Goal: Task Accomplishment & Management: Manage account settings

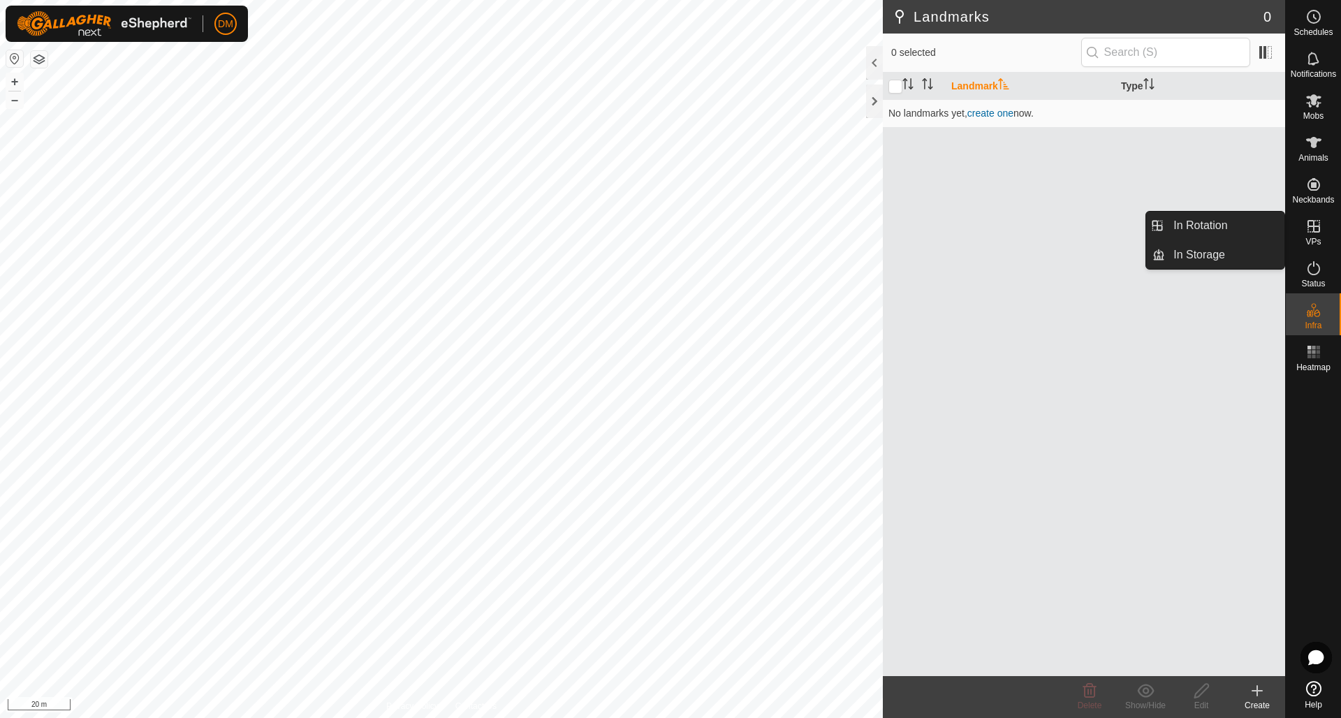
click at [1315, 240] on span "VPs" at bounding box center [1312, 241] width 15 height 8
click at [1218, 228] on link "In Rotation" at bounding box center [1224, 226] width 119 height 28
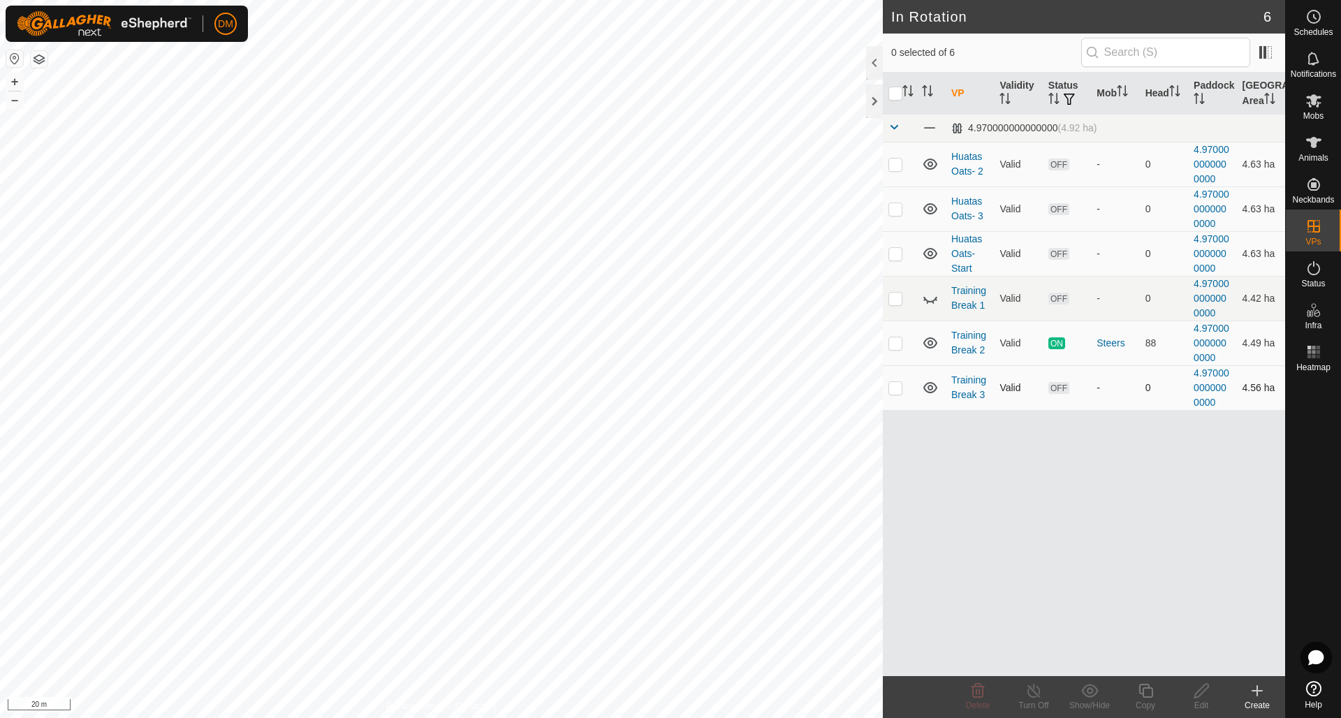
click at [897, 388] on p-checkbox at bounding box center [895, 387] width 14 height 11
checkbox input "true"
click at [1202, 689] on icon at bounding box center [1201, 690] width 17 height 17
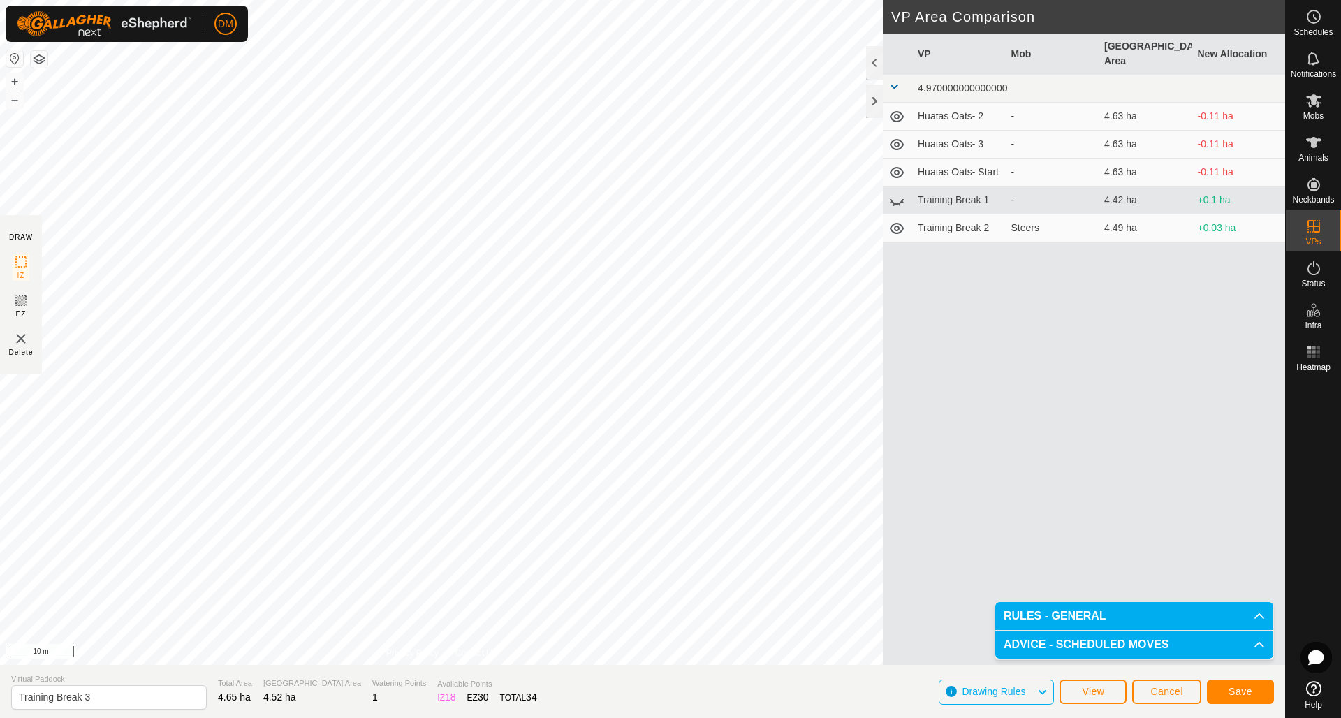
click at [1235, 688] on span "Save" at bounding box center [1240, 691] width 24 height 11
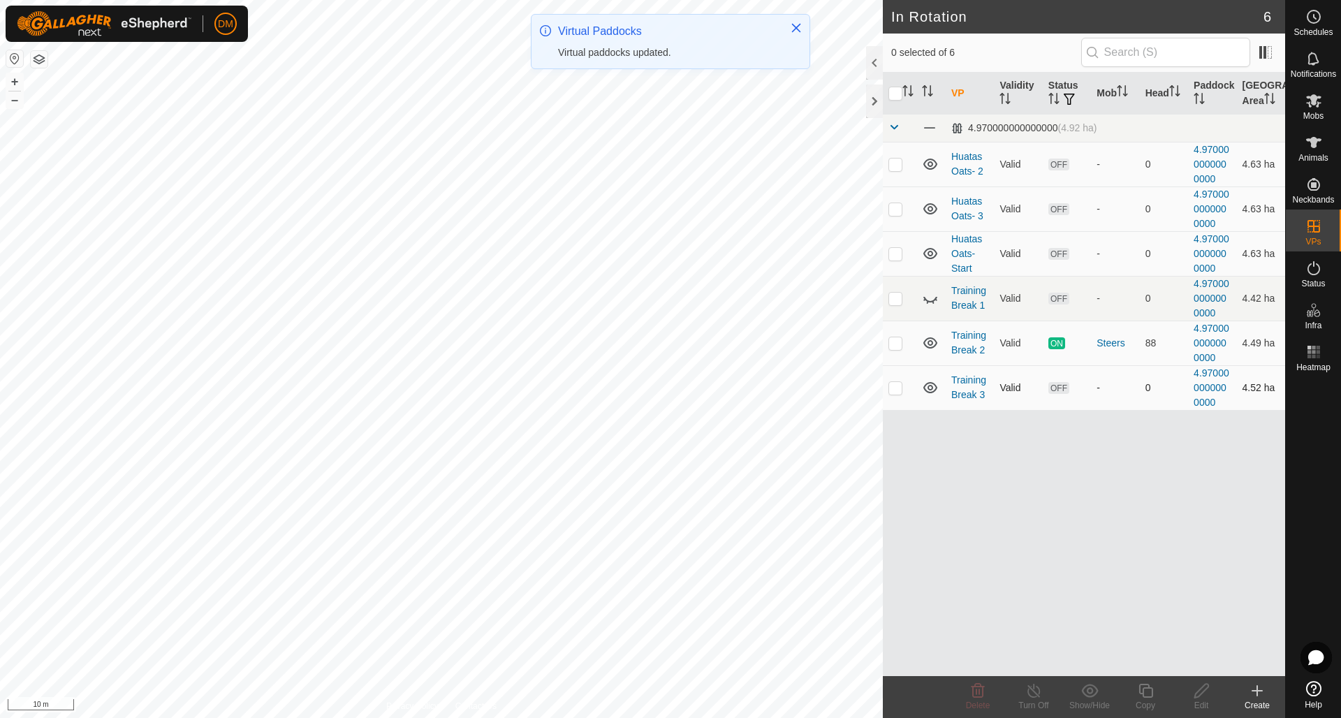
click at [896, 387] on p-checkbox at bounding box center [895, 387] width 14 height 11
checkbox input "true"
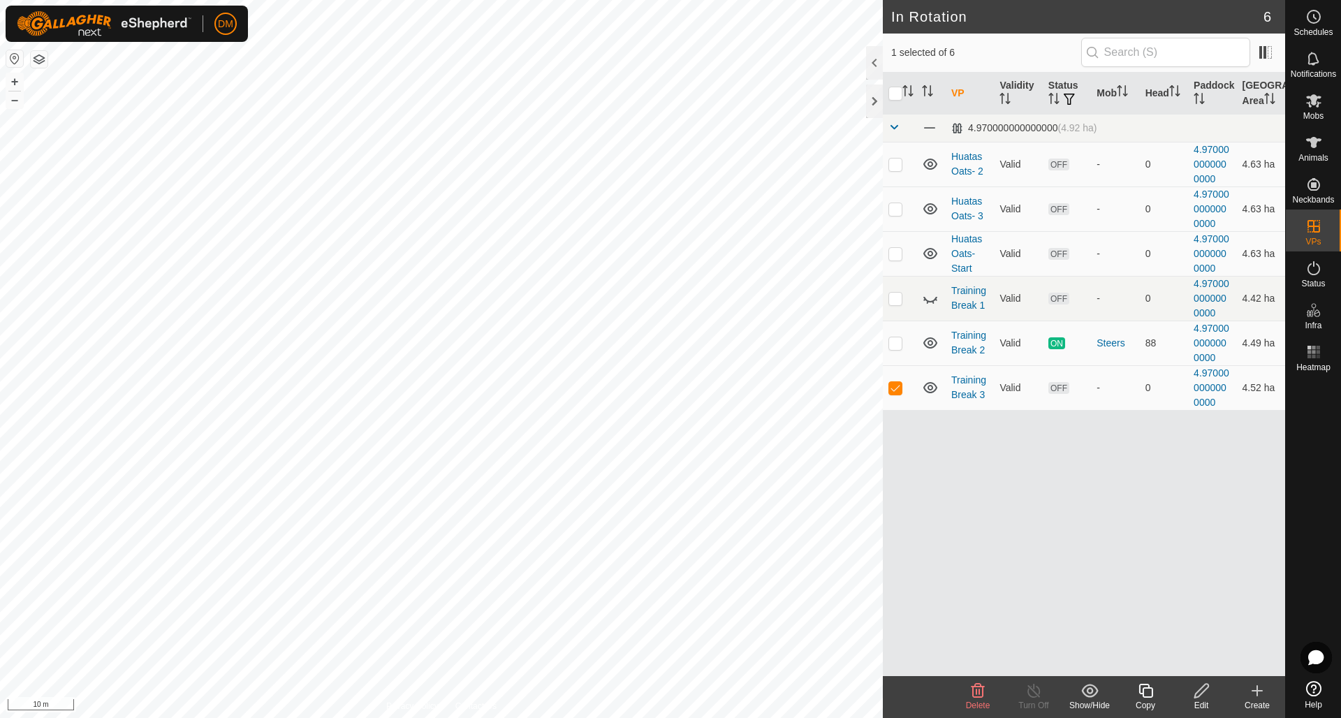
click at [1151, 693] on icon at bounding box center [1145, 690] width 17 height 17
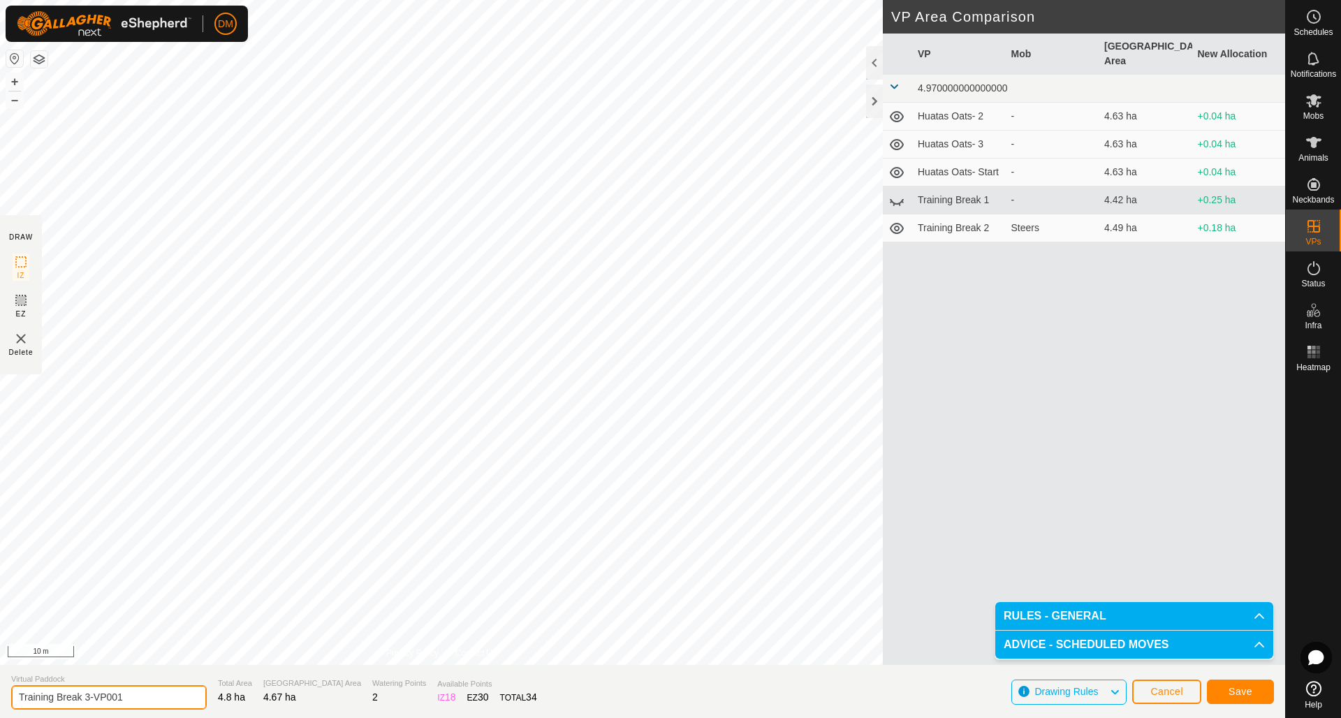
drag, startPoint x: 81, startPoint y: 695, endPoint x: 131, endPoint y: 696, distance: 49.6
click at [131, 696] on input "Training Break 3-VP001" at bounding box center [109, 697] width 196 height 24
type input "Training Break 4"
click at [1243, 688] on span "Save" at bounding box center [1240, 691] width 24 height 11
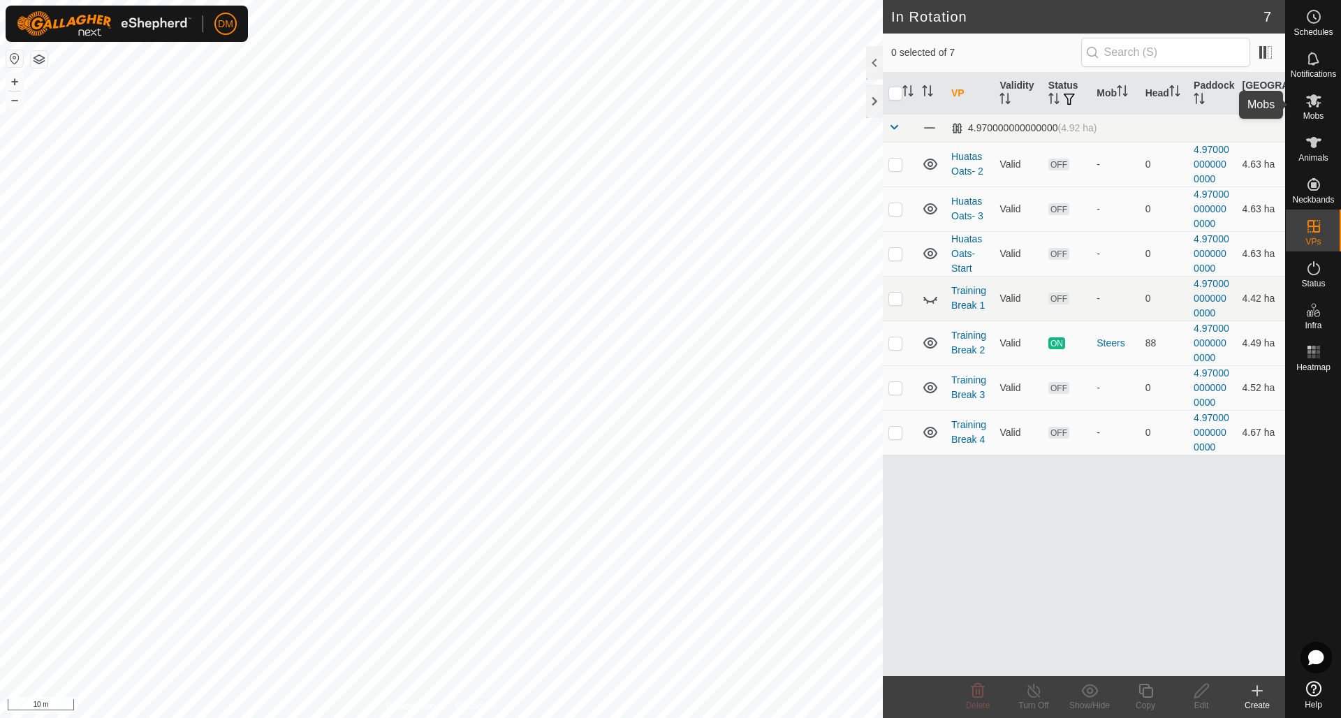
click at [1312, 102] on icon at bounding box center [1313, 100] width 15 height 13
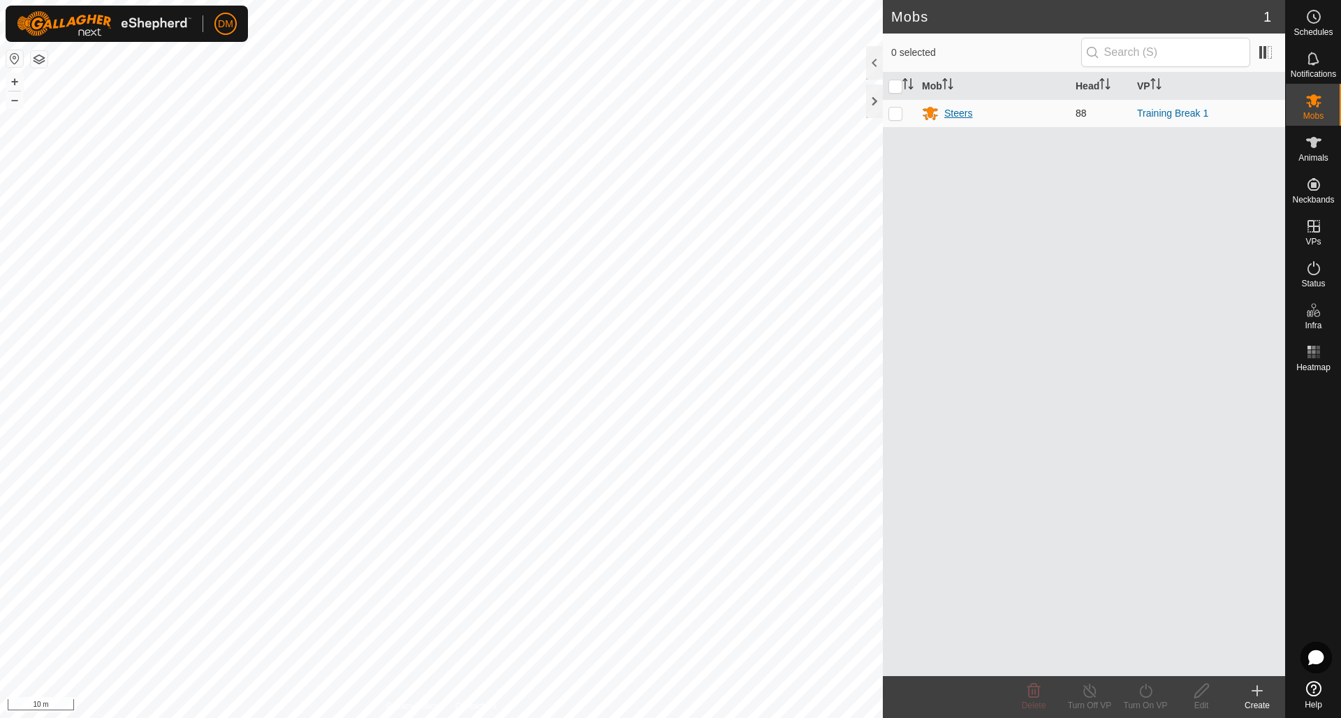
click at [960, 110] on div "Steers" at bounding box center [958, 113] width 28 height 15
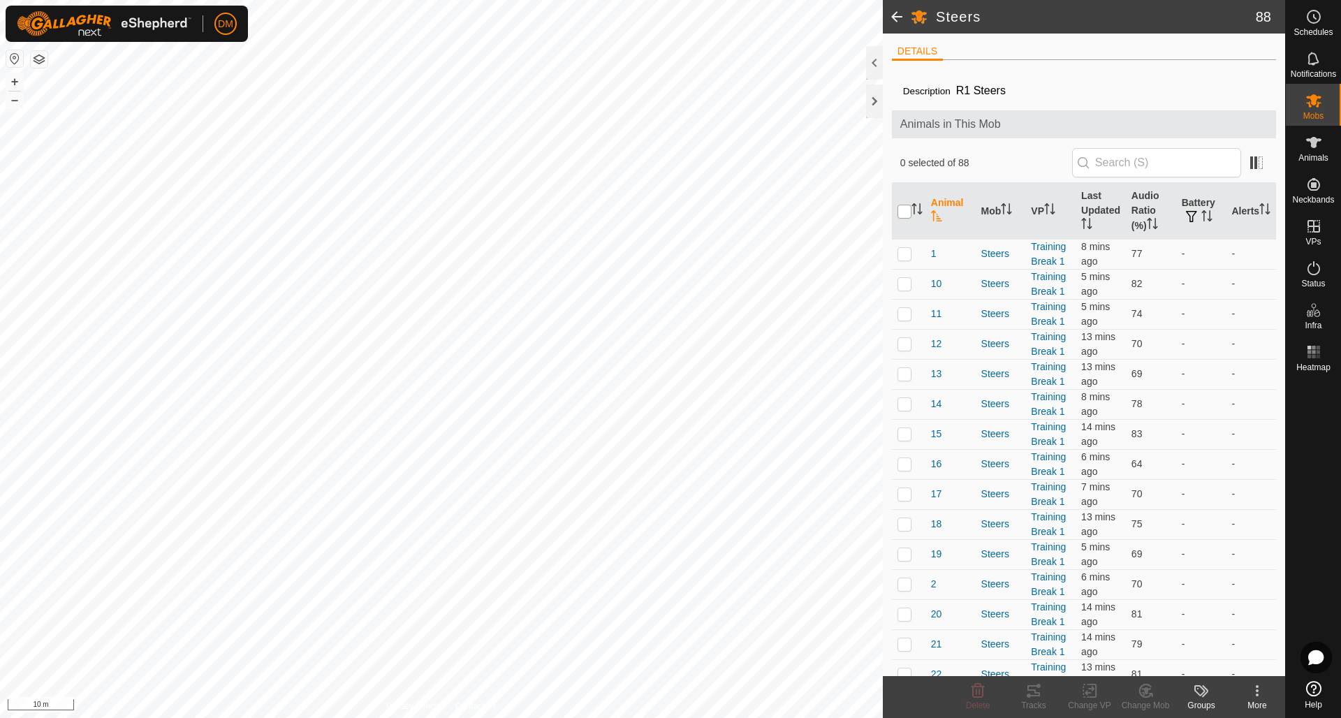
click at [908, 212] on input "checkbox" at bounding box center [904, 212] width 14 height 14
checkbox input "true"
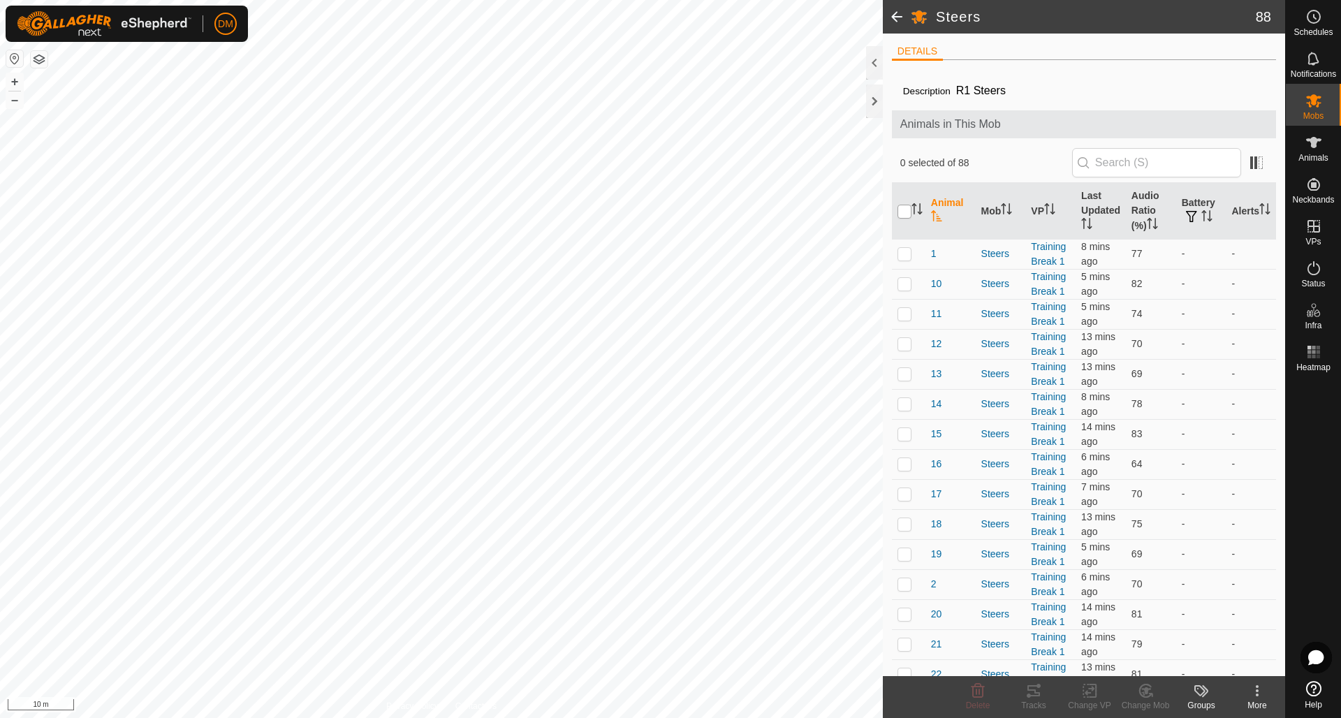
checkbox input "true"
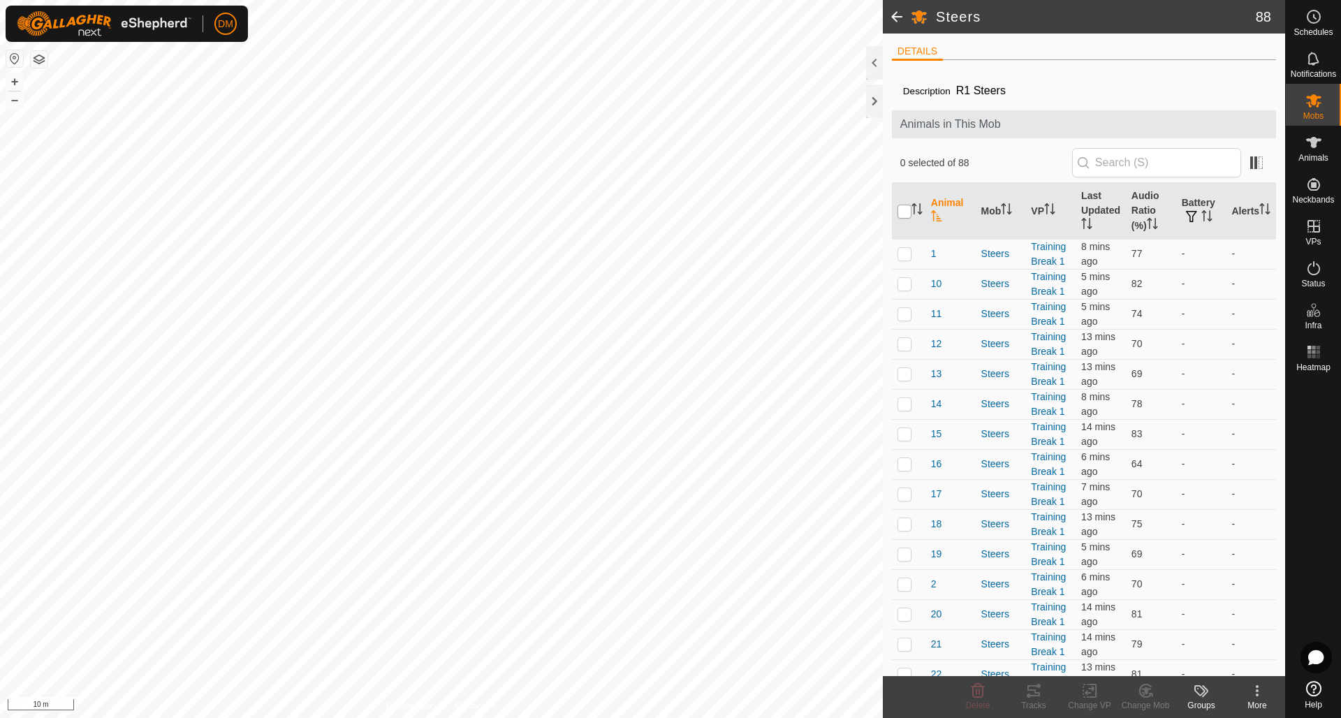
checkbox input "true"
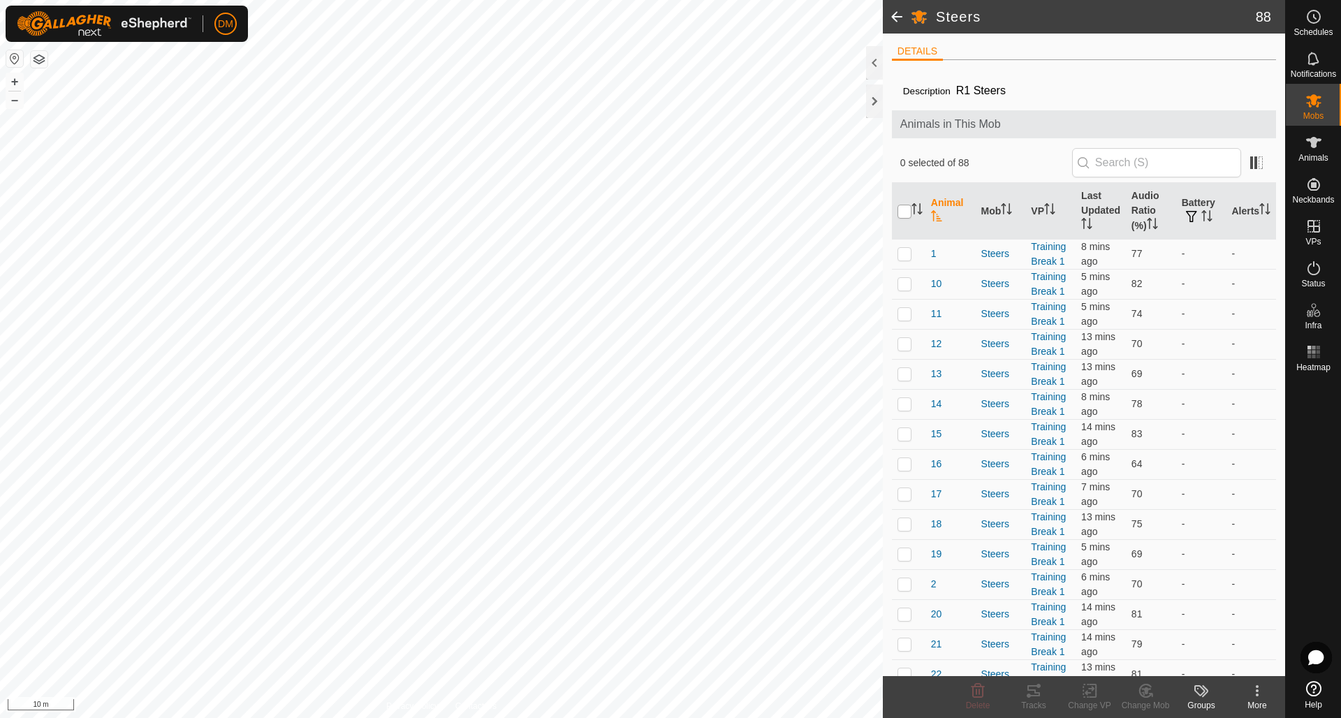
checkbox input "true"
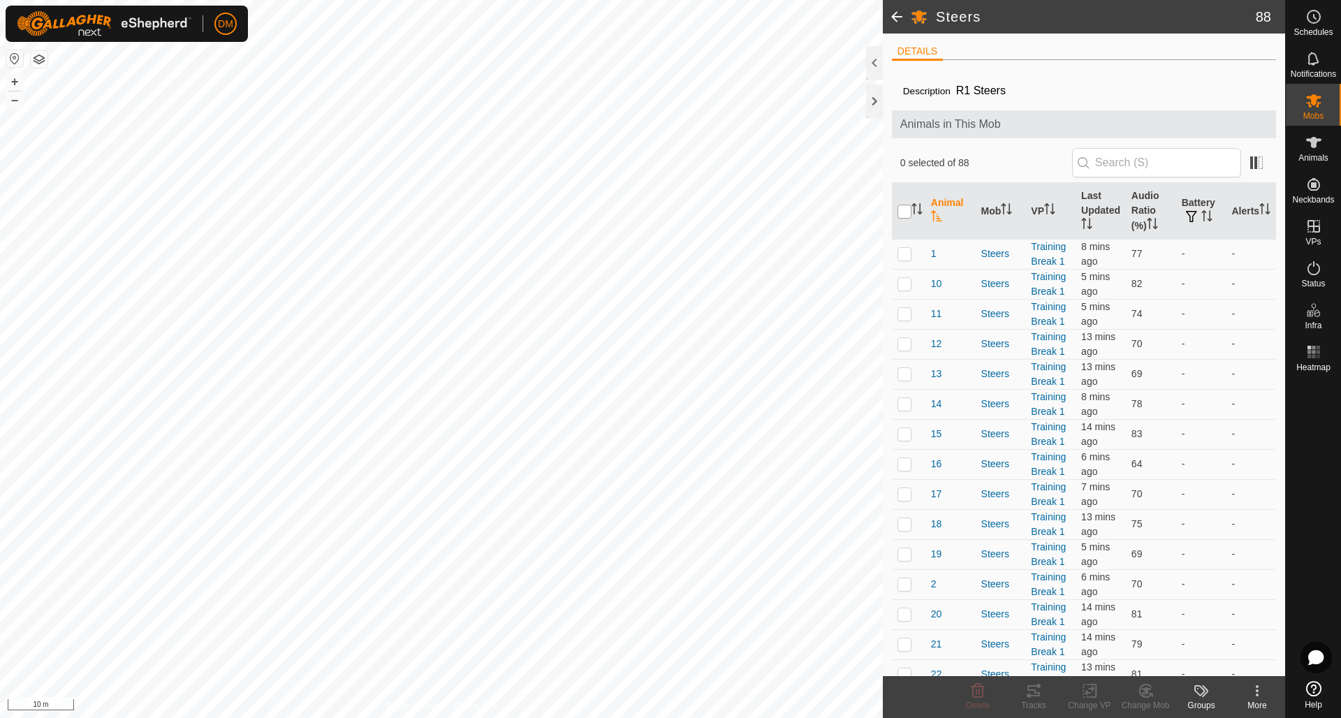
checkbox input "true"
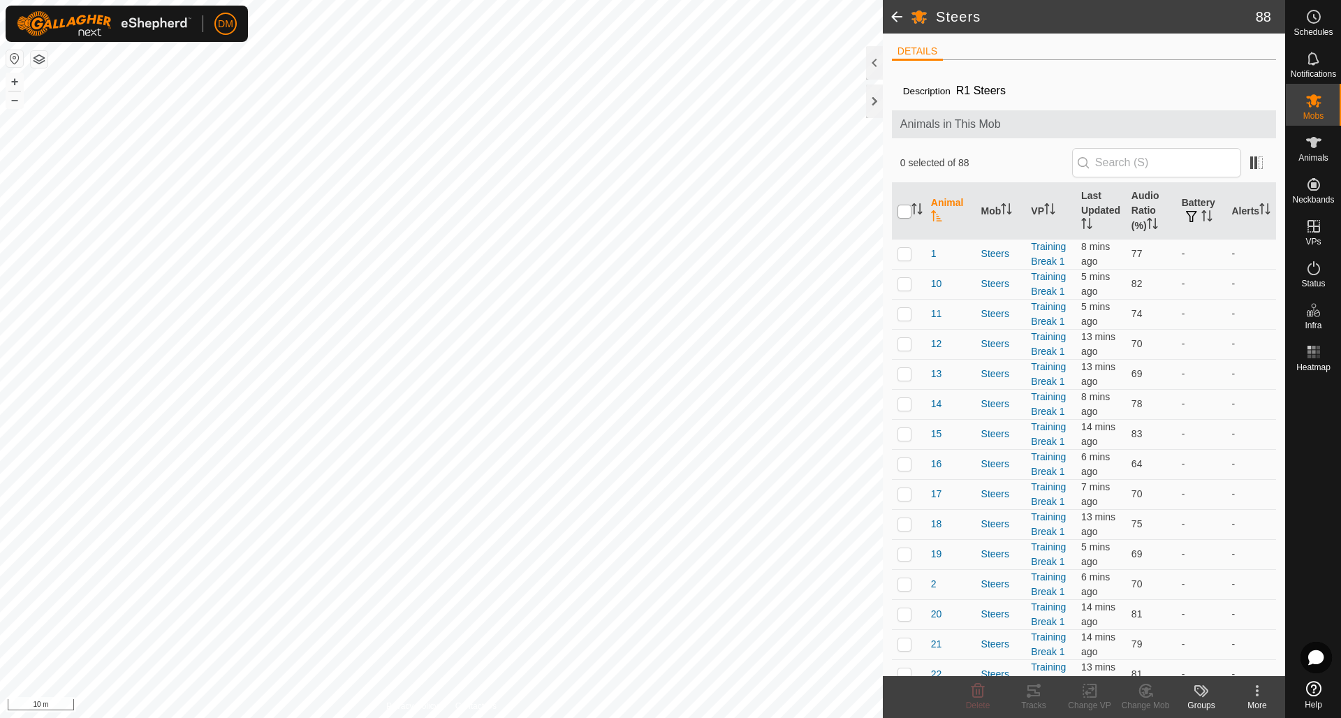
checkbox input "true"
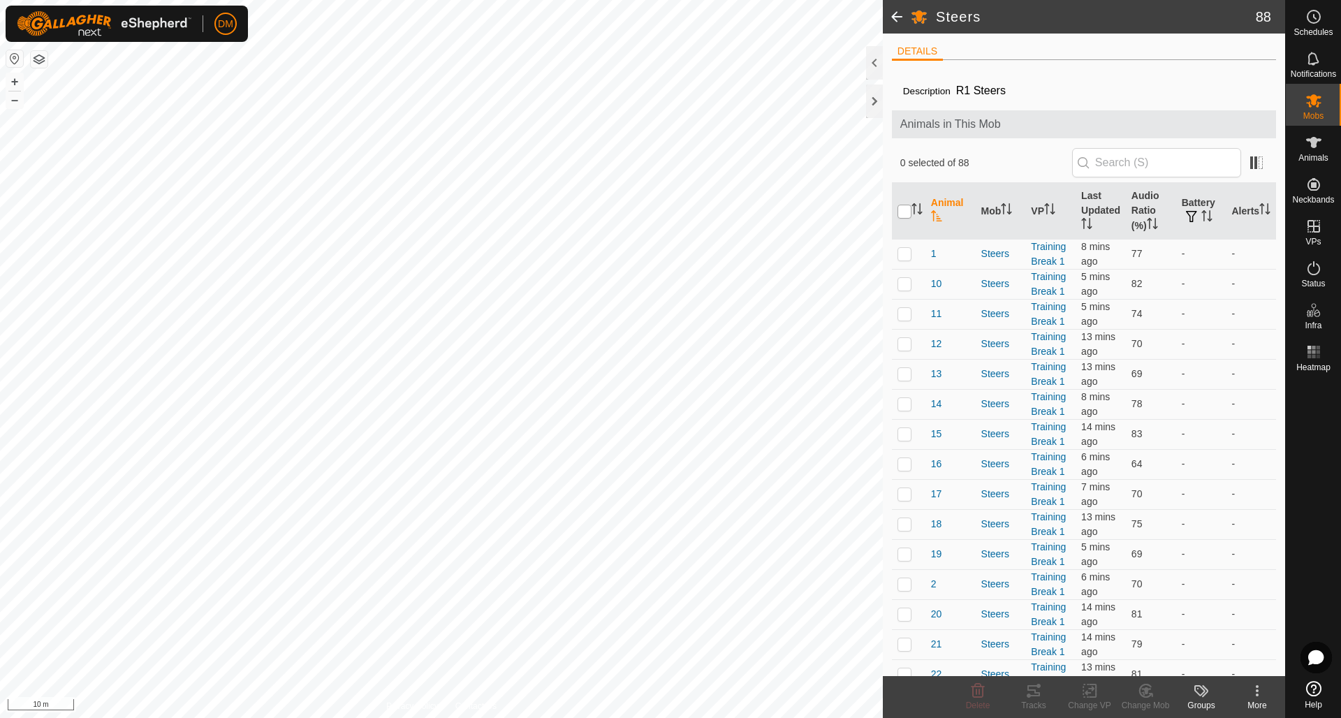
checkbox input "true"
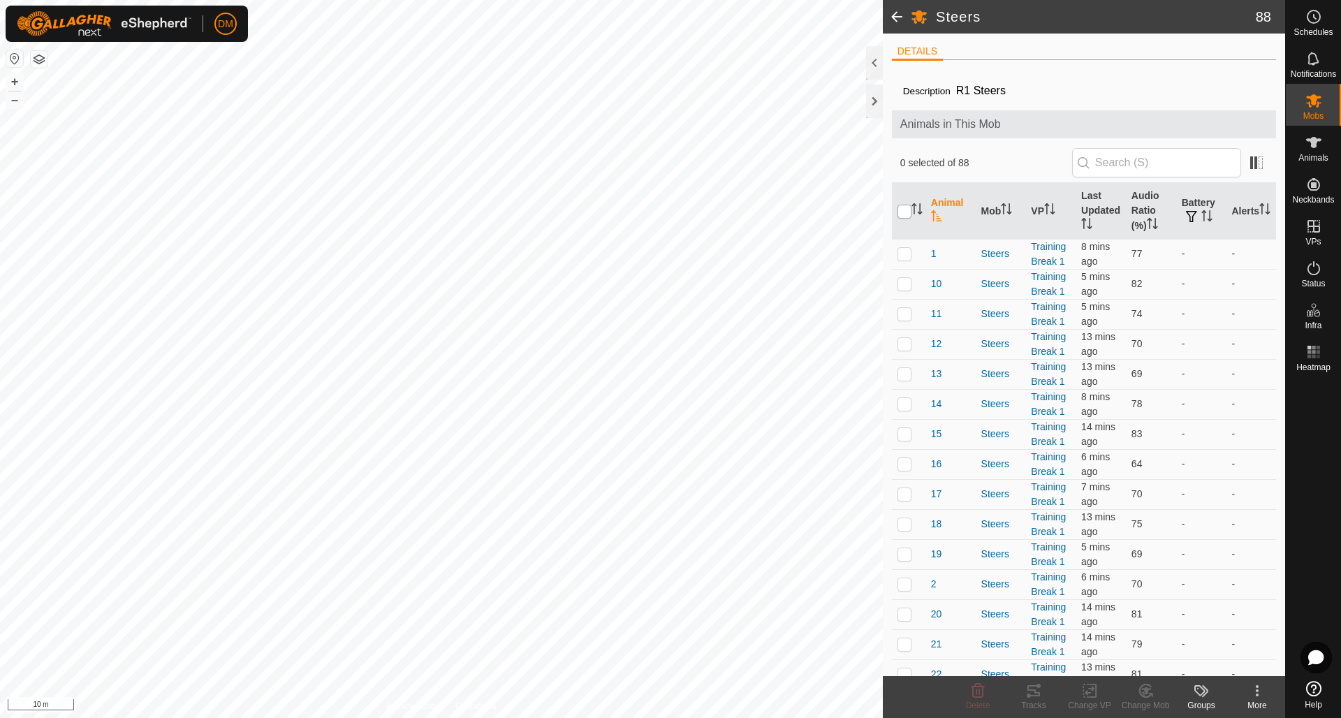
checkbox input "true"
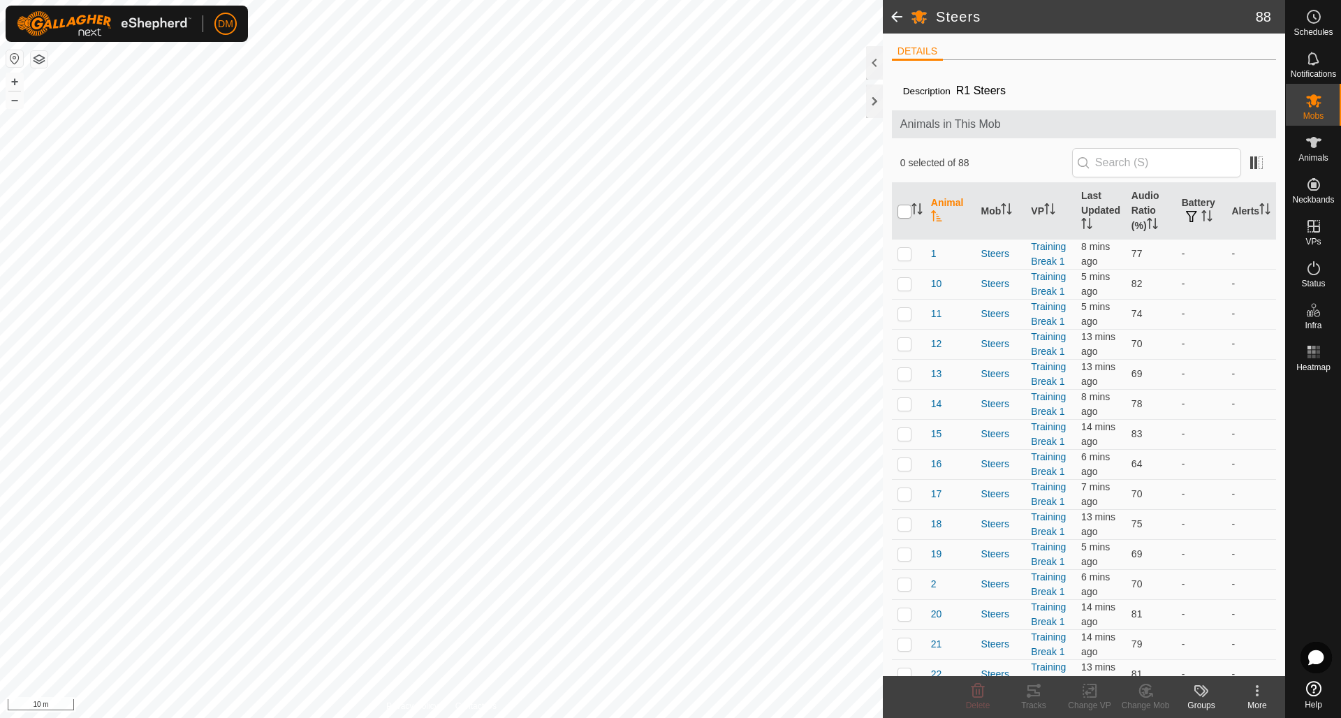
checkbox input "true"
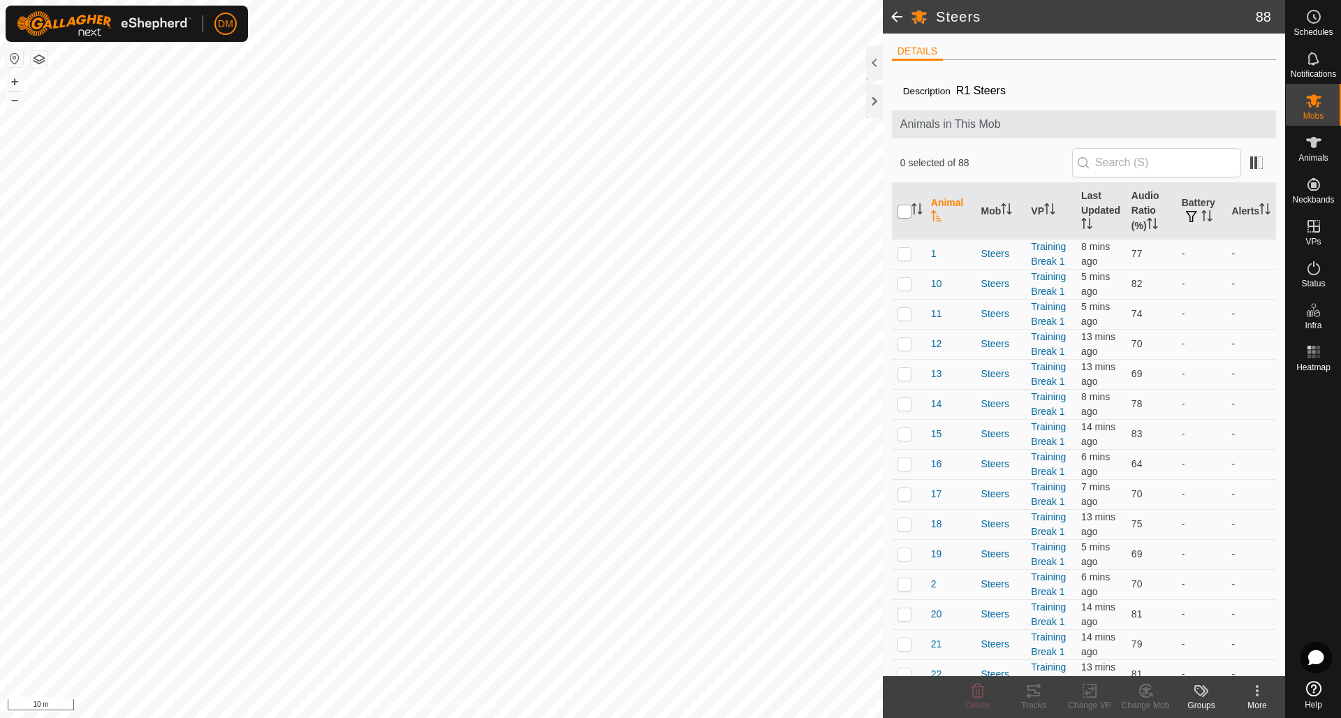
checkbox input "true"
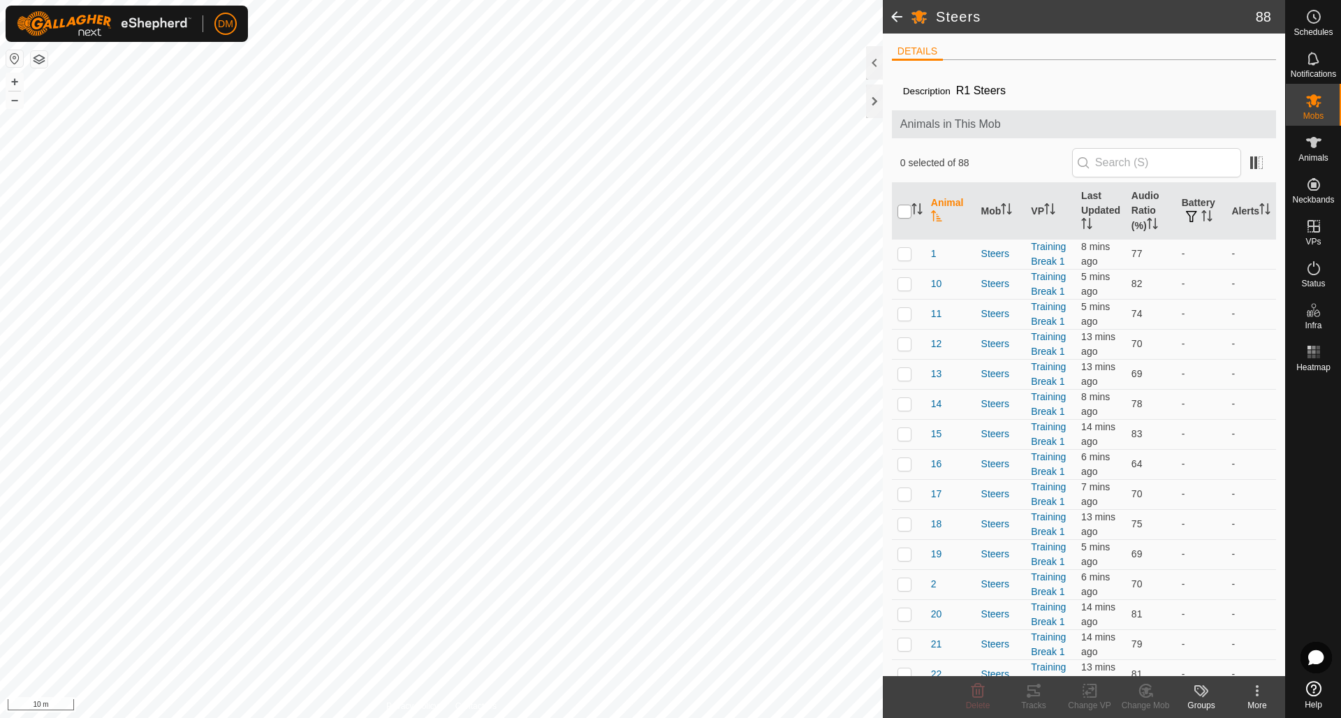
checkbox input "true"
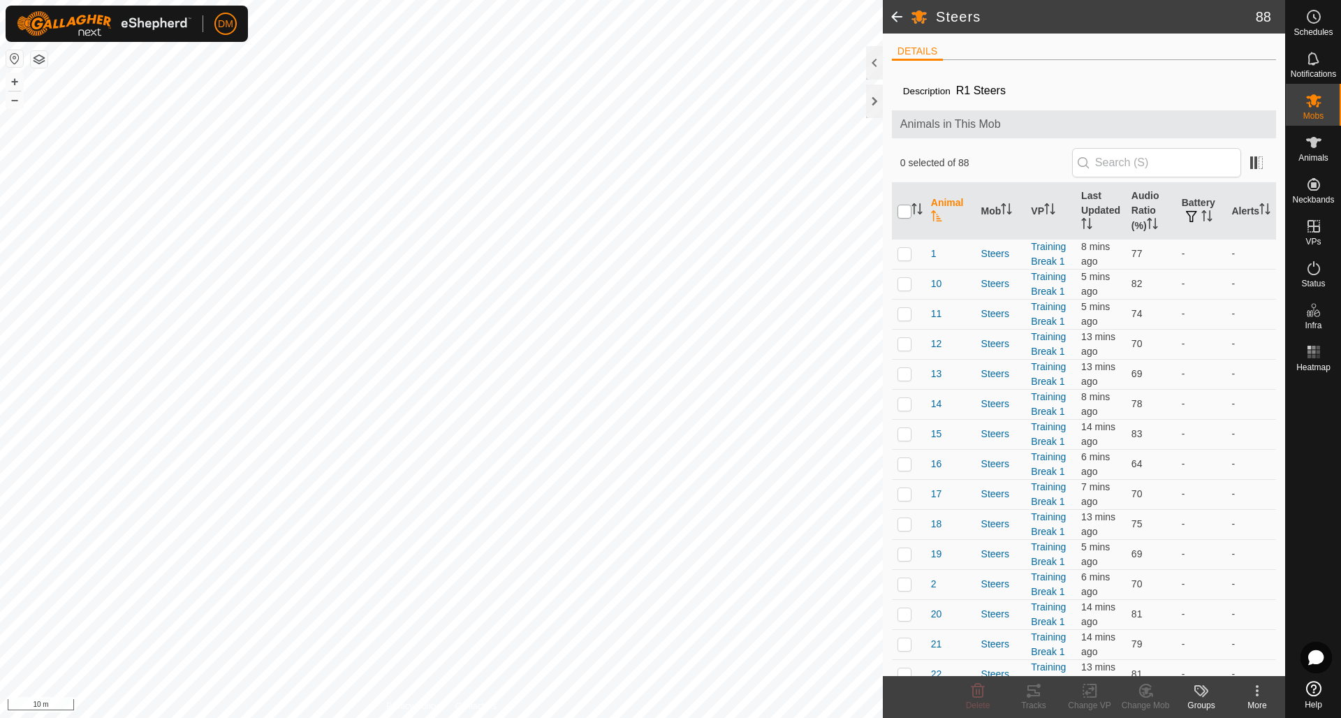
checkbox input "true"
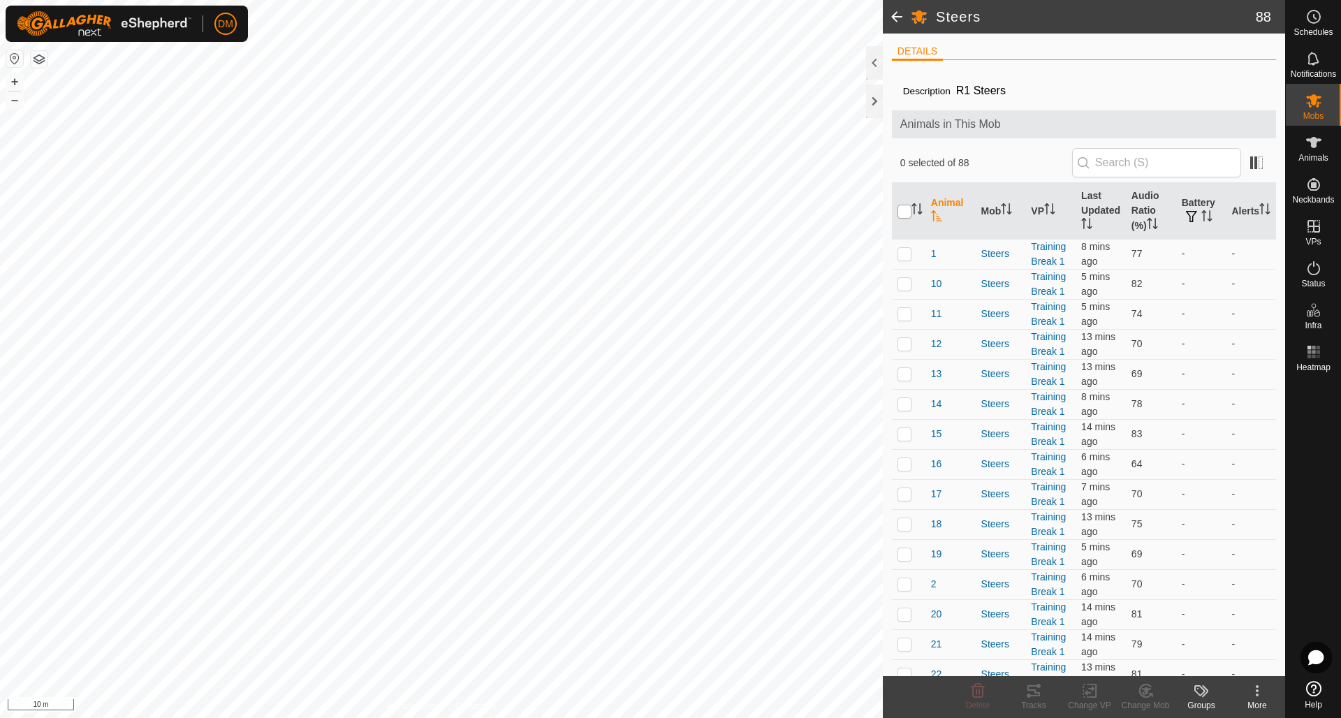
checkbox input "true"
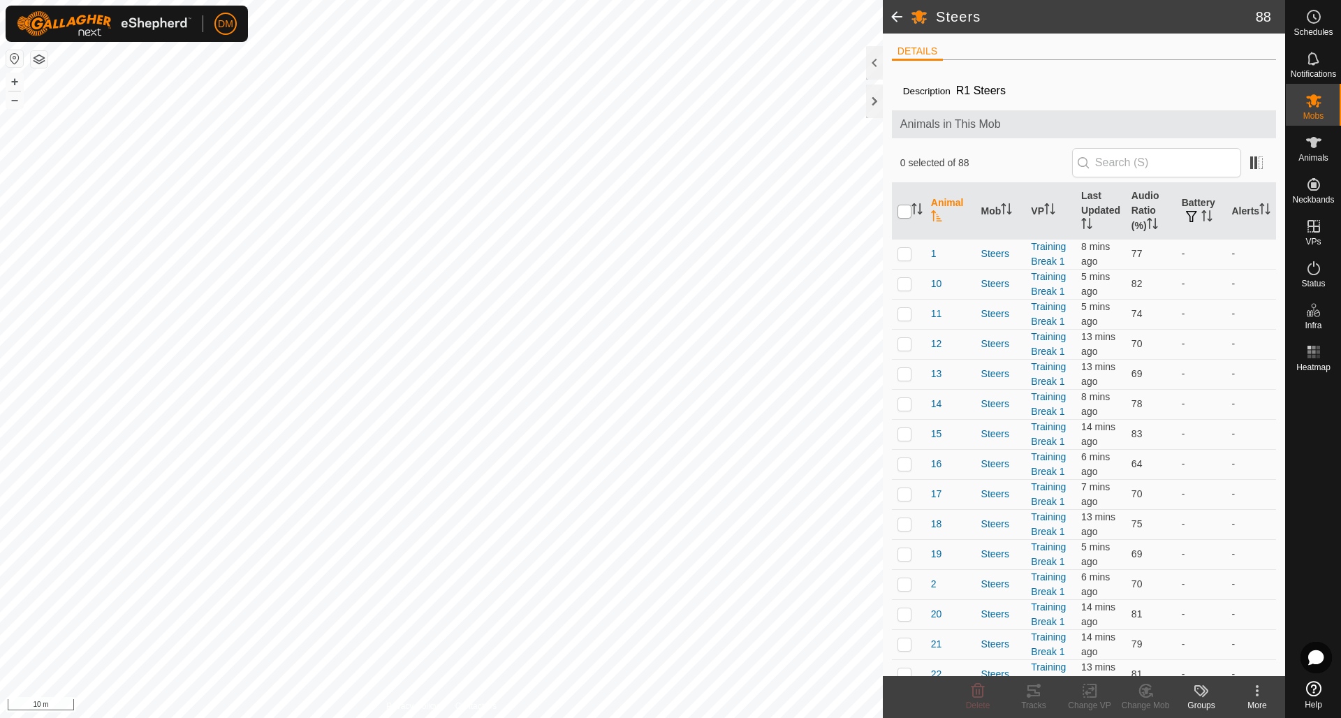
checkbox input "true"
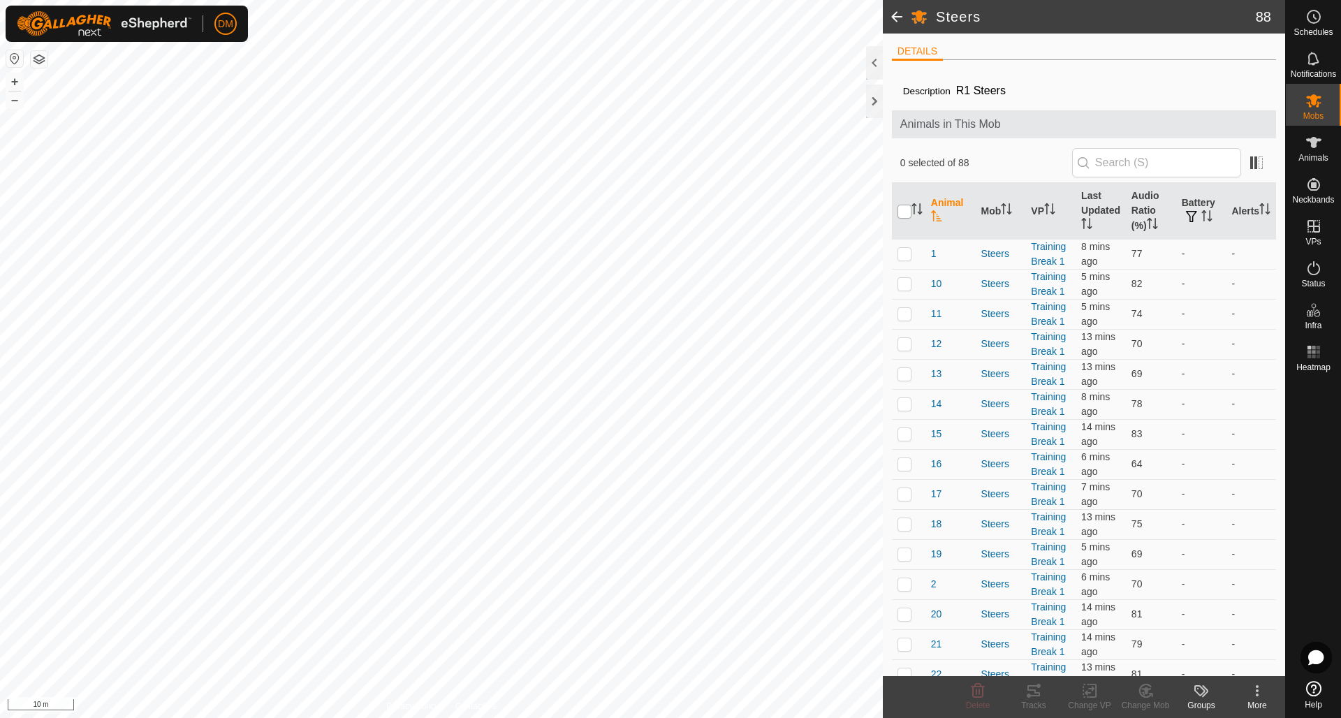
checkbox input "true"
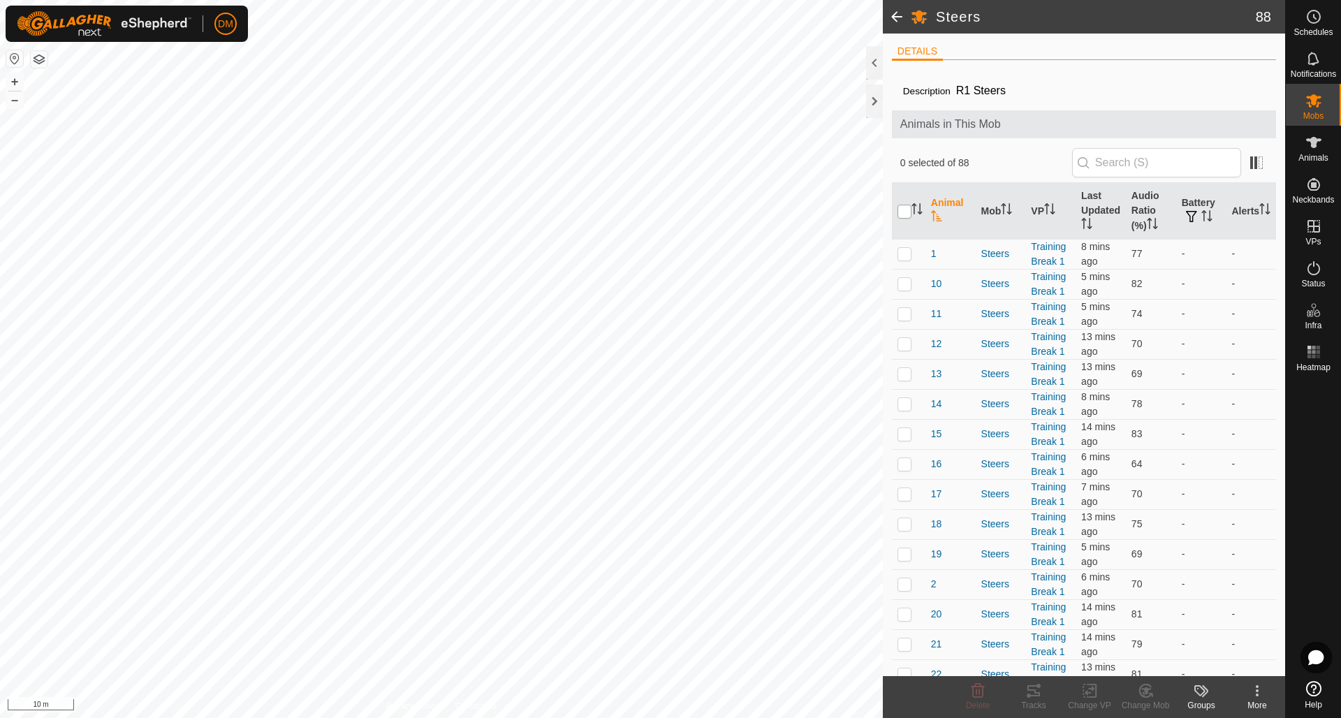
checkbox input "true"
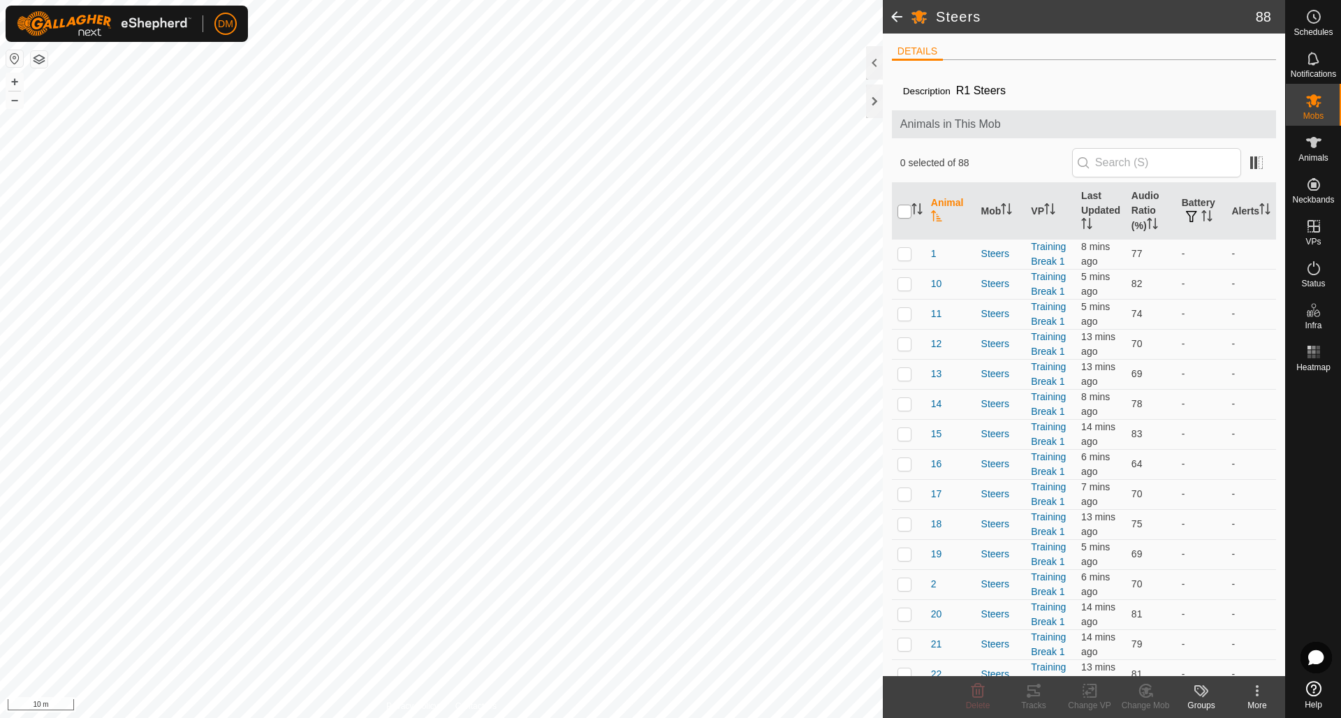
checkbox input "true"
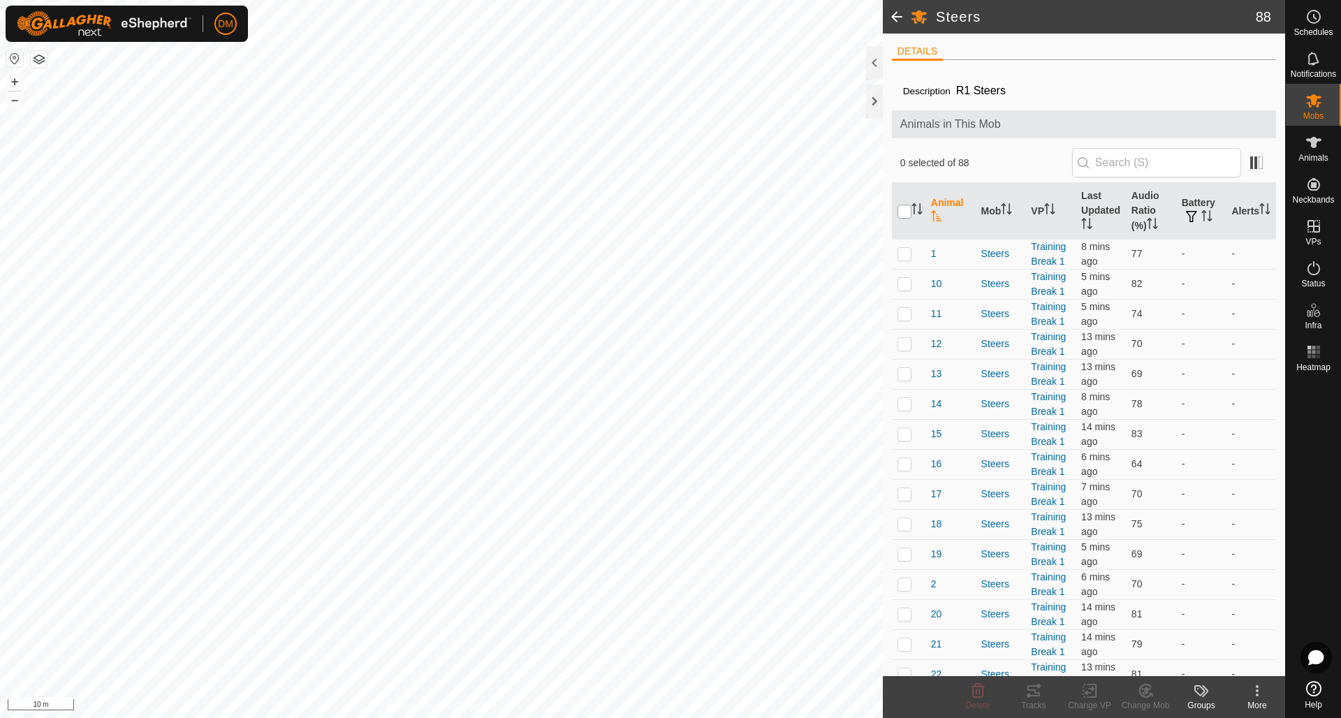
checkbox input "true"
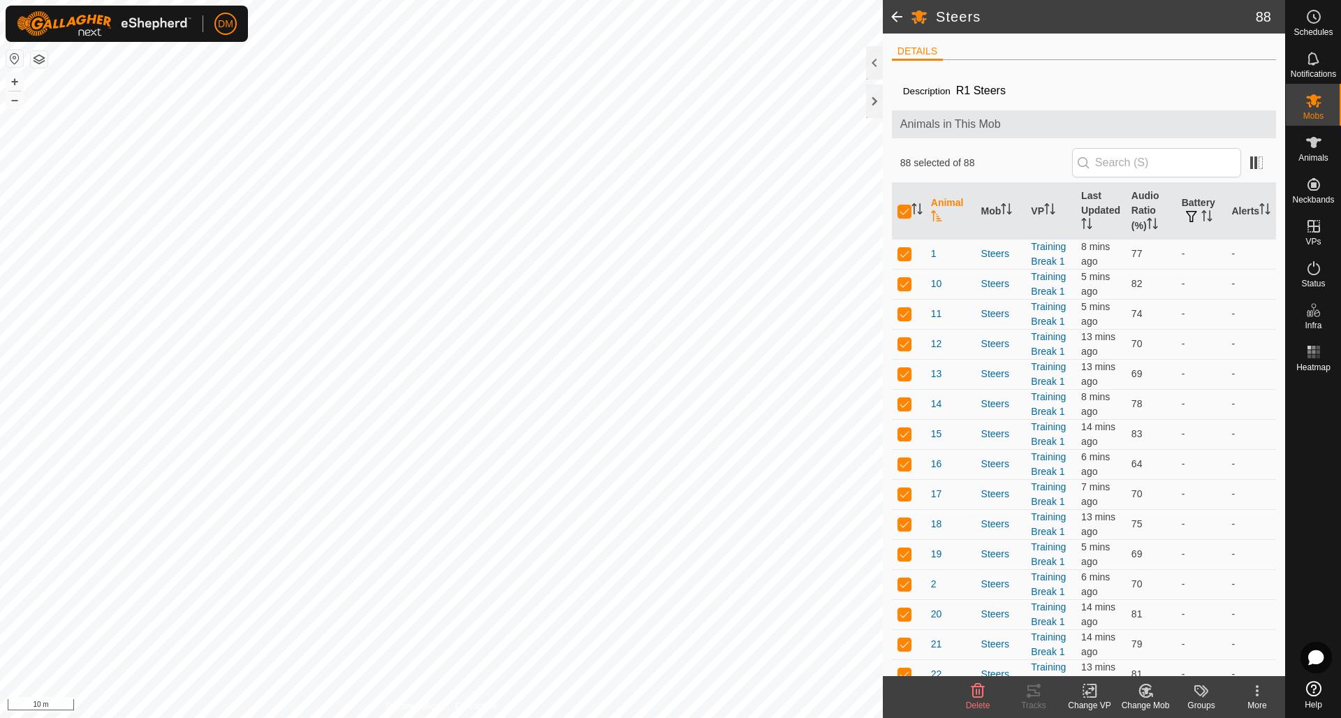
click at [1093, 687] on icon at bounding box center [1089, 690] width 10 height 9
click at [1117, 625] on link "Choose VP..." at bounding box center [1131, 631] width 138 height 28
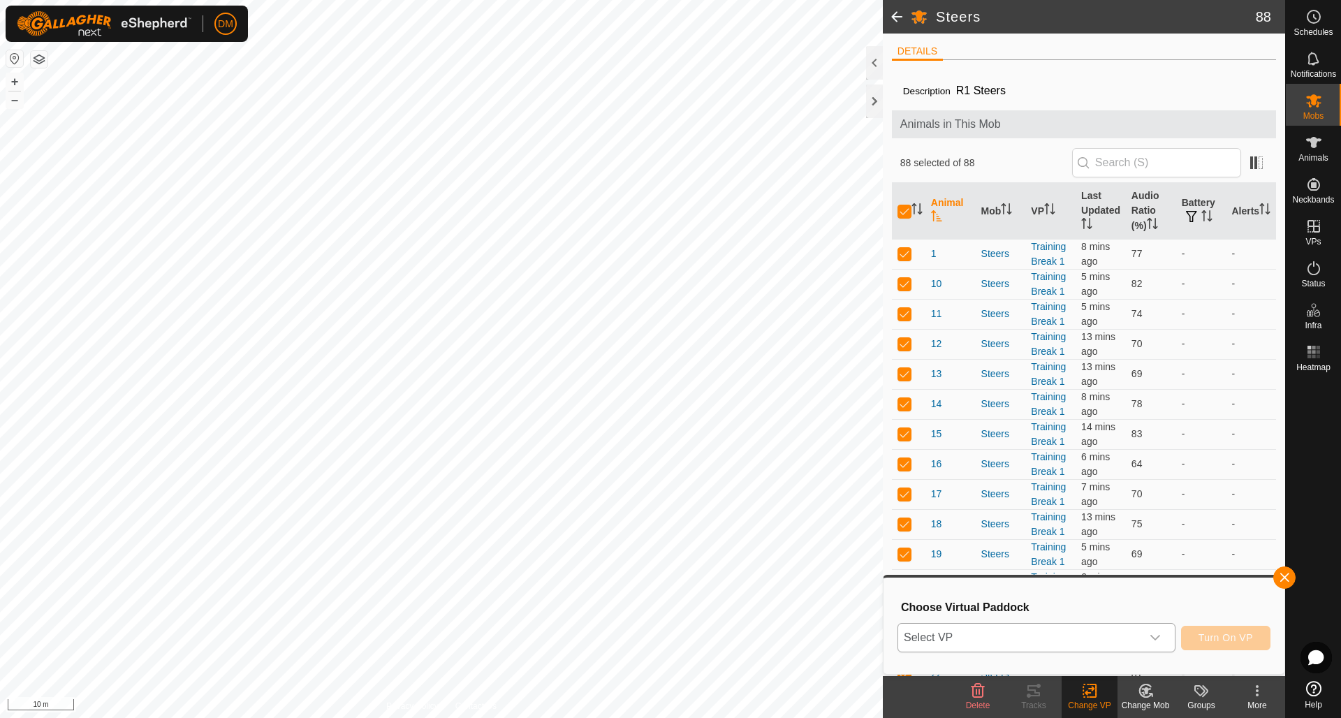
click at [1159, 638] on icon "dropdown trigger" at bounding box center [1154, 637] width 11 height 11
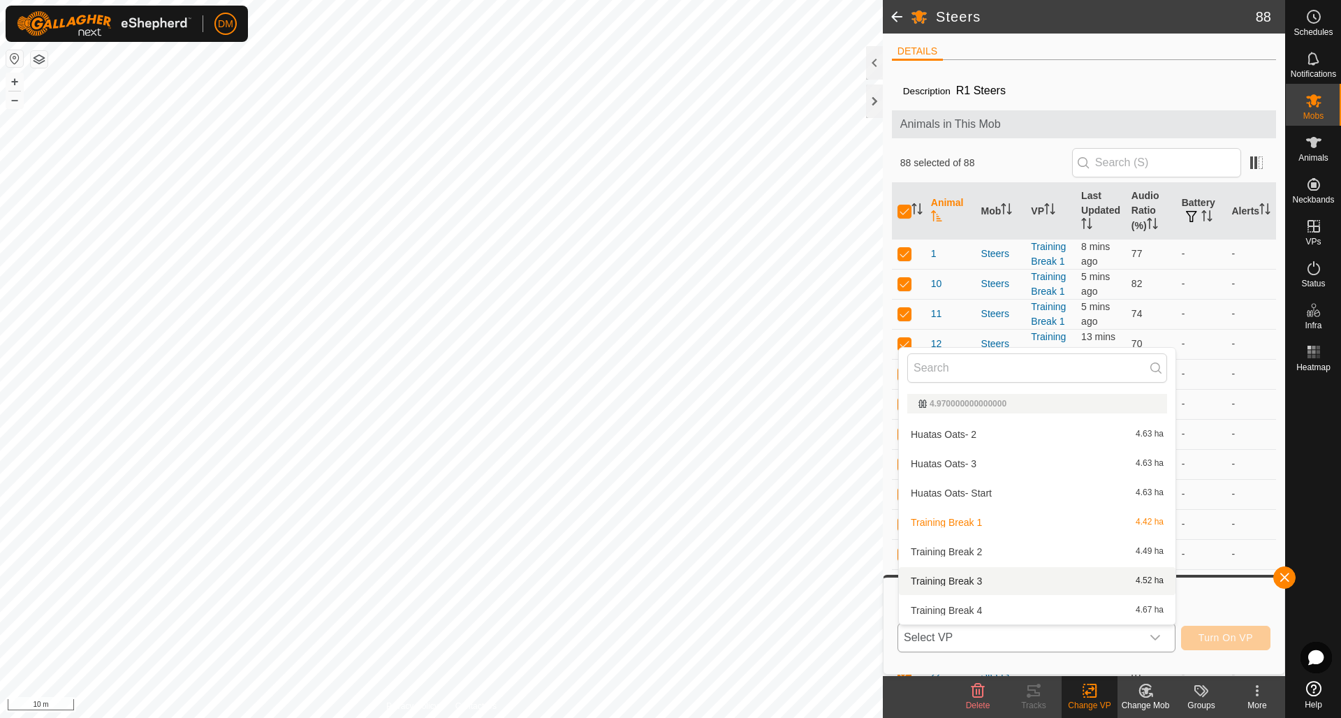
click at [980, 577] on li "Training Break 3 4.52 ha" at bounding box center [1037, 581] width 277 height 28
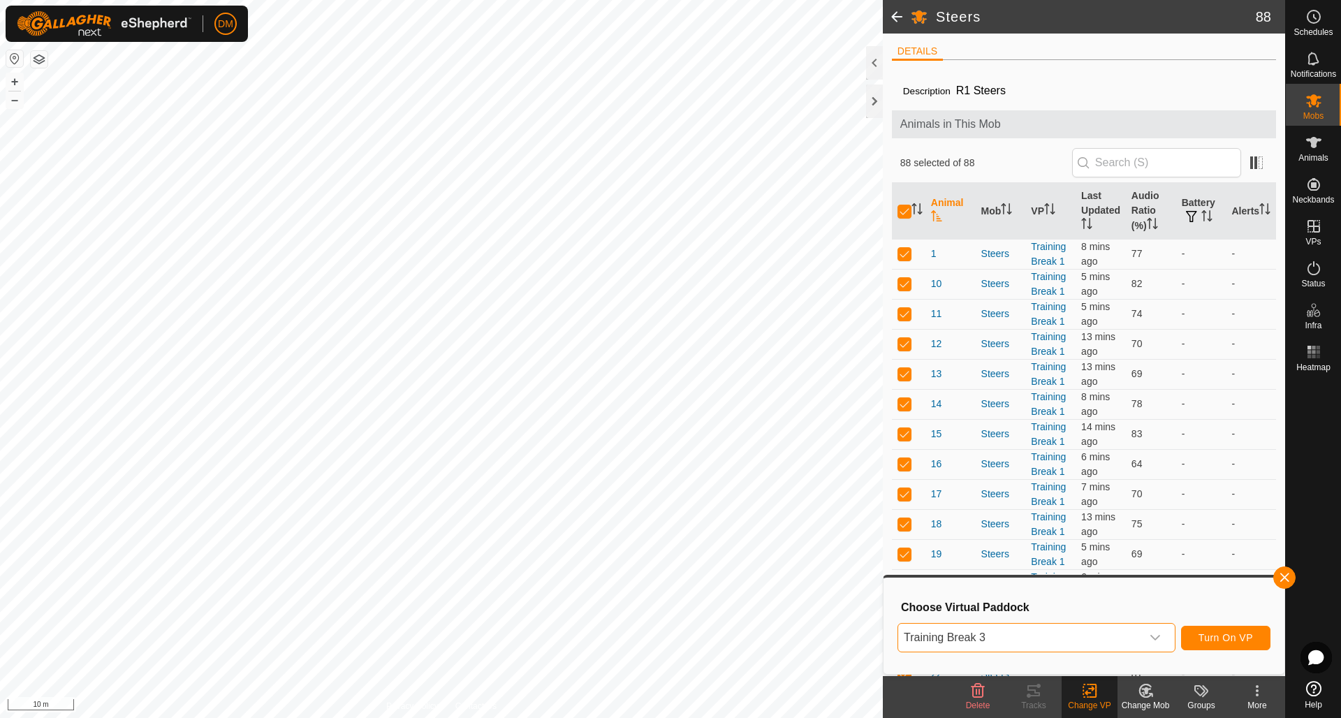
click at [1220, 643] on button "Turn On VP" at bounding box center [1225, 638] width 89 height 24
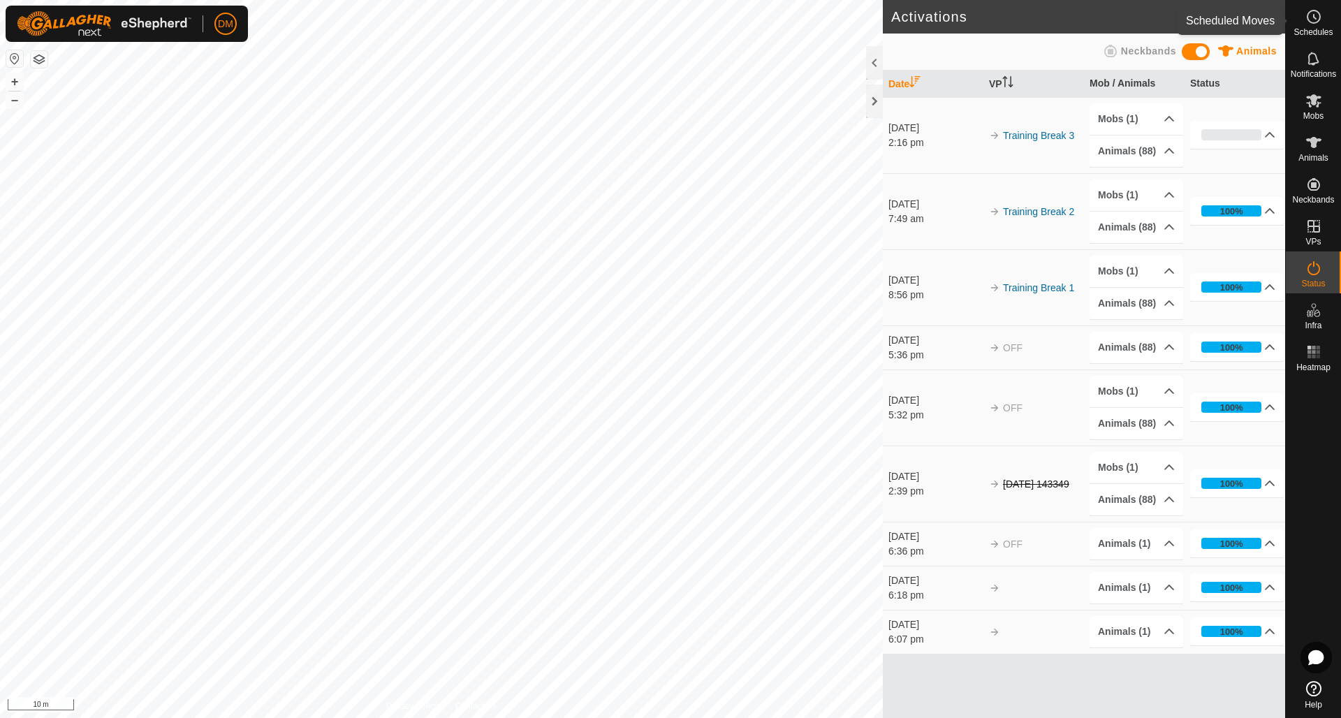
click at [1315, 20] on icon at bounding box center [1313, 16] width 17 height 17
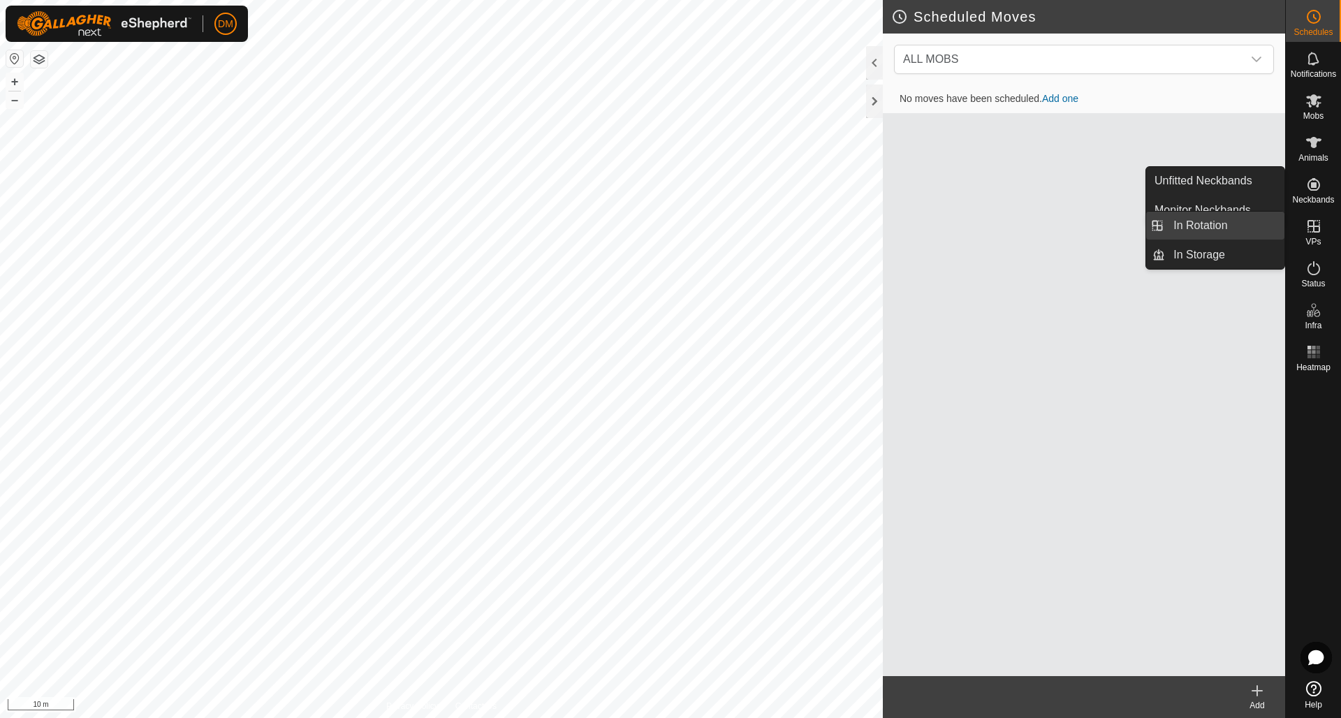
click at [1200, 226] on link "In Rotation" at bounding box center [1224, 226] width 119 height 28
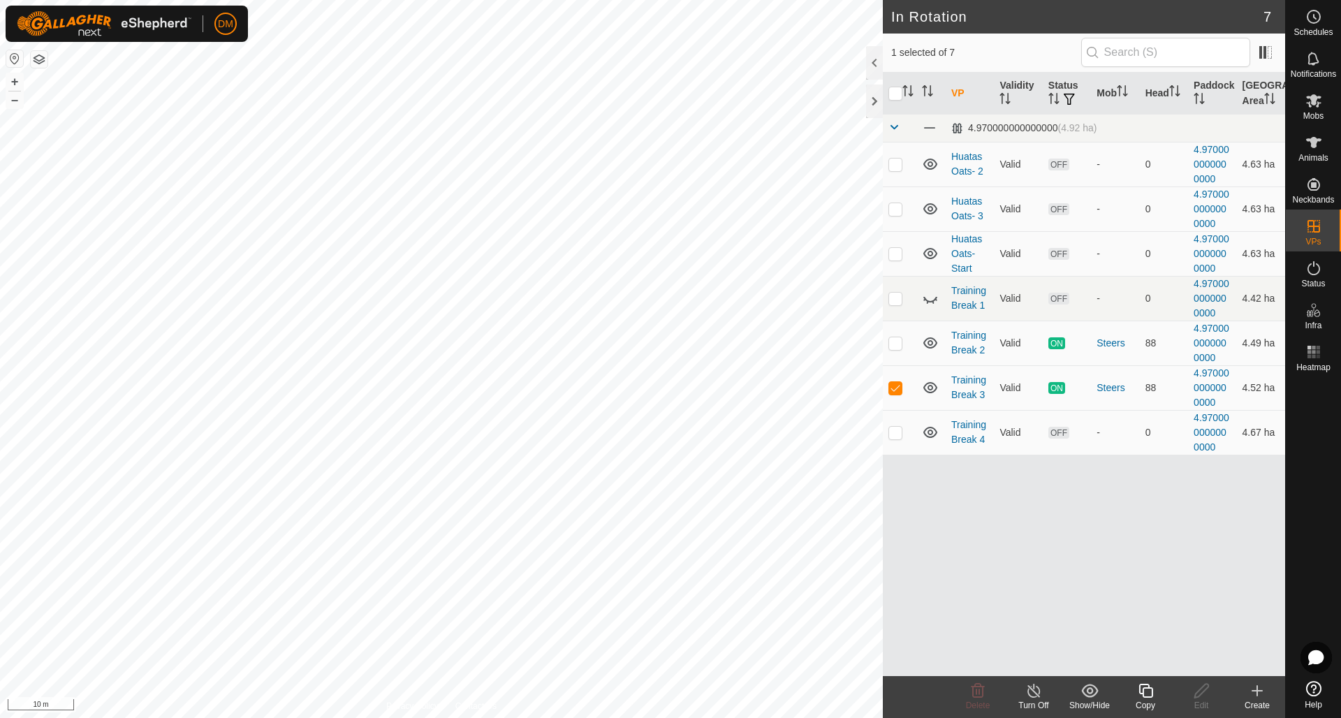
click at [1336, 526] on div at bounding box center [1312, 526] width 55 height 298
drag, startPoint x: 1314, startPoint y: 471, endPoint x: 1313, endPoint y: 448, distance: 23.1
click at [1314, 448] on div at bounding box center [1312, 526] width 55 height 298
click at [1316, 20] on icon at bounding box center [1313, 16] width 17 height 17
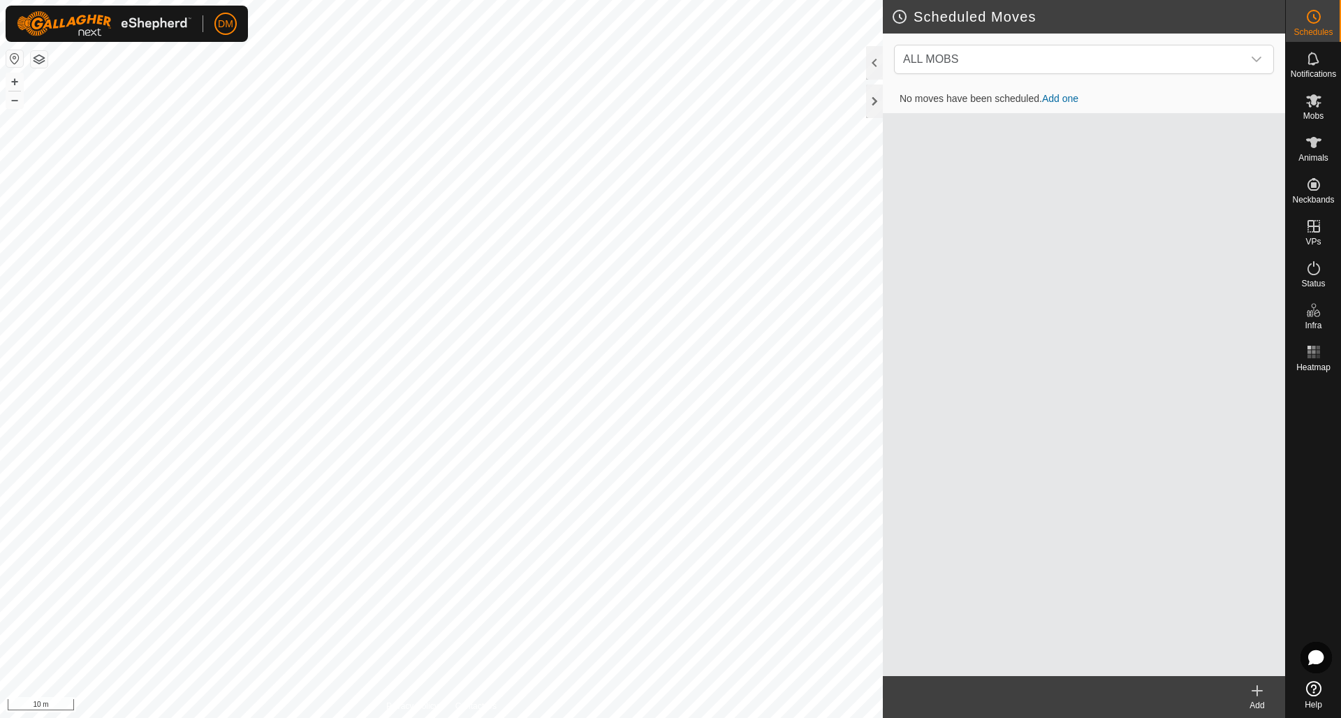
click at [1062, 99] on link "Add one" at bounding box center [1060, 98] width 36 height 11
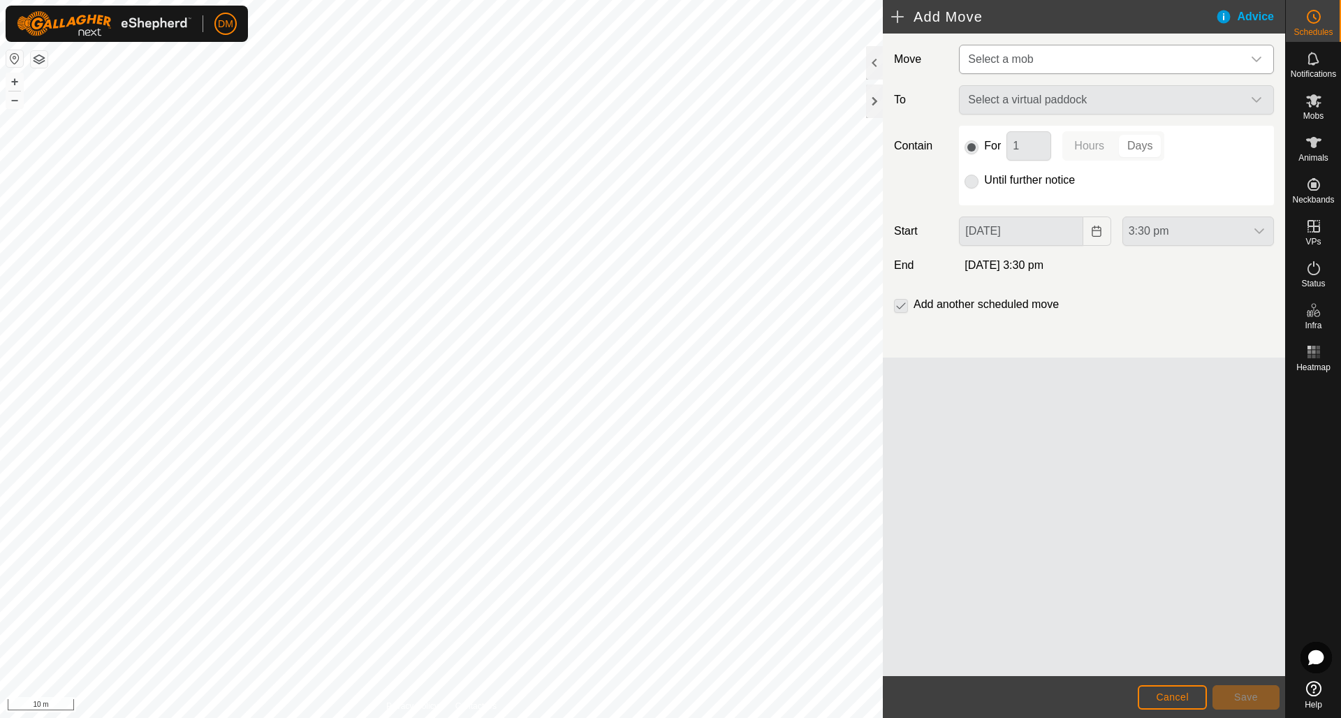
click at [1259, 60] on icon "dropdown trigger" at bounding box center [1256, 59] width 11 height 11
click at [999, 131] on li "Steers (88)" at bounding box center [1117, 131] width 314 height 29
click at [1233, 103] on span "Select a virtual paddock" at bounding box center [1102, 101] width 280 height 28
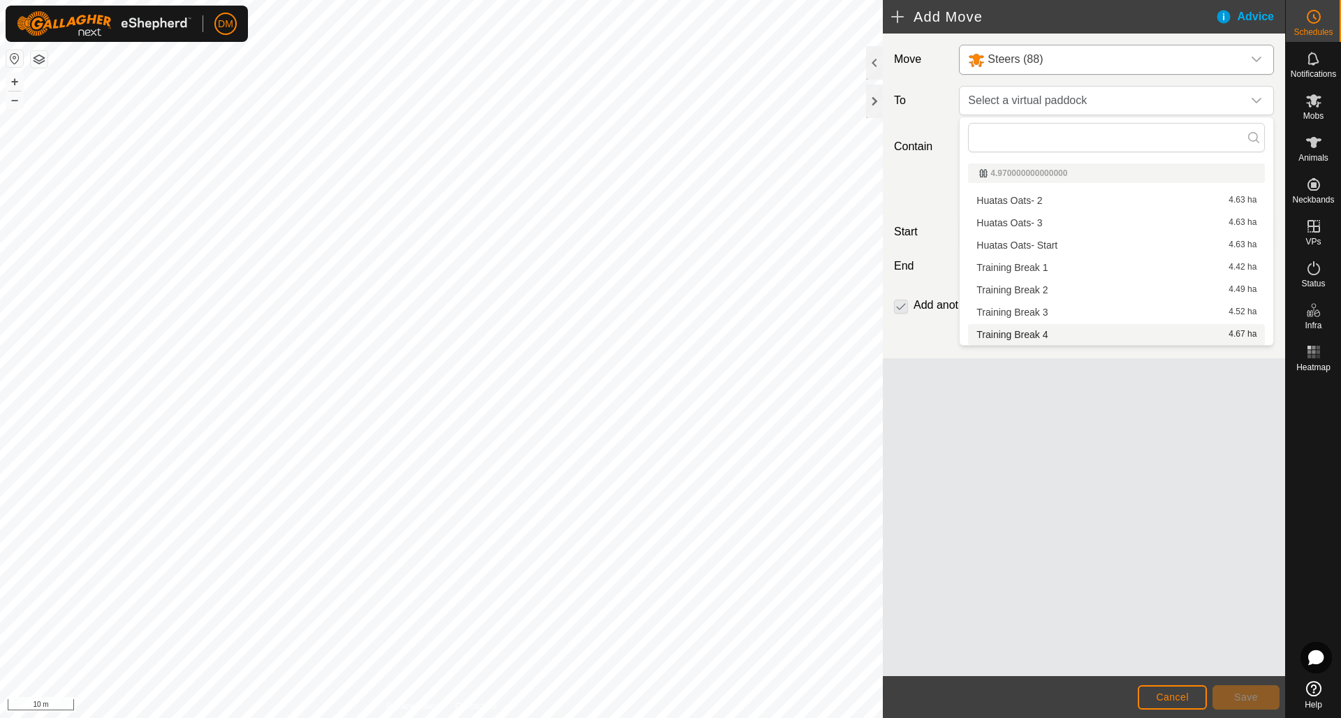
click at [1073, 334] on li "Training Break 4 4.67 ha" at bounding box center [1116, 334] width 297 height 21
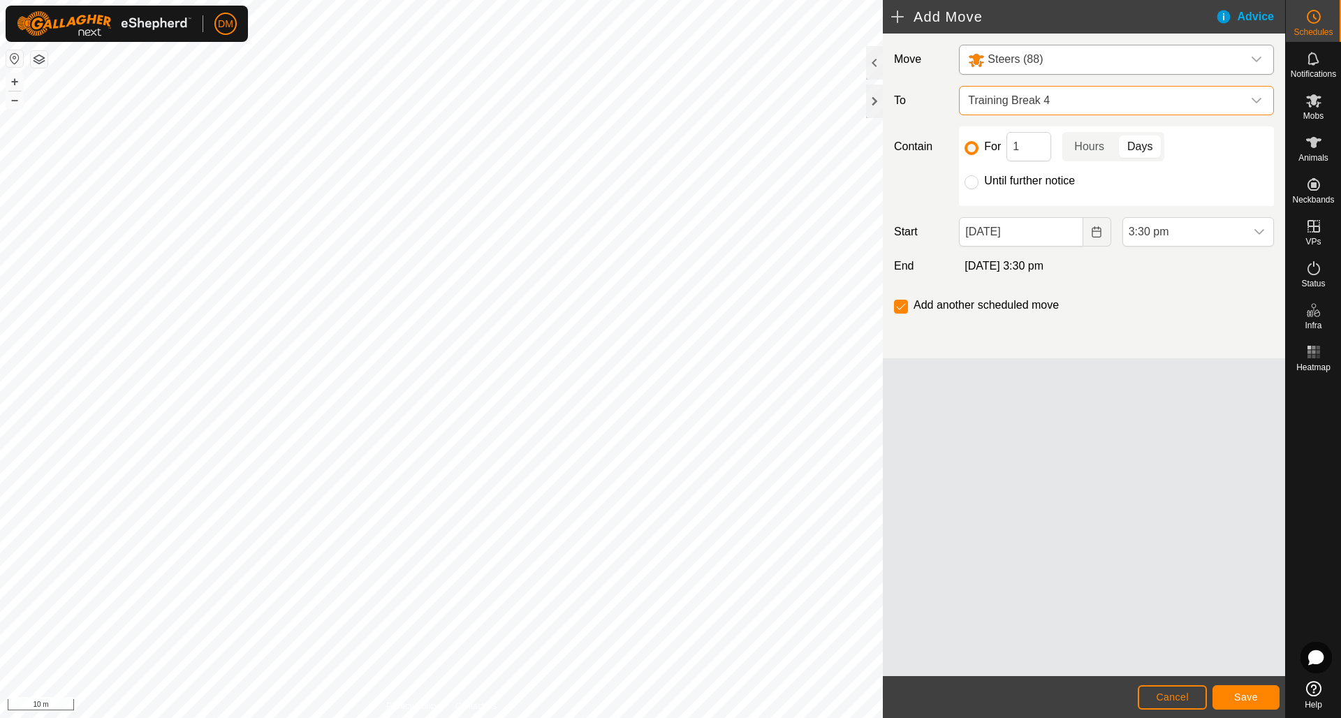
click at [1027, 98] on span "Training Break 4" at bounding box center [1102, 101] width 280 height 28
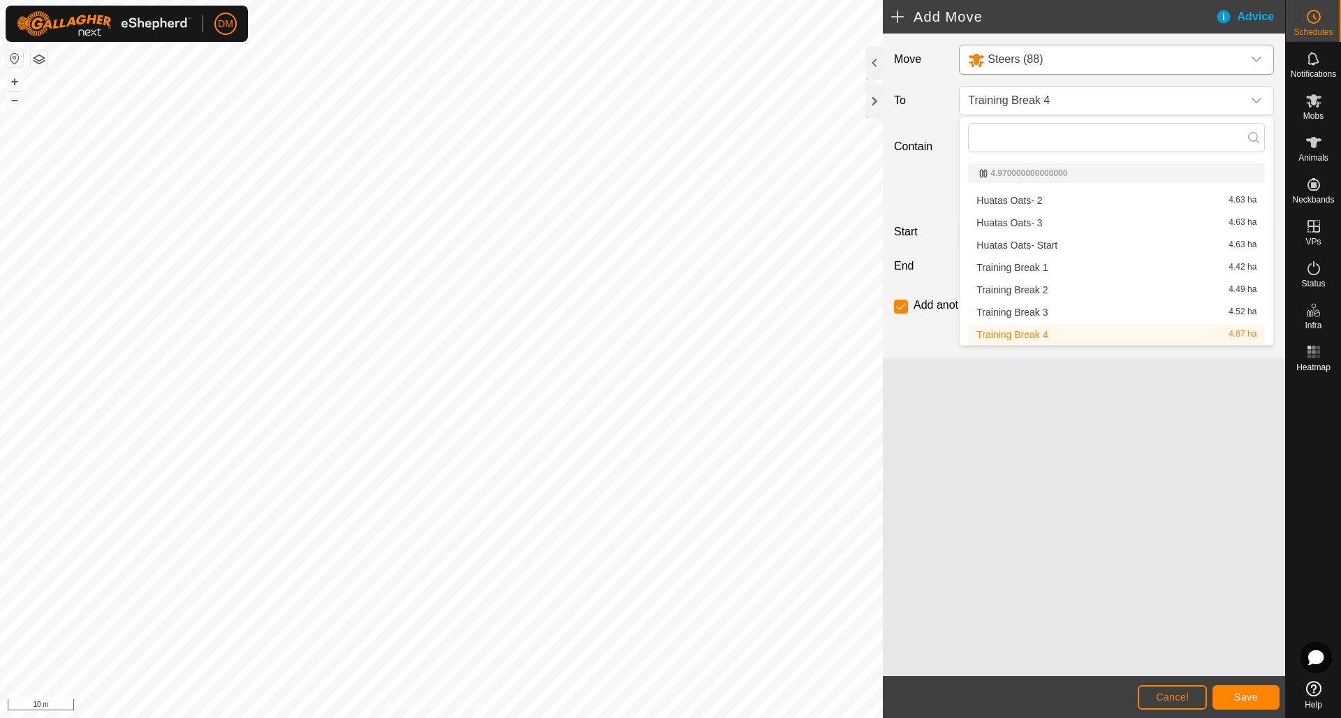
click at [1040, 384] on div "Move Steers (88) To Training Break 4 Contain For 1 Hours Days Until further not…" at bounding box center [1084, 355] width 402 height 642
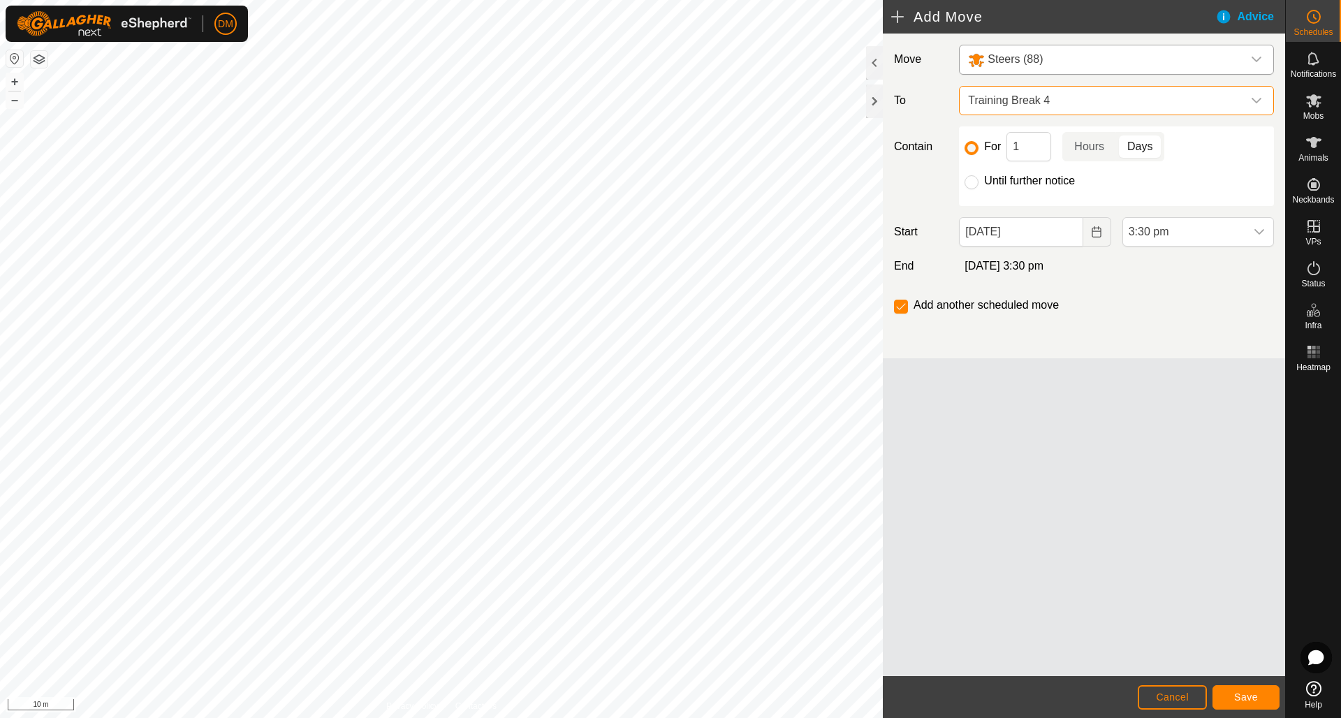
click at [1174, 94] on span "Training Break 4" at bounding box center [1102, 101] width 280 height 28
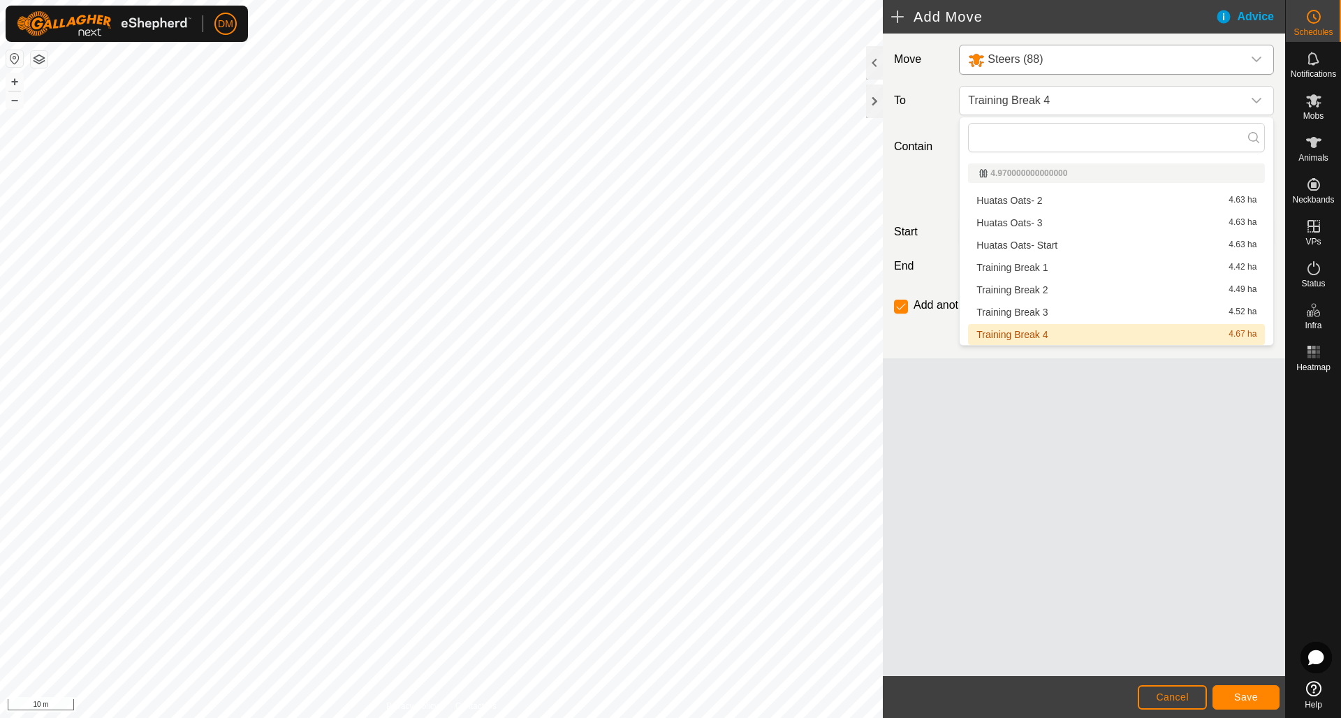
click at [1032, 358] on div "Move Steers (88) To Training Break 4 Contain For 1 Hours Days Until further not…" at bounding box center [1084, 196] width 402 height 325
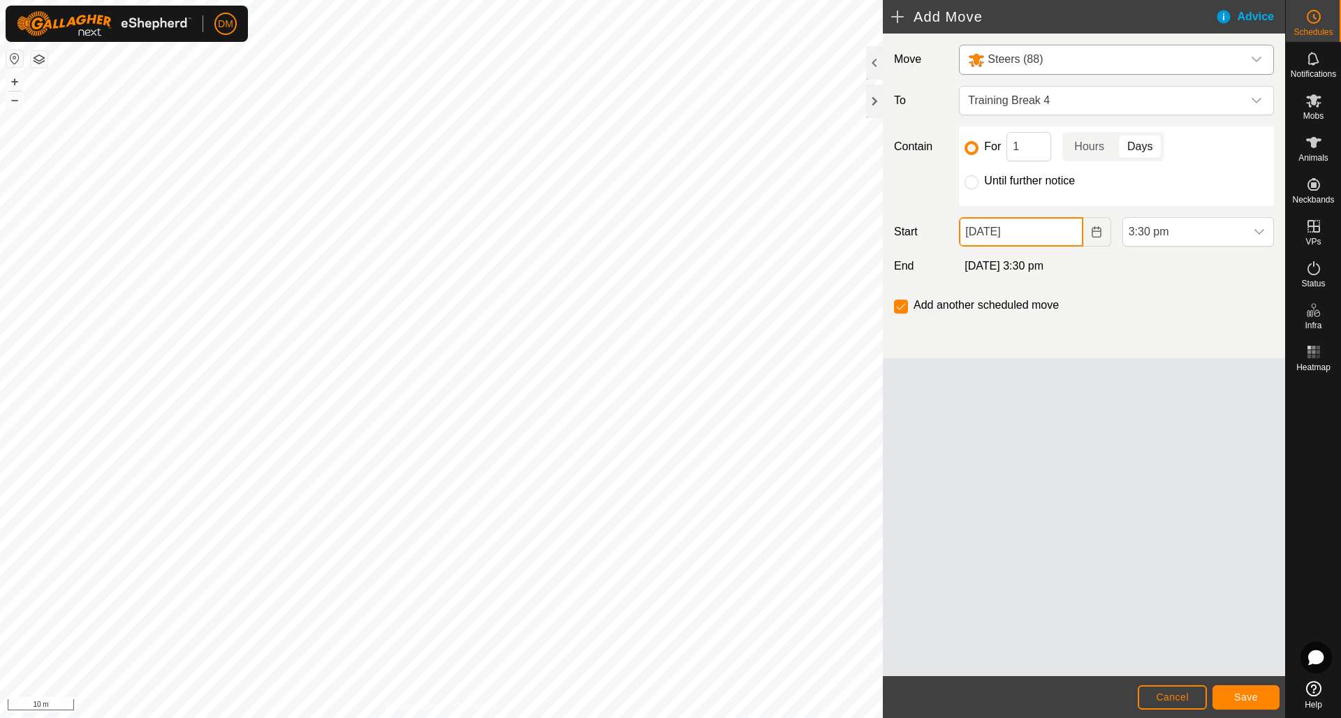
click at [980, 234] on input "[DATE]" at bounding box center [1021, 231] width 124 height 29
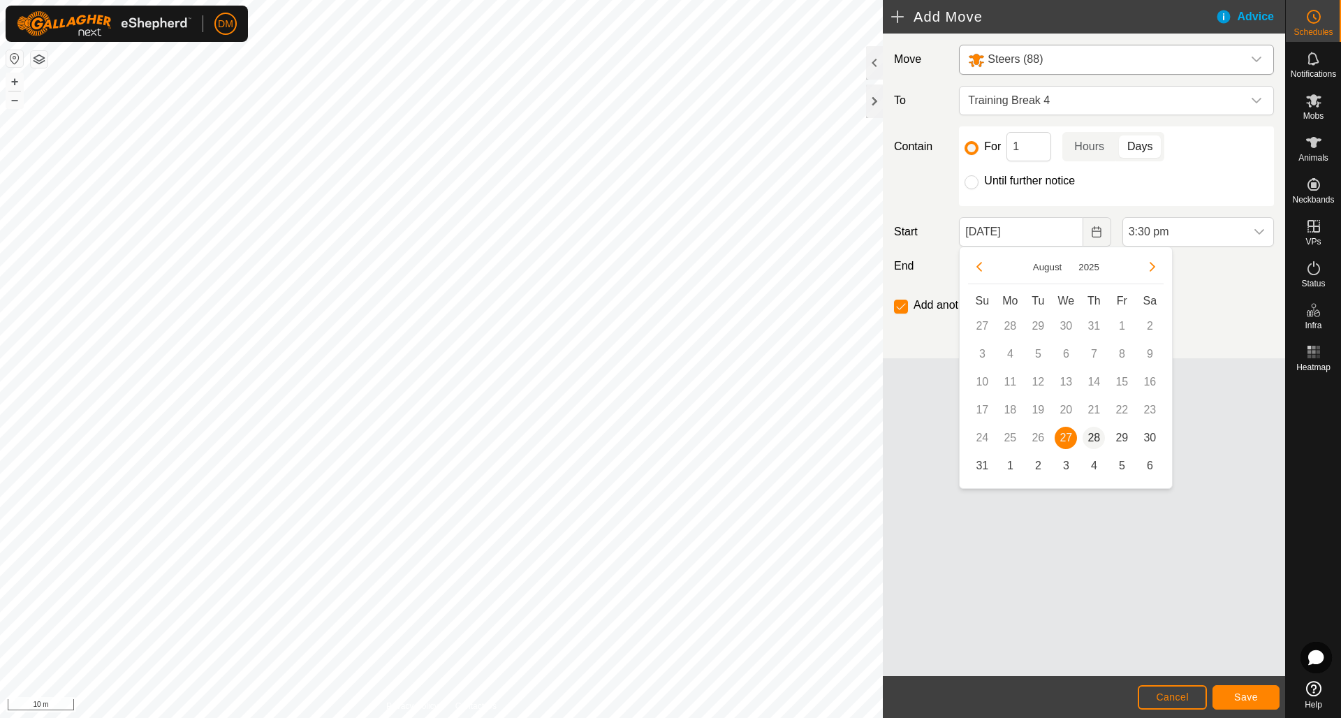
click at [1100, 441] on span "28" at bounding box center [1093, 438] width 22 height 22
type input "[DATE]"
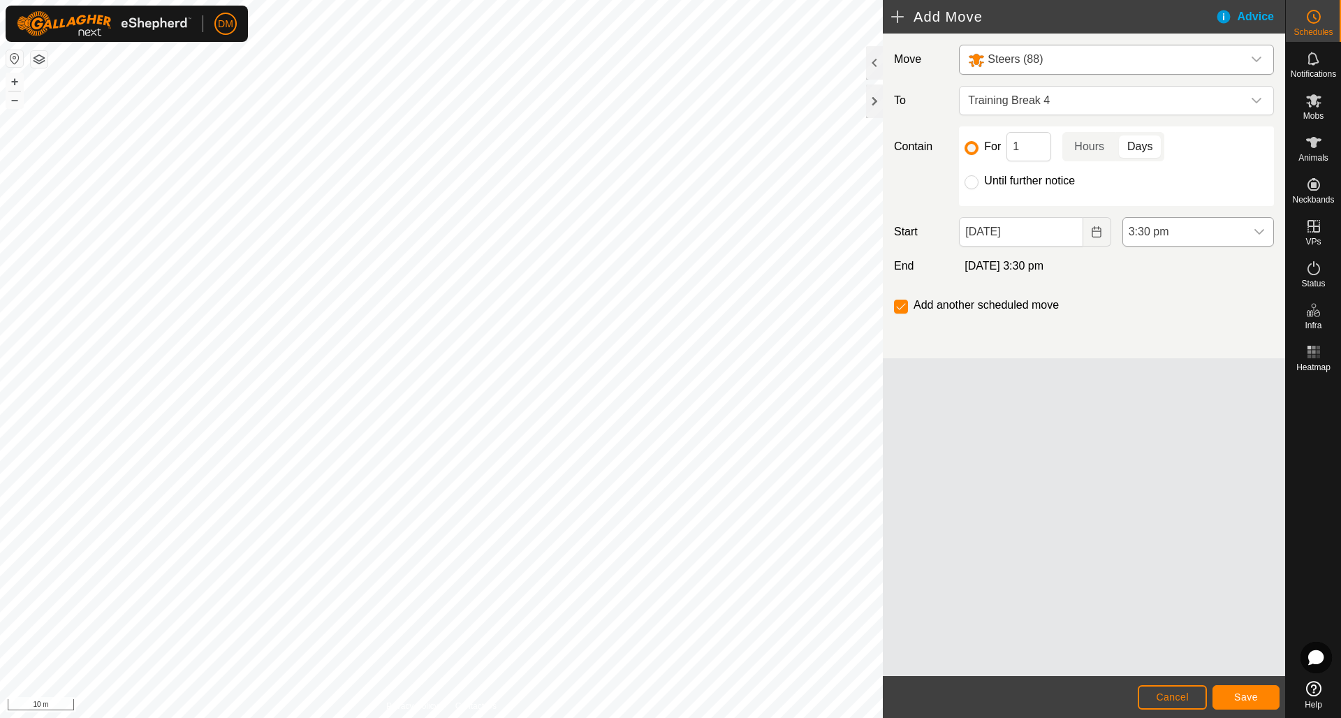
click at [1265, 235] on div "dropdown trigger" at bounding box center [1259, 232] width 28 height 28
click at [1165, 328] on li "6:30 am" at bounding box center [1198, 332] width 150 height 28
click at [976, 184] on input "Until further notice" at bounding box center [971, 182] width 14 height 14
radio input "true"
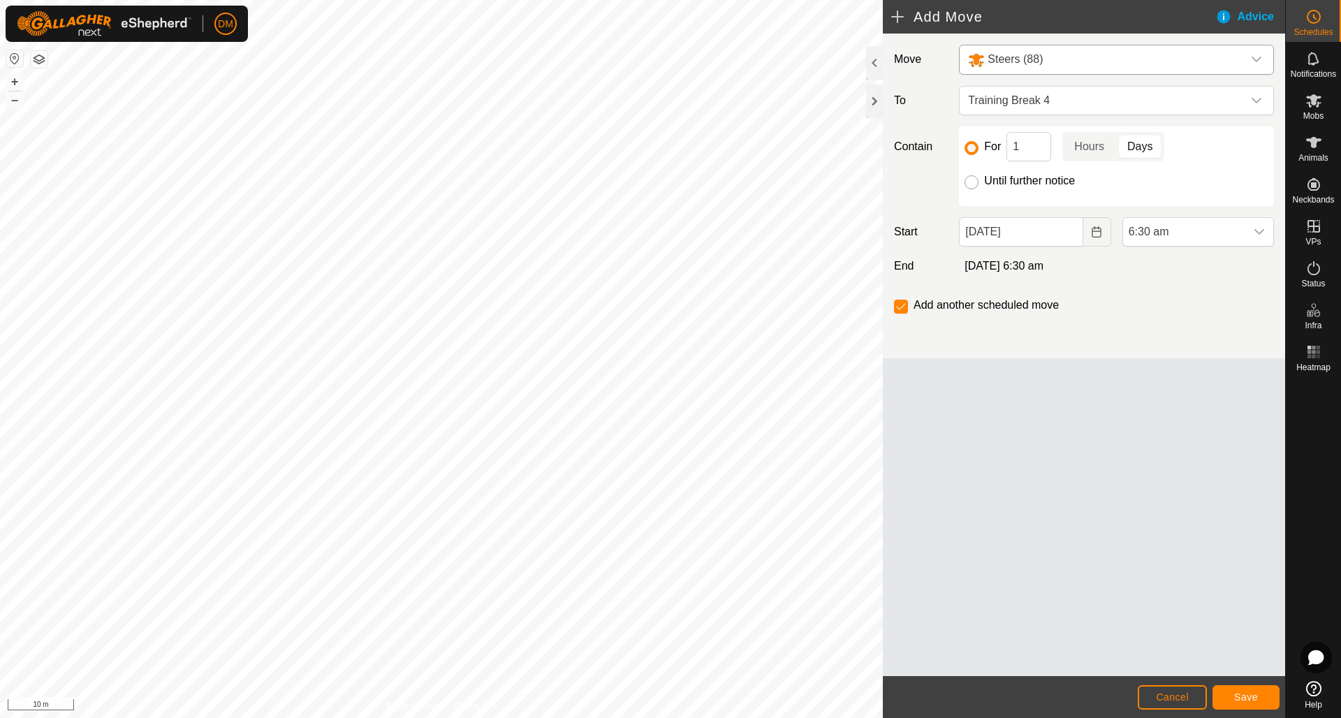
checkbox input "false"
click at [1242, 698] on span "Save" at bounding box center [1246, 696] width 24 height 11
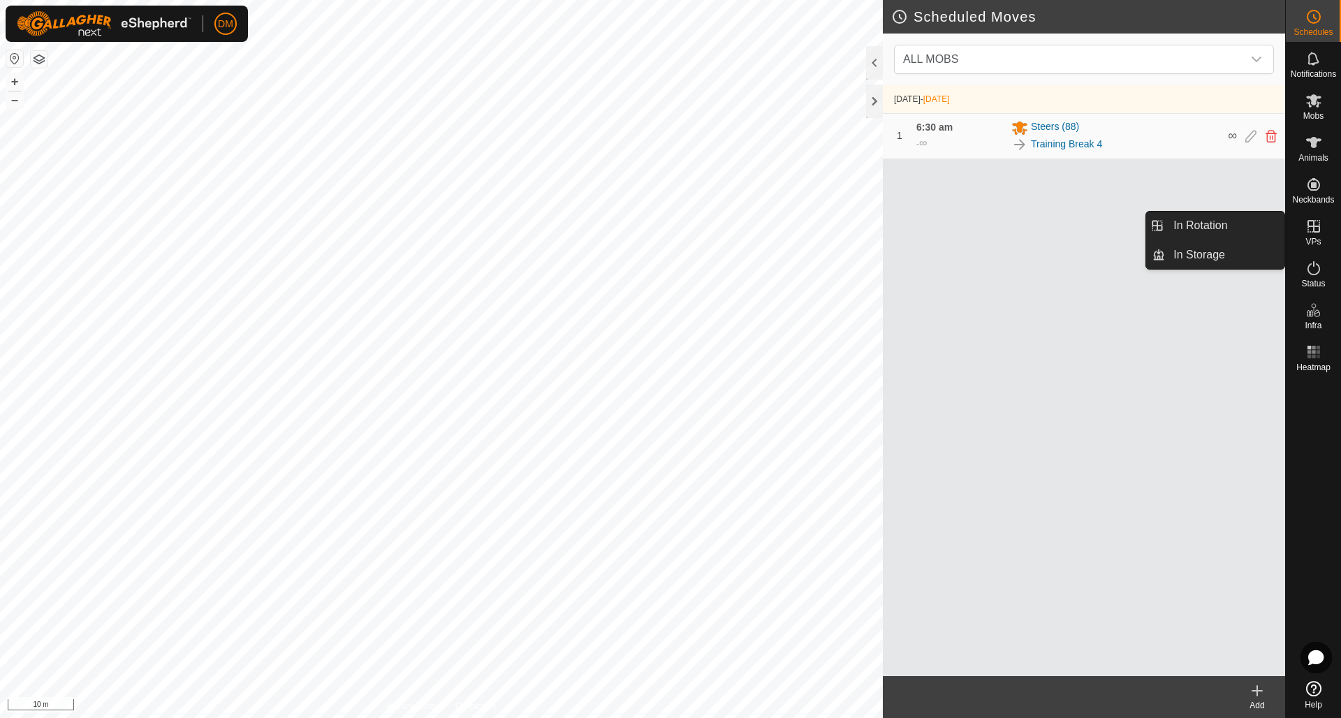
click at [1307, 228] on icon at bounding box center [1313, 226] width 13 height 13
click at [1195, 225] on link "In Rotation" at bounding box center [1224, 226] width 119 height 28
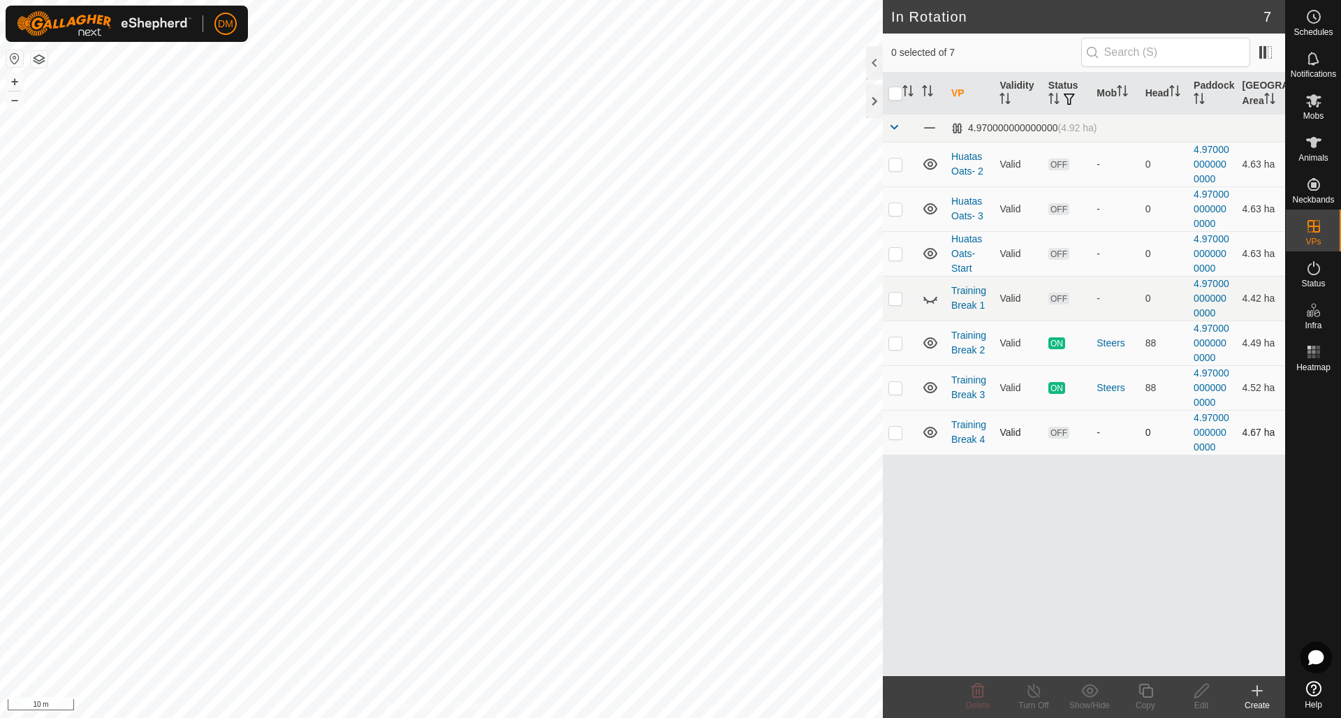
click at [896, 432] on p-checkbox at bounding box center [895, 432] width 14 height 11
checkbox input "true"
click at [1151, 691] on icon at bounding box center [1145, 690] width 17 height 17
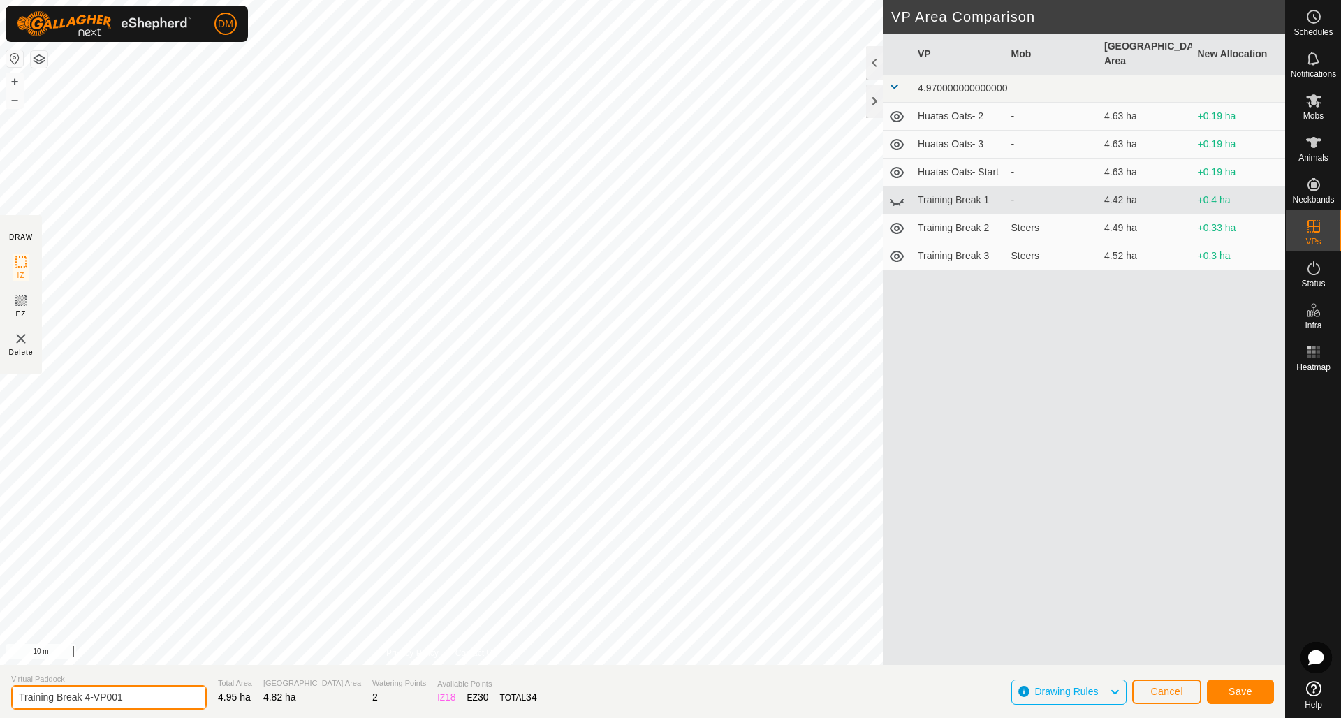
drag, startPoint x: 86, startPoint y: 695, endPoint x: 141, endPoint y: 695, distance: 55.2
click at [141, 695] on input "Training Break 4-VP001" at bounding box center [109, 697] width 196 height 24
type input "Training Break 5"
click at [921, 677] on section "Virtual Paddock Training Break 5 Total Area 4.95 ha Grazing Area 4.82 ha Wateri…" at bounding box center [642, 691] width 1285 height 53
click at [1238, 694] on span "Save" at bounding box center [1240, 691] width 24 height 11
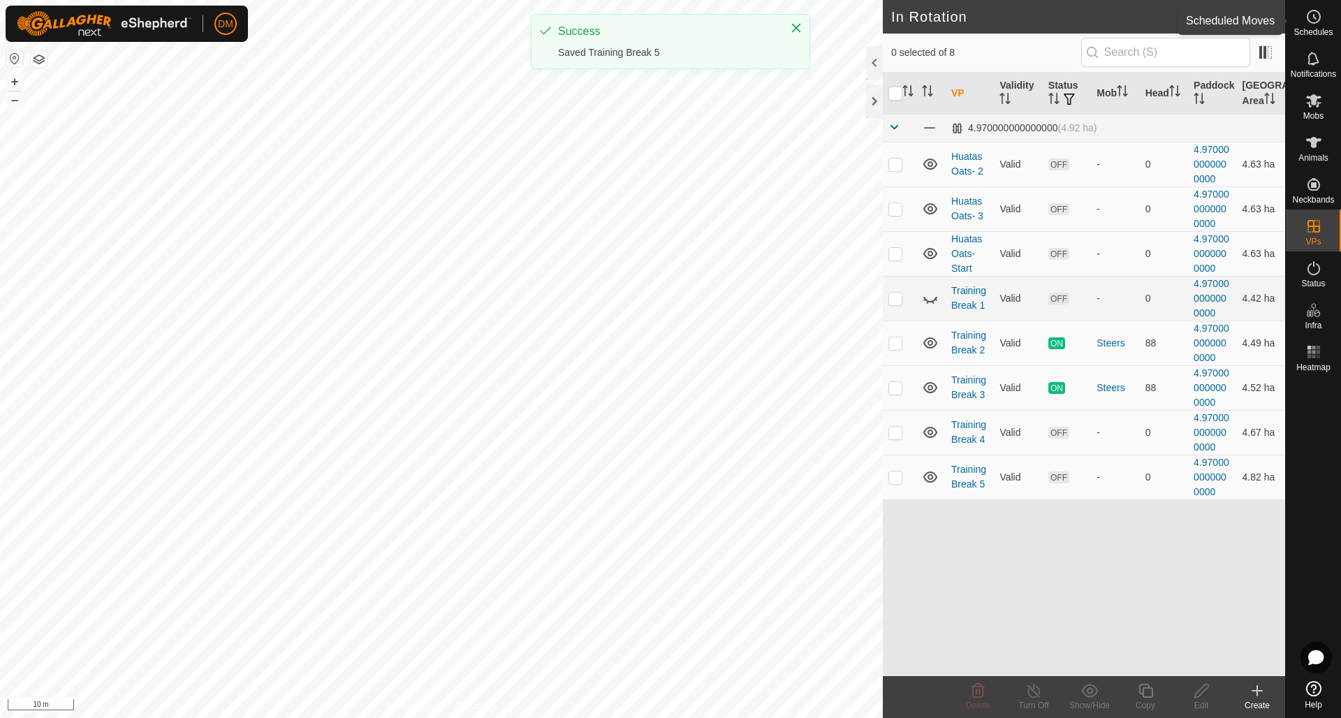
click at [1315, 20] on icon at bounding box center [1313, 16] width 17 height 17
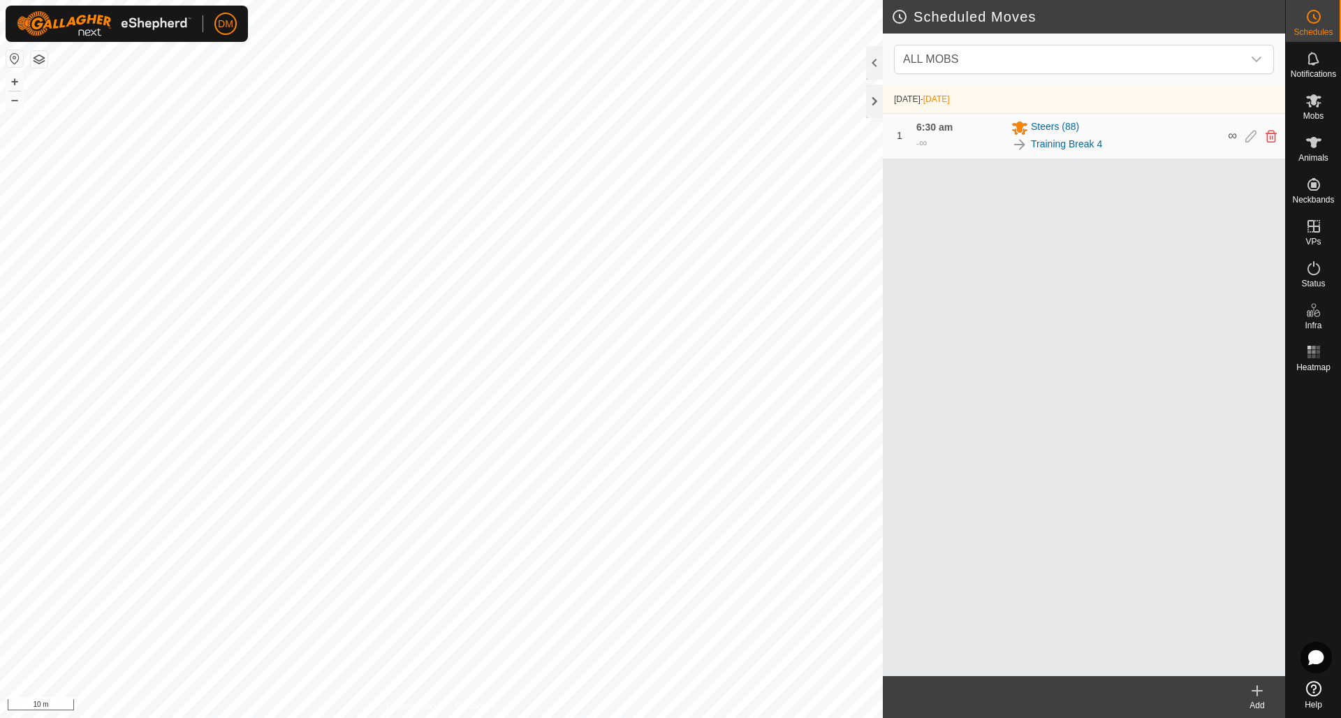
click at [1258, 691] on icon at bounding box center [1257, 691] width 10 height 0
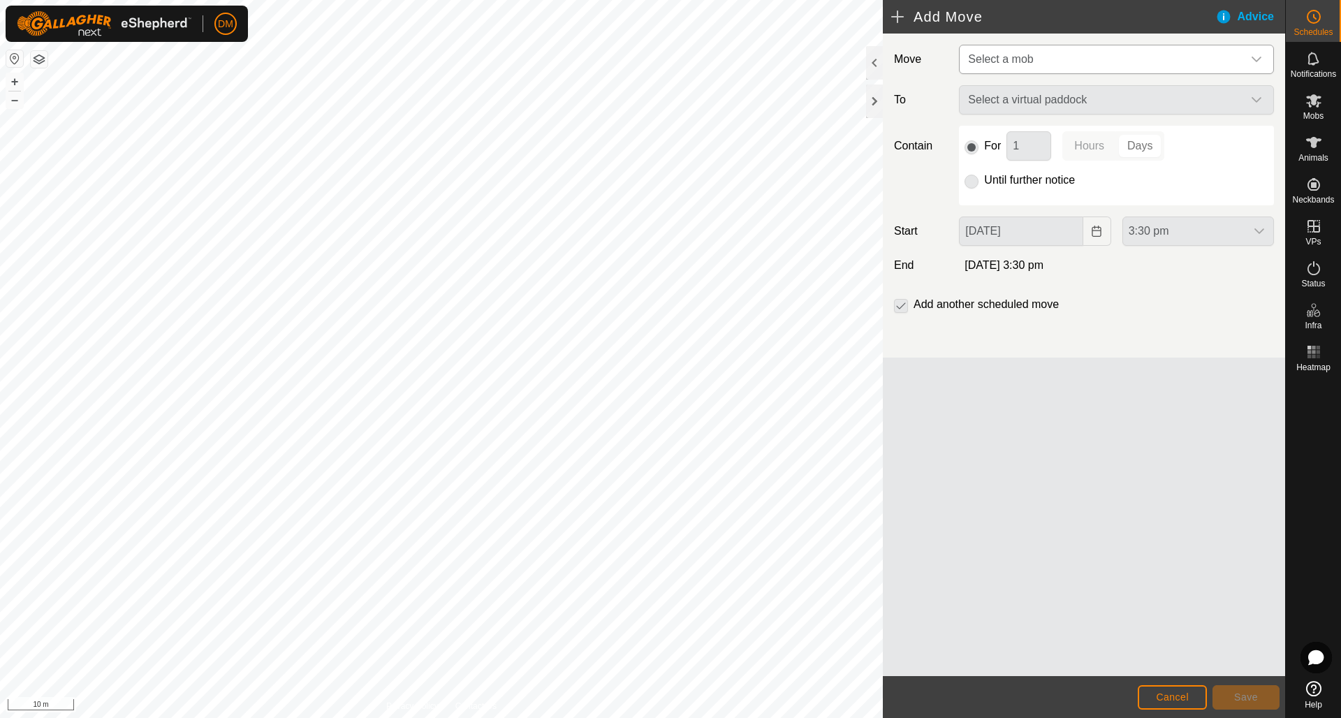
click at [1045, 59] on span "Select a mob" at bounding box center [1102, 59] width 280 height 28
click at [1018, 134] on li "Steers (88)" at bounding box center [1117, 131] width 314 height 29
type input "[DATE]"
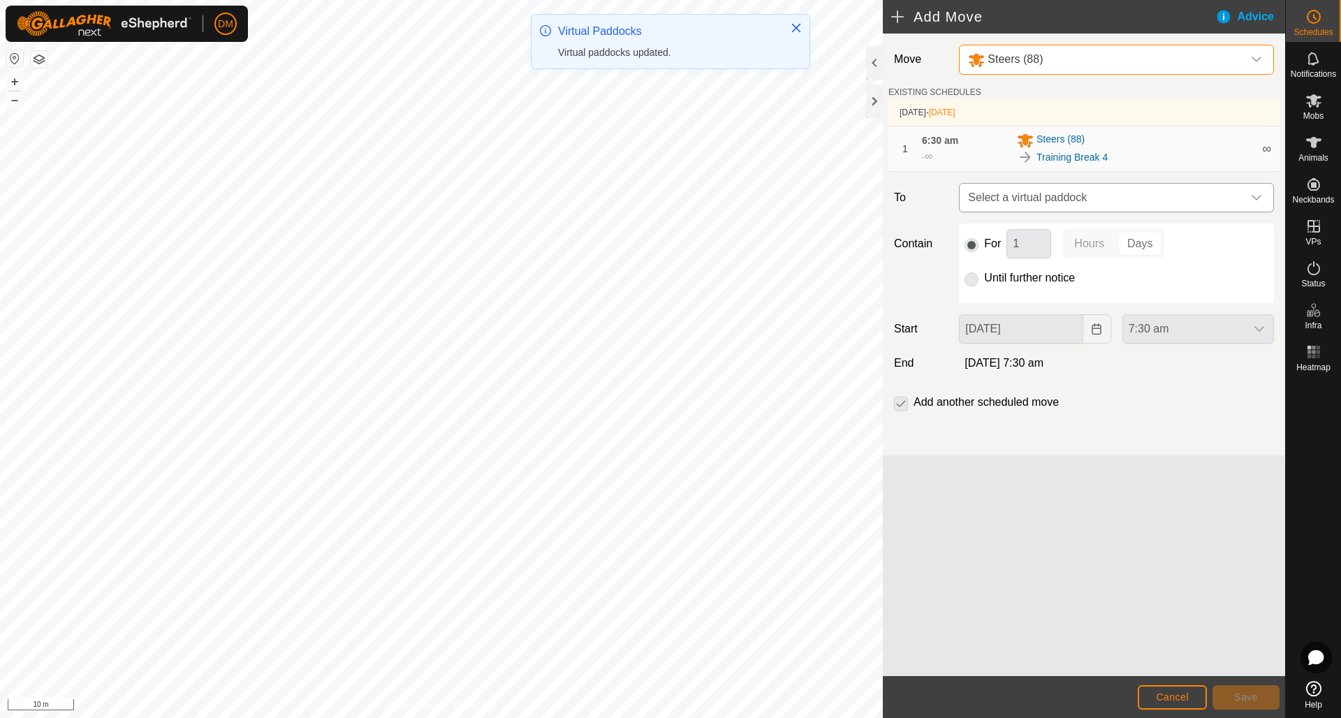
click at [1052, 200] on span "Select a virtual paddock" at bounding box center [1102, 198] width 280 height 28
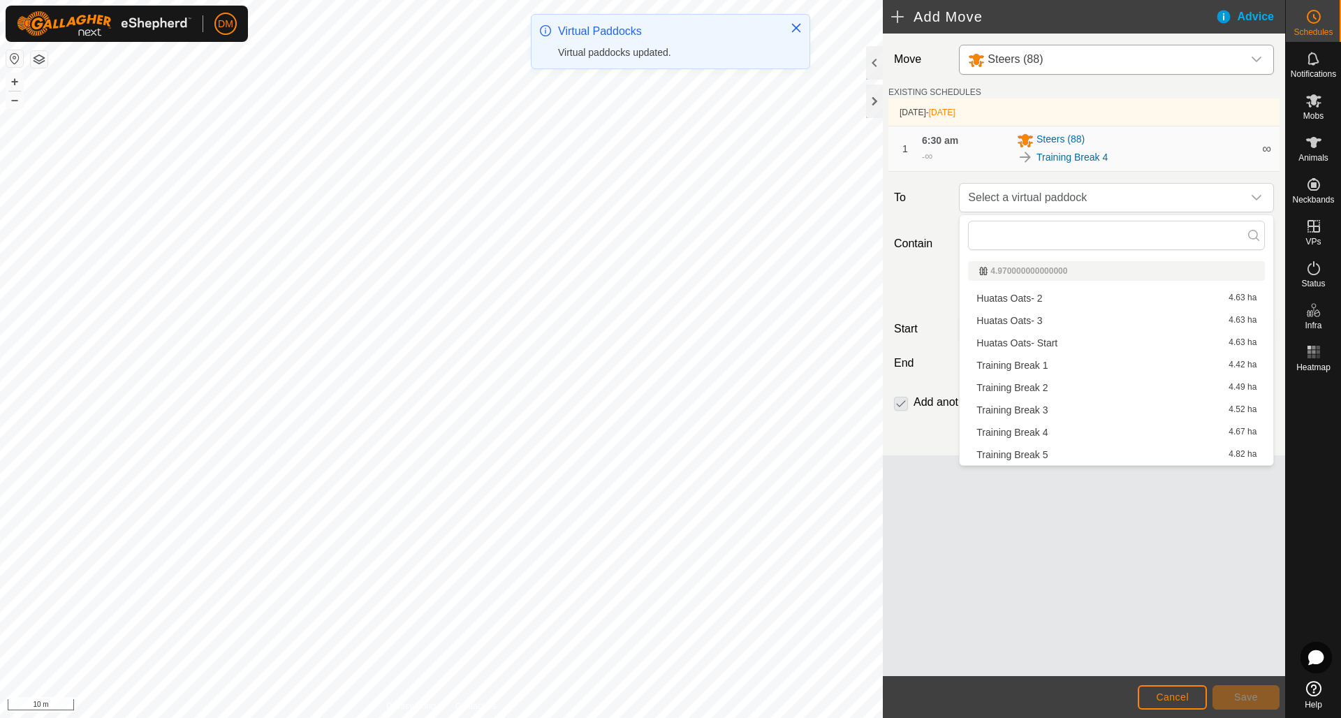
click at [1041, 455] on li "Training Break 5 4.82 ha" at bounding box center [1116, 454] width 297 height 21
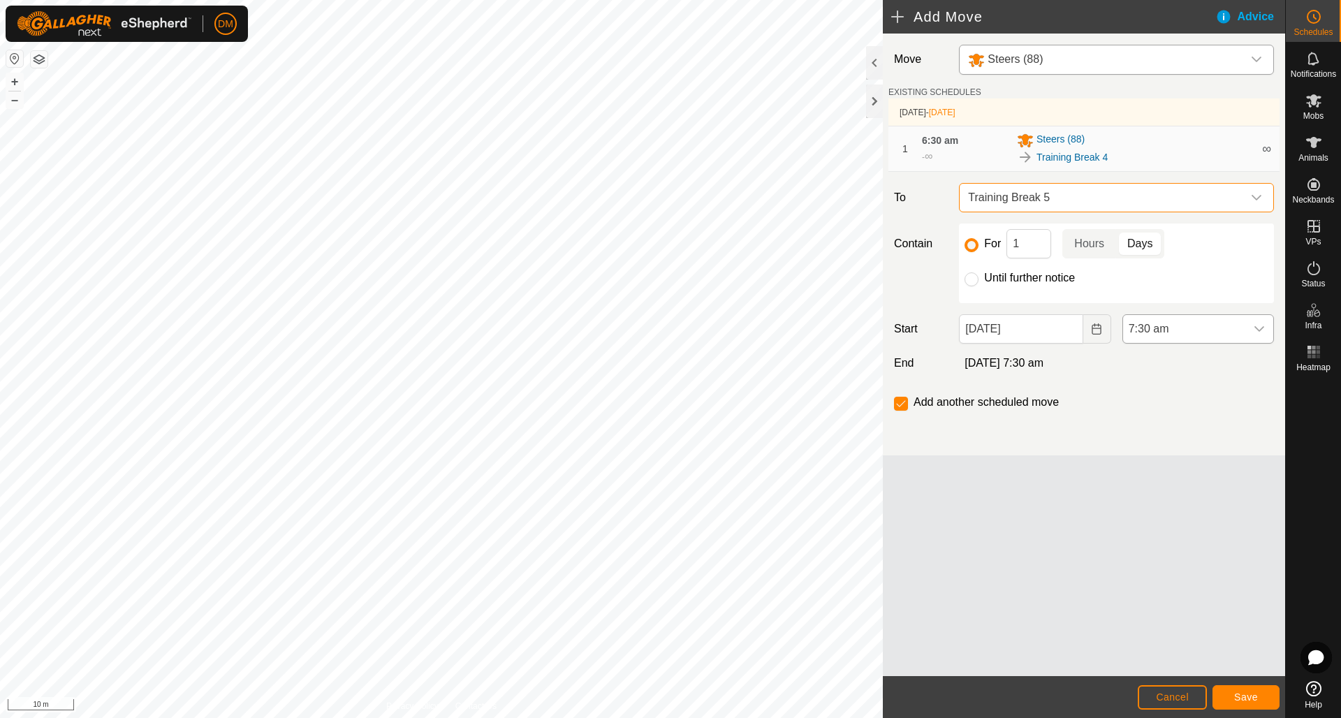
click at [1257, 330] on icon "dropdown trigger" at bounding box center [1259, 329] width 10 height 6
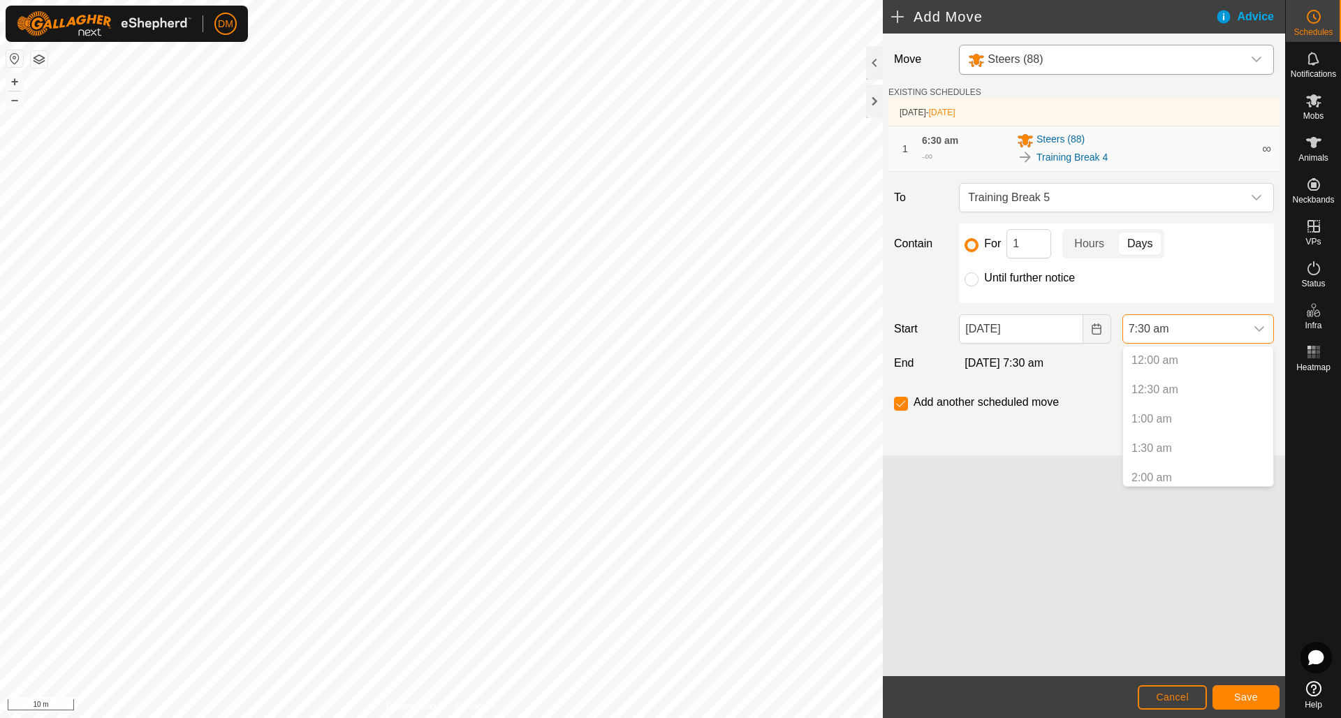
scroll to position [328, 0]
click at [1160, 444] on li "5:30 pm" at bounding box center [1198, 441] width 150 height 28
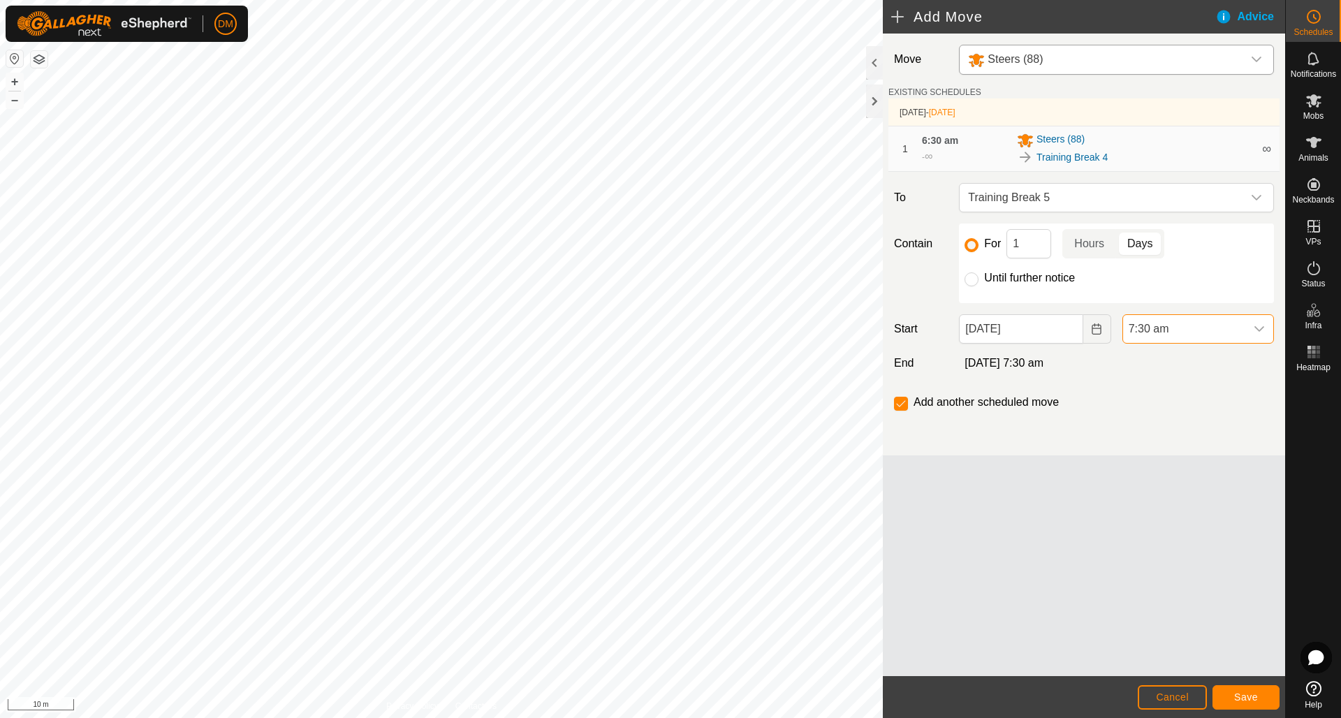
scroll to position [440, 0]
click at [1116, 420] on div "Add another scheduled move" at bounding box center [1083, 408] width 391 height 28
click at [1241, 693] on span "Save" at bounding box center [1246, 696] width 24 height 11
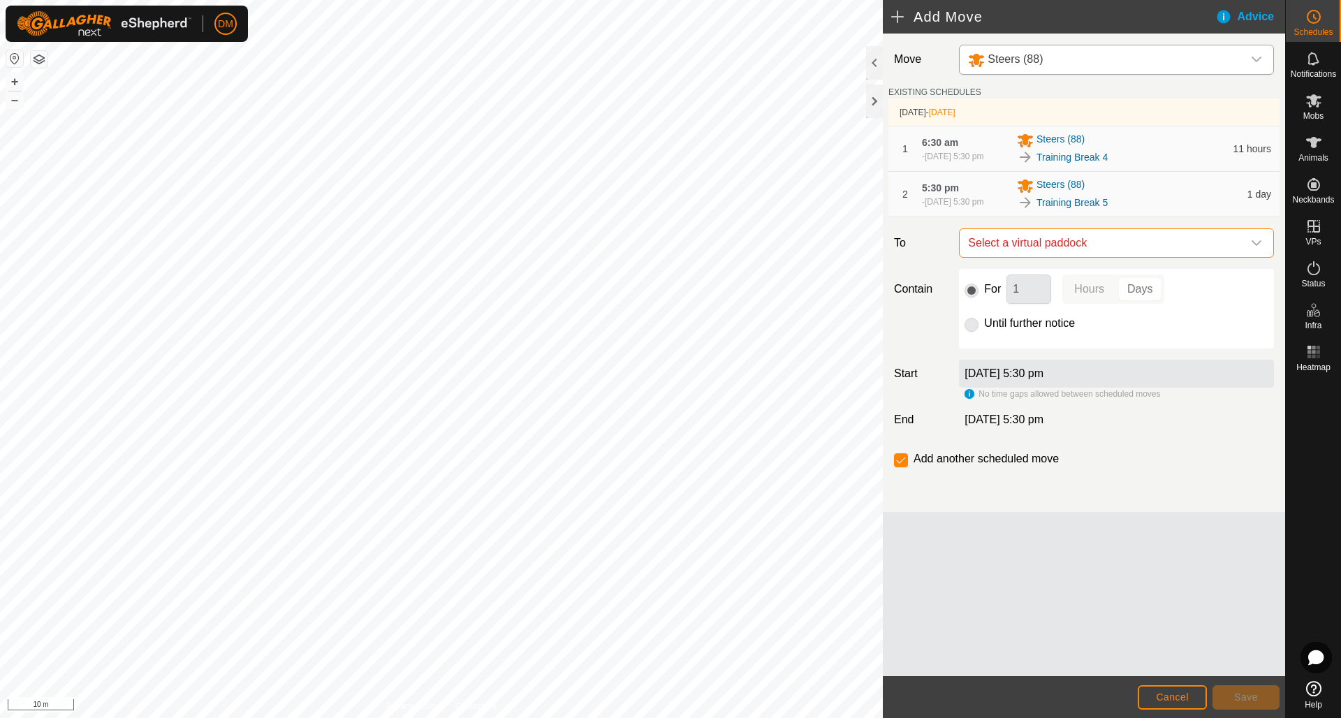
click at [1103, 246] on span "Select a virtual paddock" at bounding box center [1102, 243] width 280 height 28
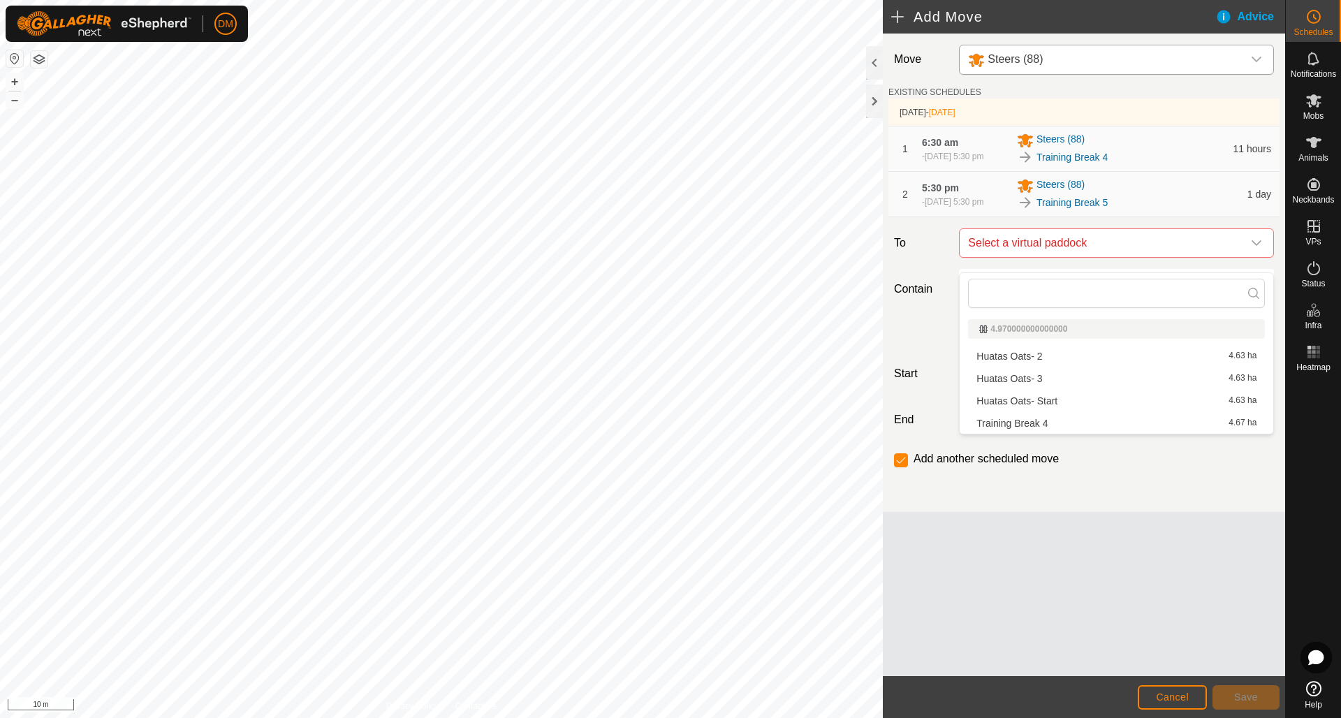
click at [1110, 543] on div "Move Steers (88) EXISTING SCHEDULES [DATE] - [DATE] 1 6:30 am [DATE], 5:30 pm S…" at bounding box center [1084, 355] width 402 height 642
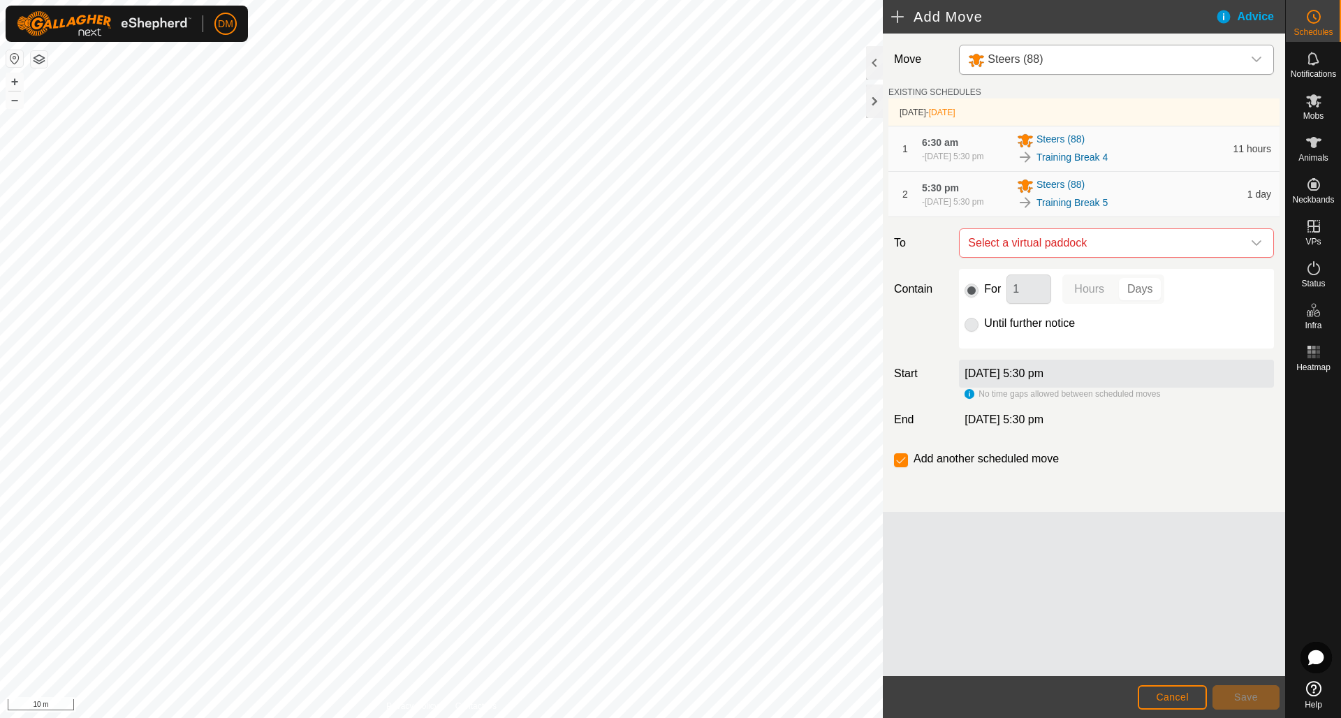
click at [1184, 696] on span "Cancel" at bounding box center [1172, 696] width 33 height 11
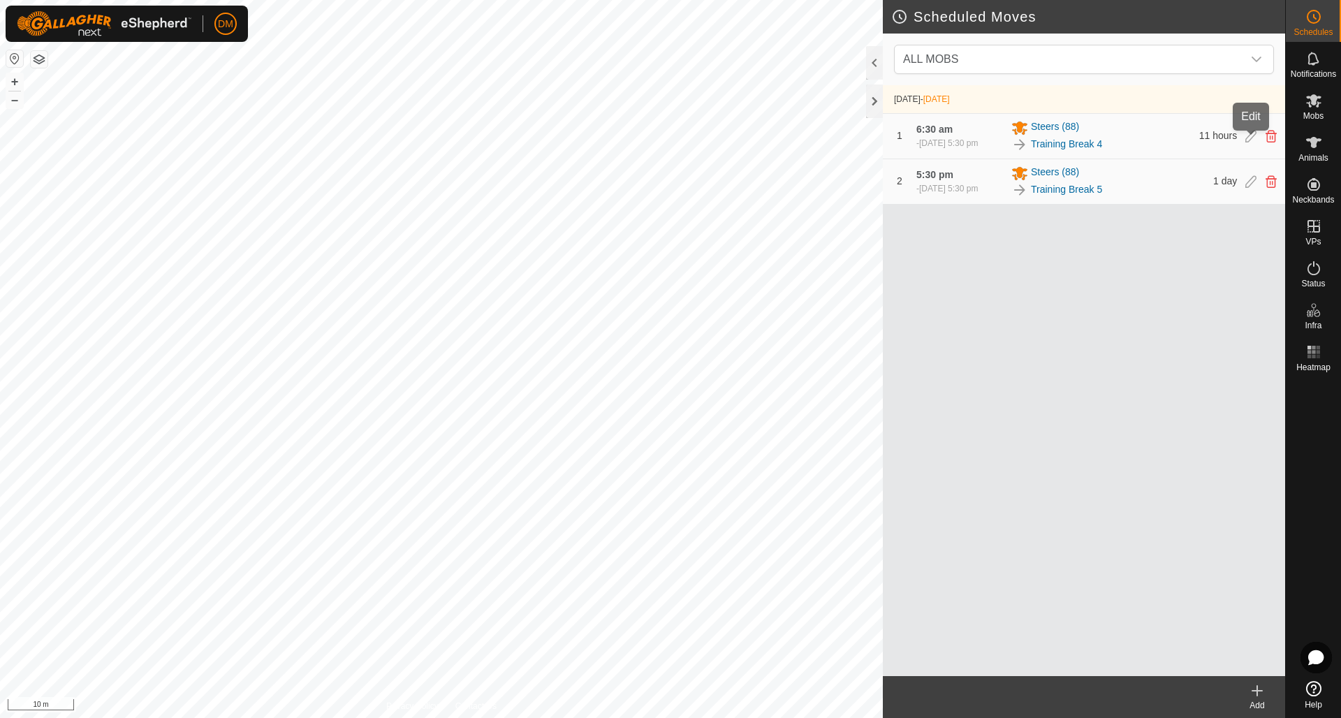
click at [1249, 142] on icon at bounding box center [1250, 136] width 11 height 13
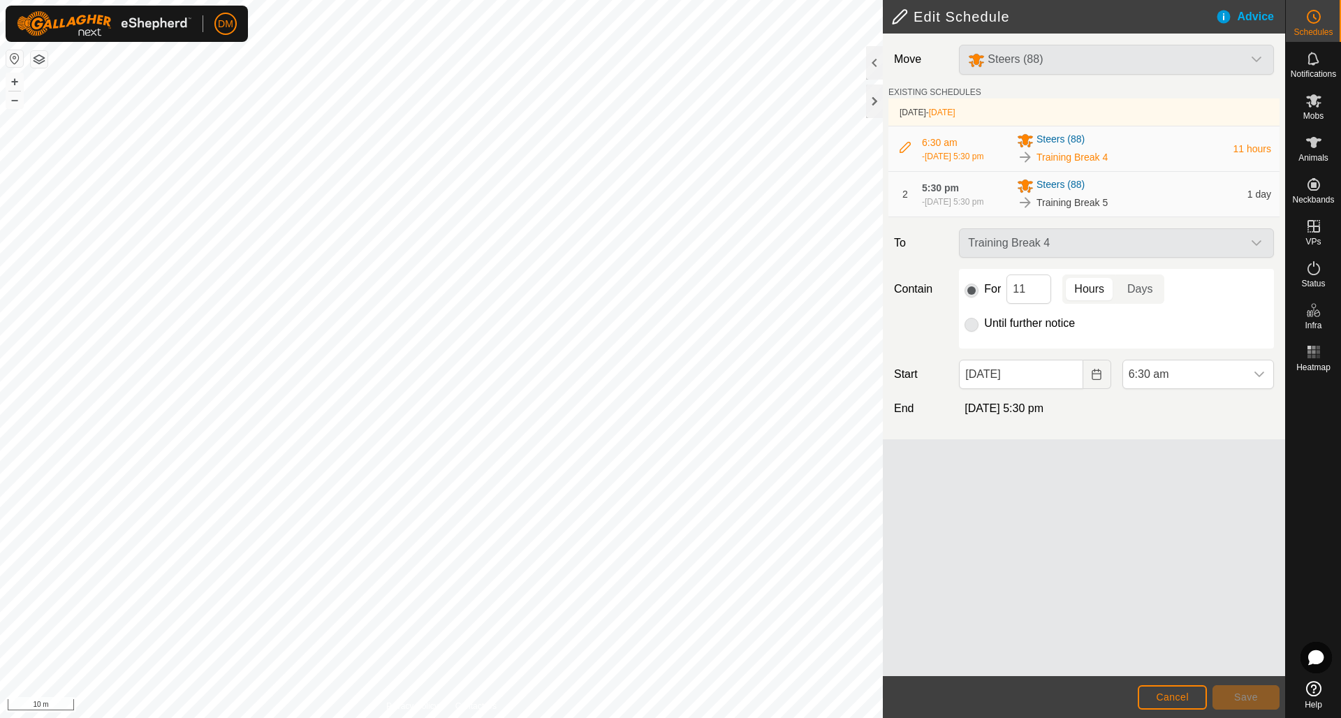
click at [974, 332] on p-radiobutton at bounding box center [971, 323] width 14 height 17
click at [973, 332] on p-radiobutton at bounding box center [971, 323] width 14 height 17
click at [1174, 693] on span "Cancel" at bounding box center [1172, 696] width 33 height 11
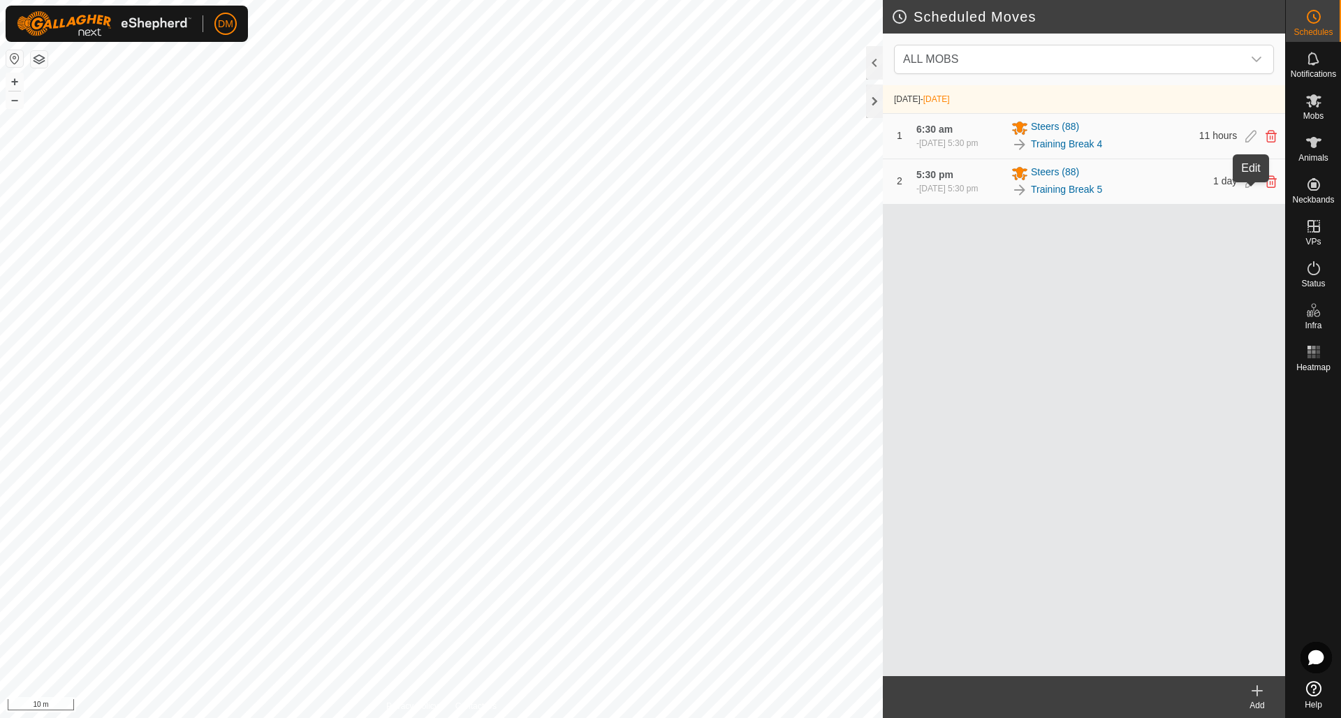
click at [1254, 188] on icon at bounding box center [1250, 181] width 11 height 13
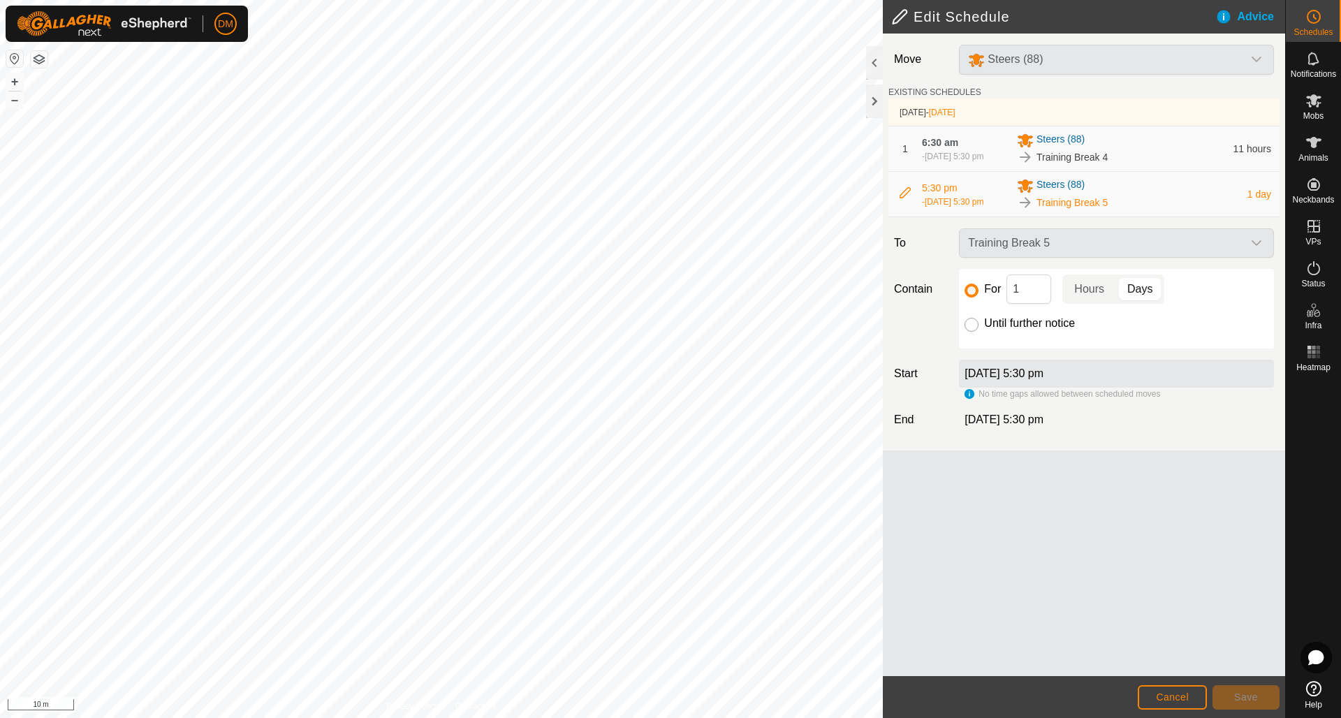
click at [975, 332] on input "Until further notice" at bounding box center [971, 325] width 14 height 14
radio input "true"
click at [1239, 697] on span "Save" at bounding box center [1246, 696] width 24 height 11
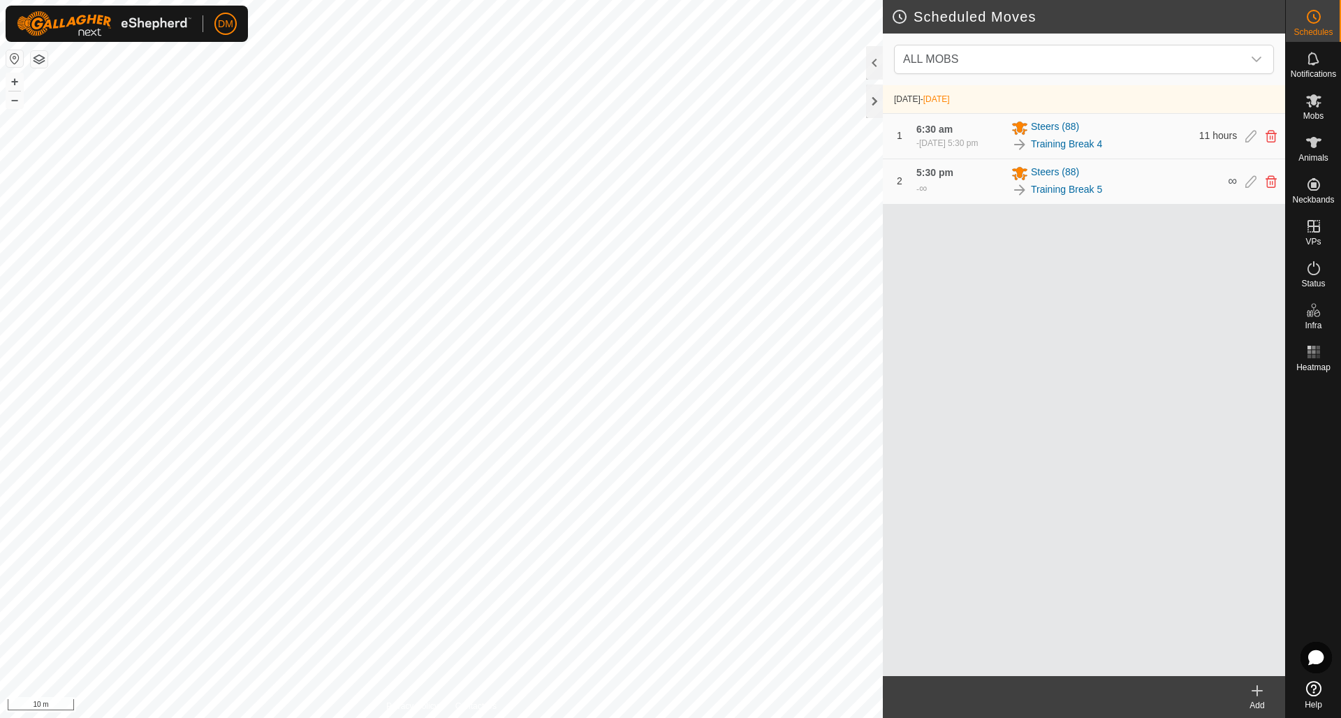
click at [1245, 140] on div at bounding box center [1260, 136] width 31 height 11
click at [1251, 141] on icon at bounding box center [1250, 136] width 11 height 13
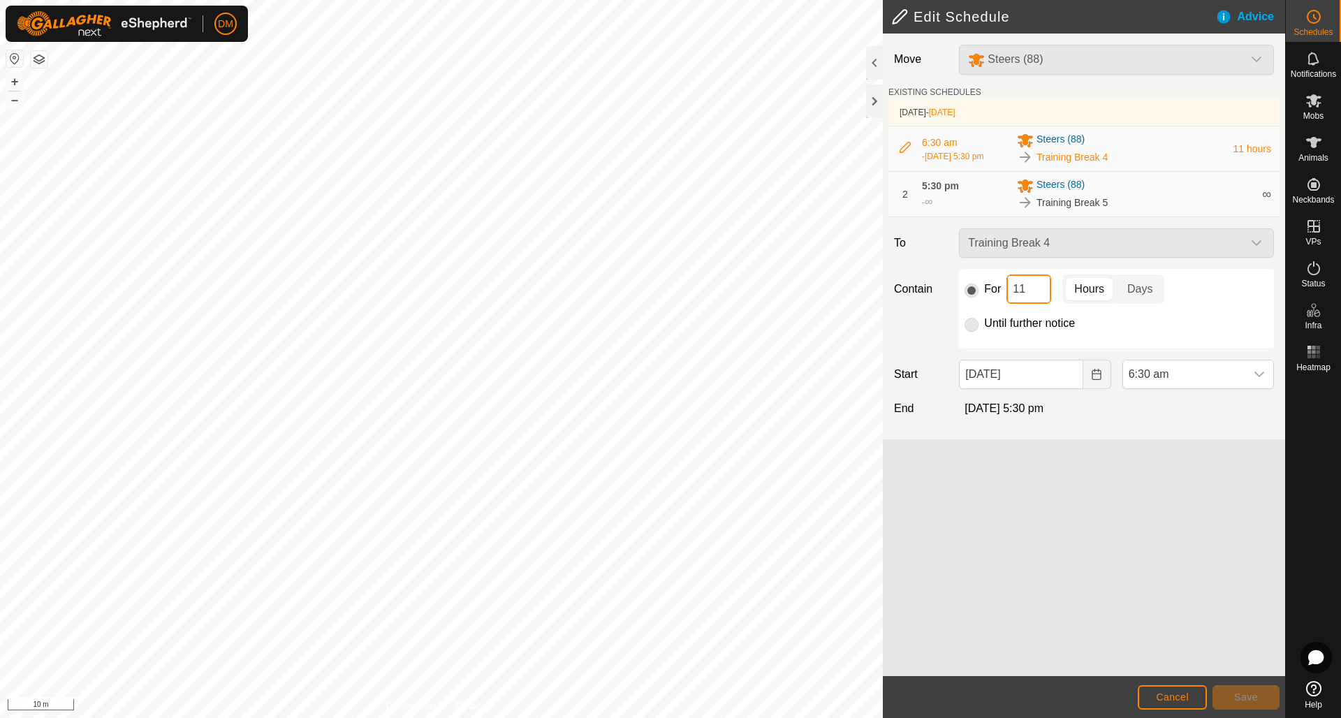
drag, startPoint x: 1016, startPoint y: 295, endPoint x: 1040, endPoint y: 298, distance: 24.7
click at [1040, 297] on input "11" at bounding box center [1028, 288] width 45 height 29
type input "1"
click at [1137, 297] on p-togglebutton "Days" at bounding box center [1140, 288] width 48 height 29
click at [1254, 699] on span "Save" at bounding box center [1246, 696] width 24 height 11
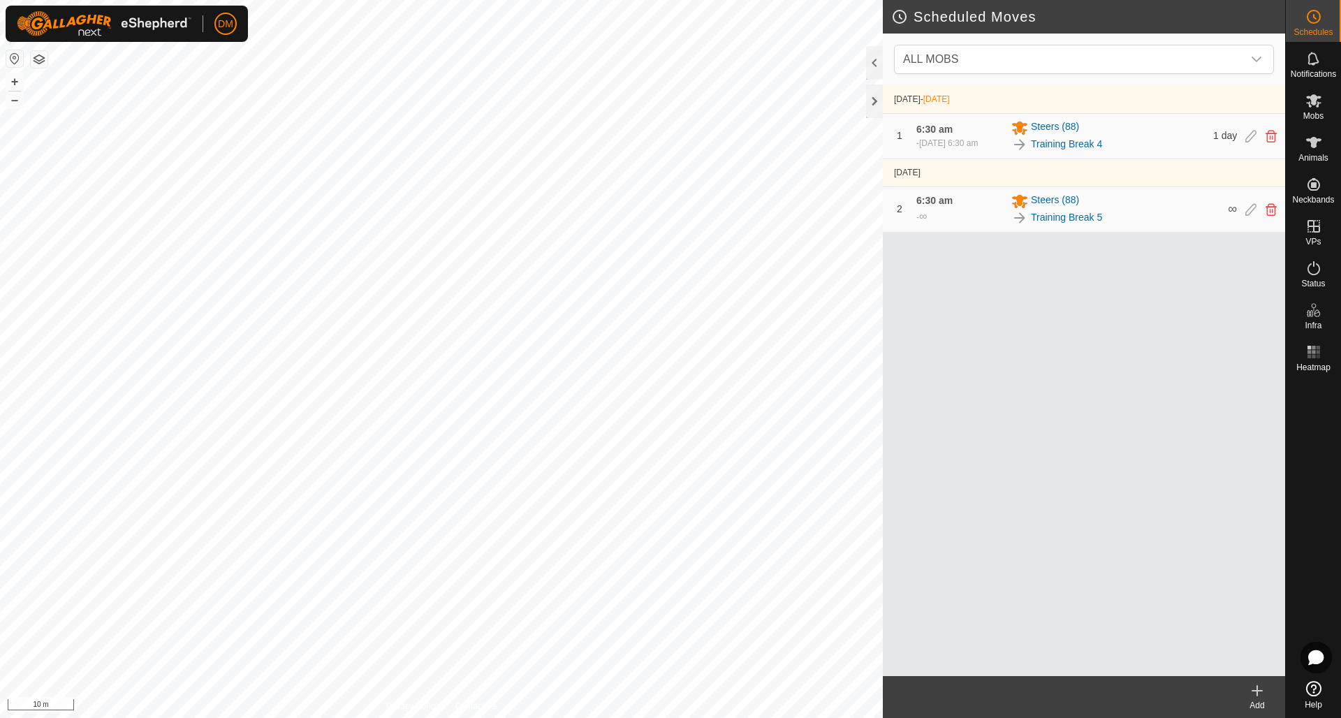
click at [1112, 222] on div "Training Break 5" at bounding box center [1115, 217] width 208 height 17
click at [1248, 216] on icon at bounding box center [1250, 209] width 11 height 13
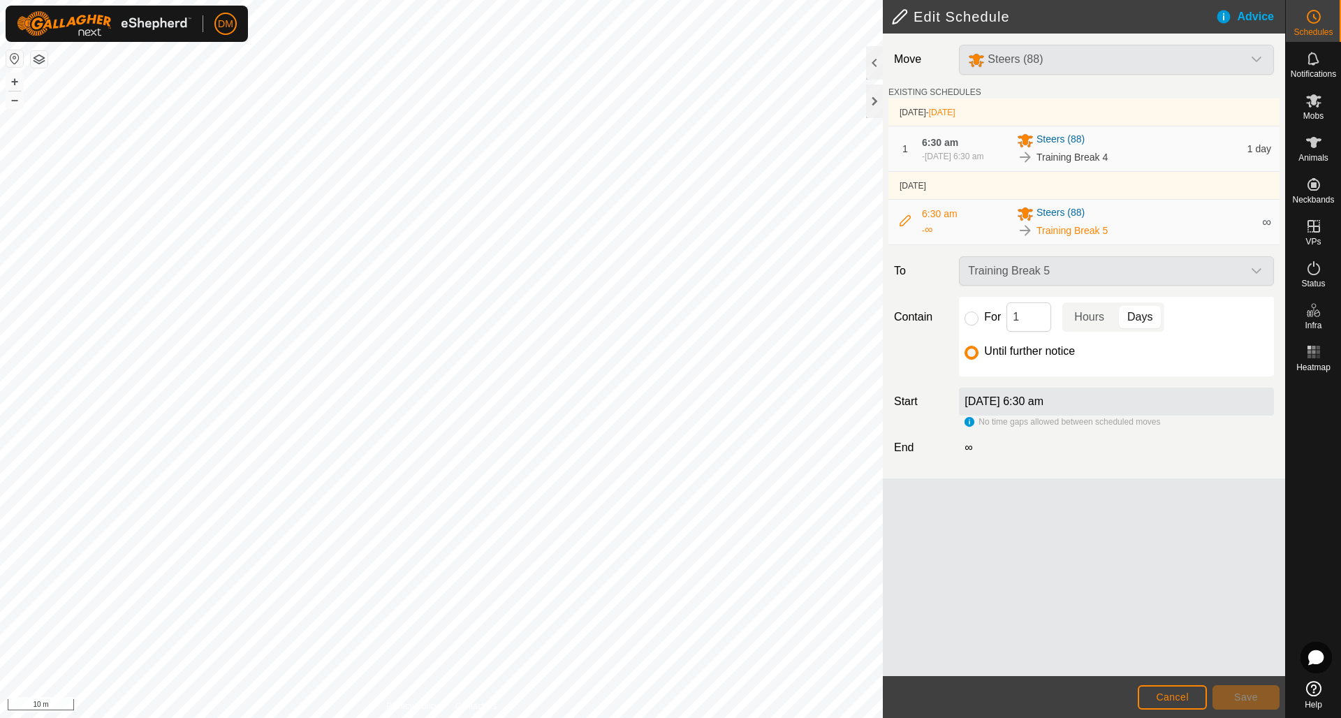
click at [1126, 615] on div "Move Steers (88) EXISTING SCHEDULES [DATE] - [DATE] 1 6:30 am [DATE], 6:30 am S…" at bounding box center [1084, 355] width 402 height 642
click at [1181, 699] on span "Cancel" at bounding box center [1172, 696] width 33 height 11
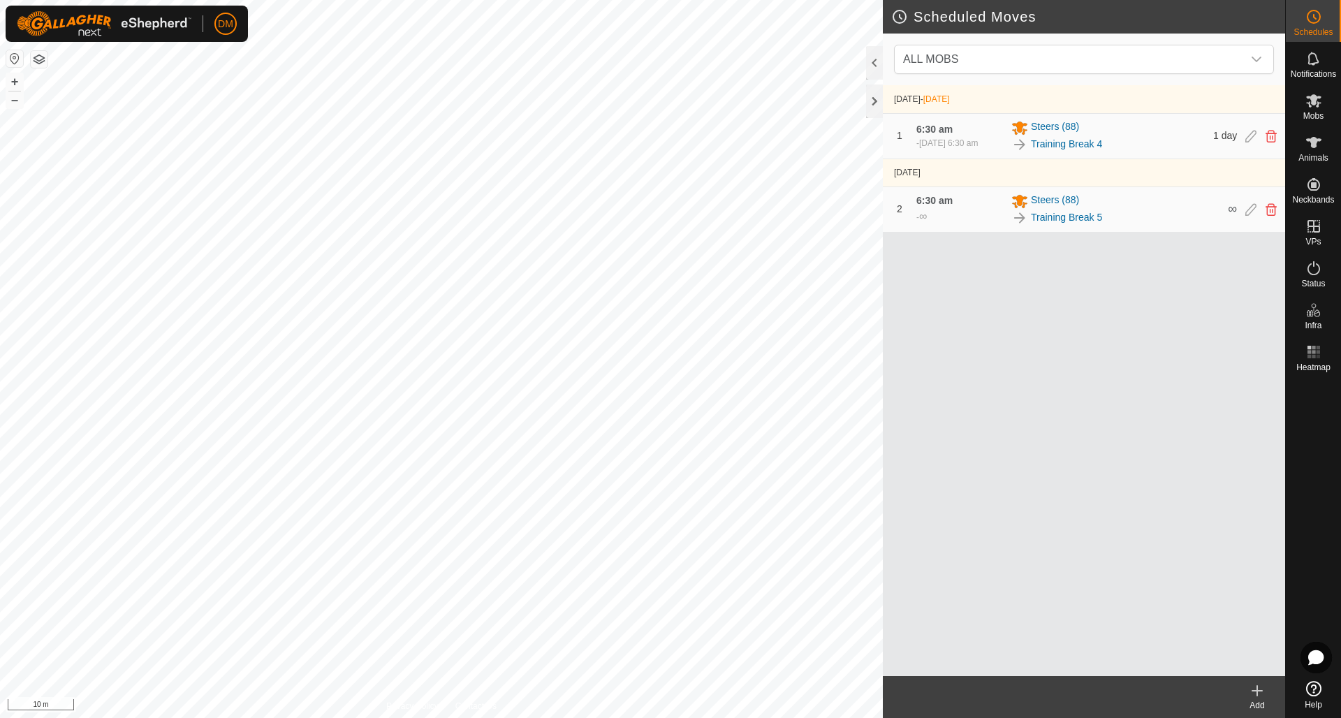
click at [1252, 142] on icon at bounding box center [1250, 136] width 11 height 13
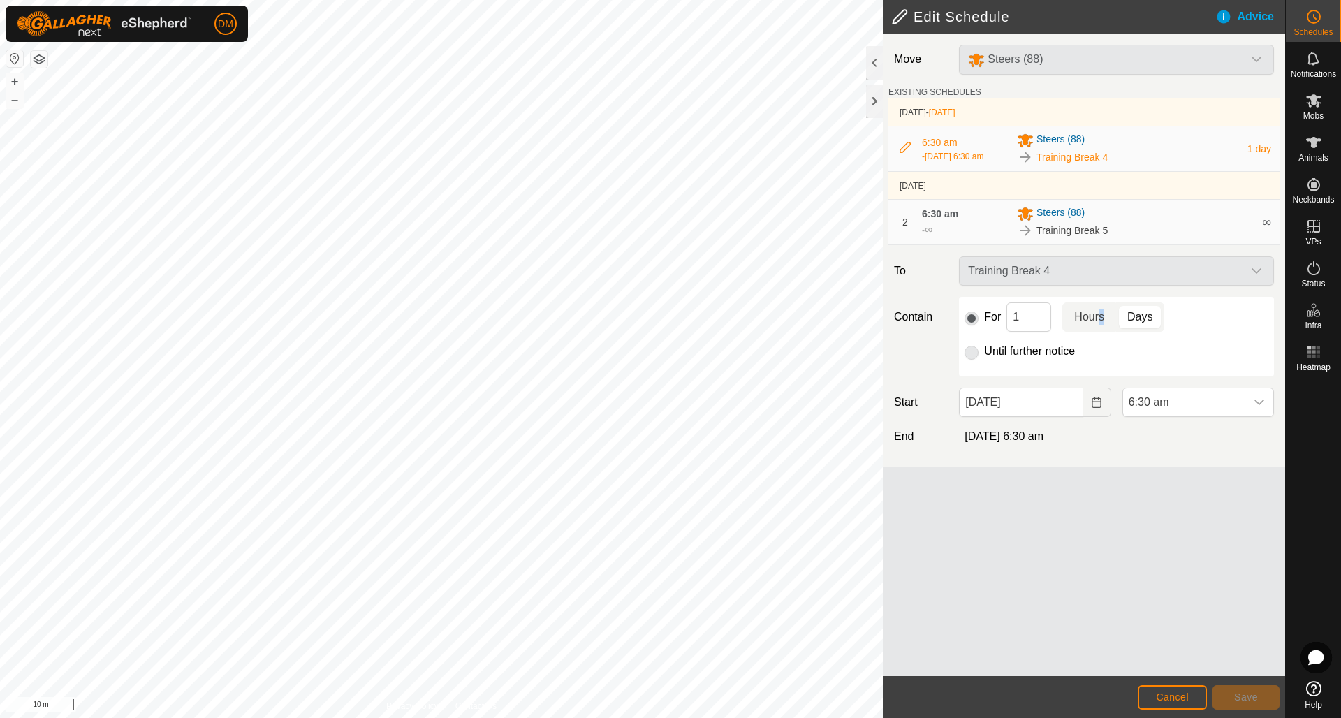
click at [1099, 320] on p-togglebutton "Hours" at bounding box center [1089, 316] width 54 height 29
click at [1039, 322] on input "1" at bounding box center [1028, 316] width 45 height 29
type input "11"
click at [1136, 454] on div "Move Steers (88) EXISTING SCHEDULES [DATE] - [DATE] 6:30 am [DATE], 6:30 am Ste…" at bounding box center [1084, 251] width 402 height 434
click at [1254, 695] on span "Save" at bounding box center [1246, 696] width 24 height 11
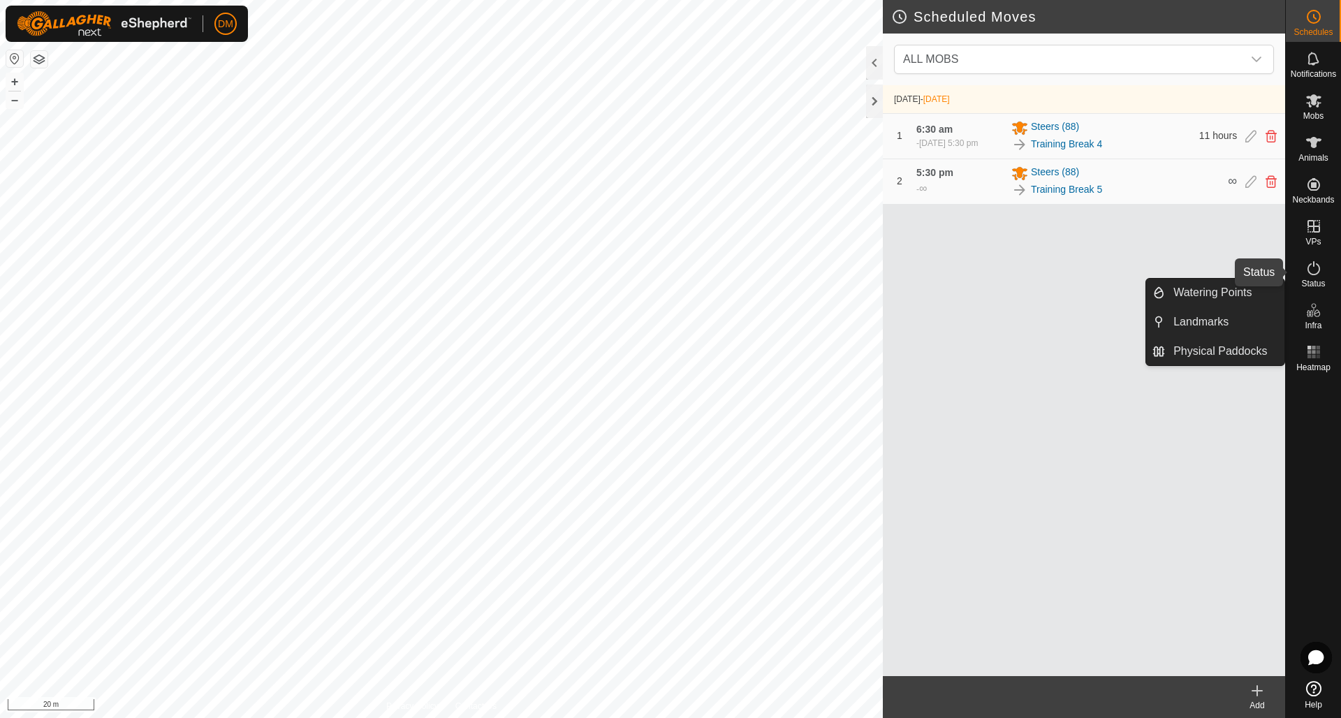
click at [1317, 274] on icon at bounding box center [1313, 268] width 17 height 17
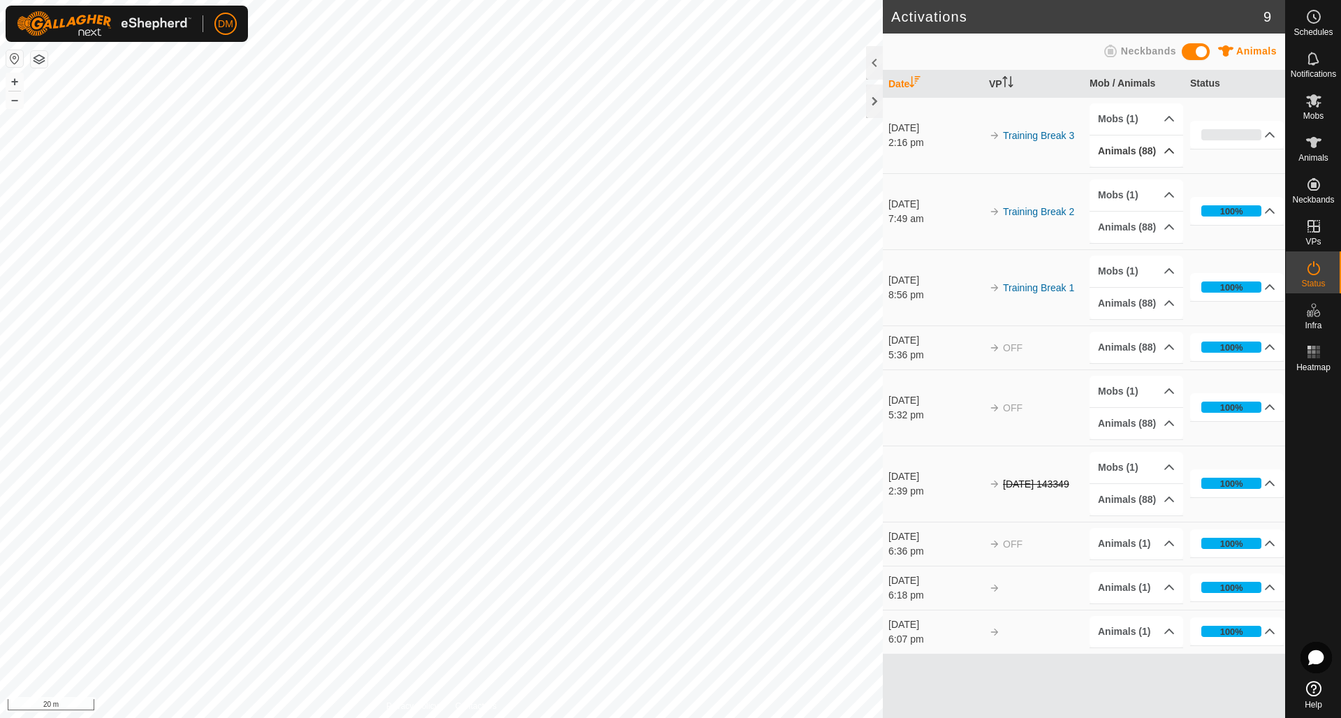
click at [1172, 153] on p-accordion-header "Animals (88)" at bounding box center [1136, 150] width 94 height 31
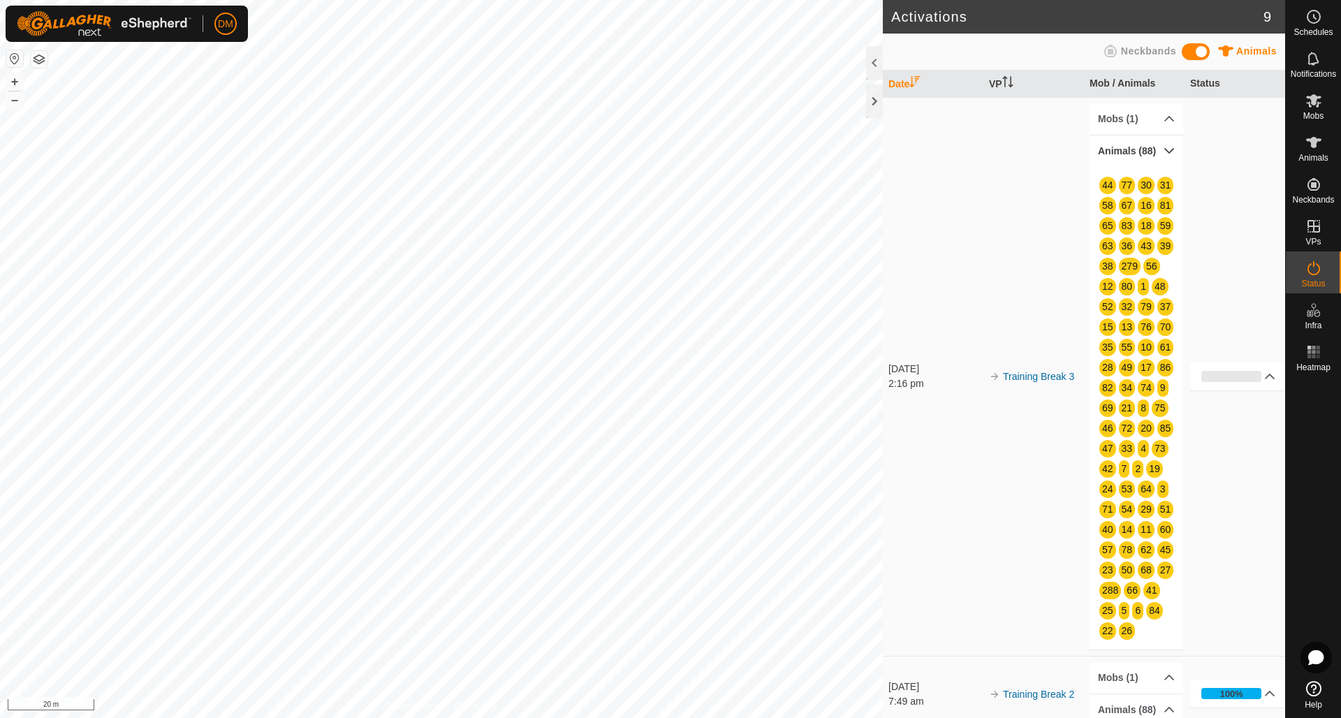
click at [1172, 153] on p-accordion-header "Animals (88)" at bounding box center [1136, 150] width 94 height 31
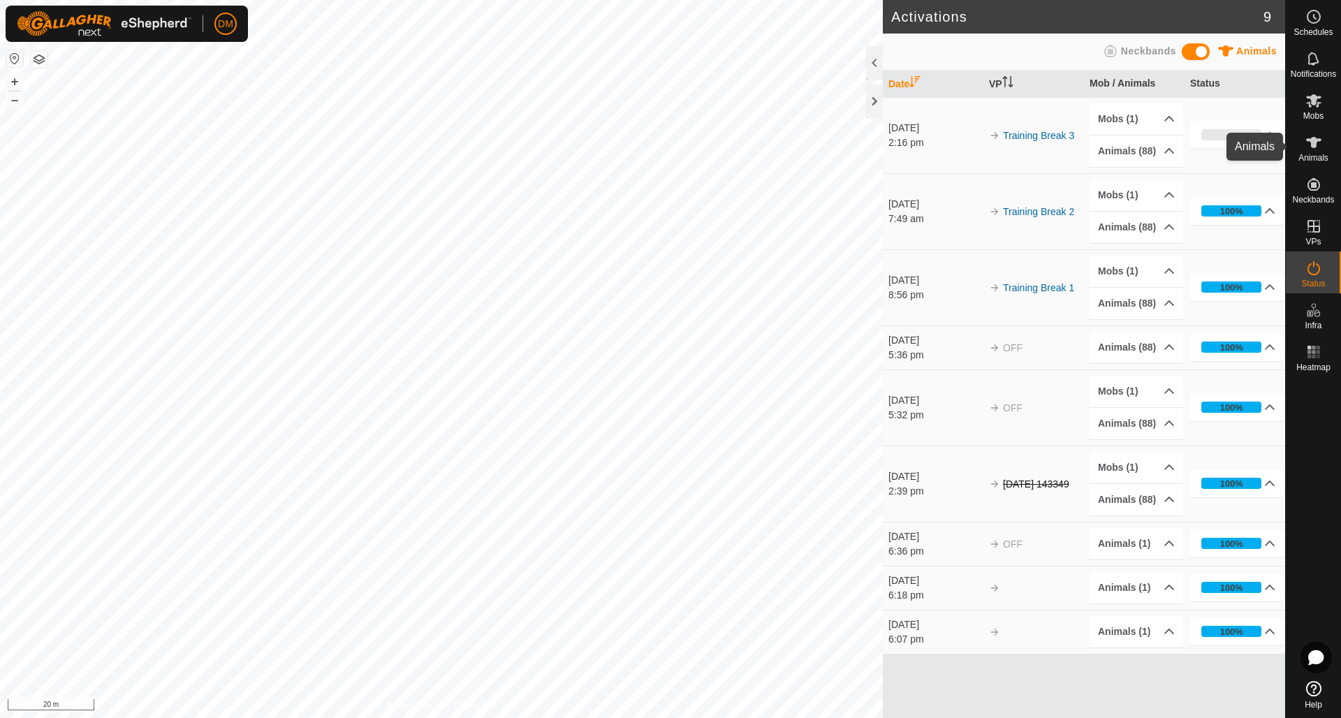
click at [1312, 154] on span "Animals" at bounding box center [1313, 158] width 30 height 8
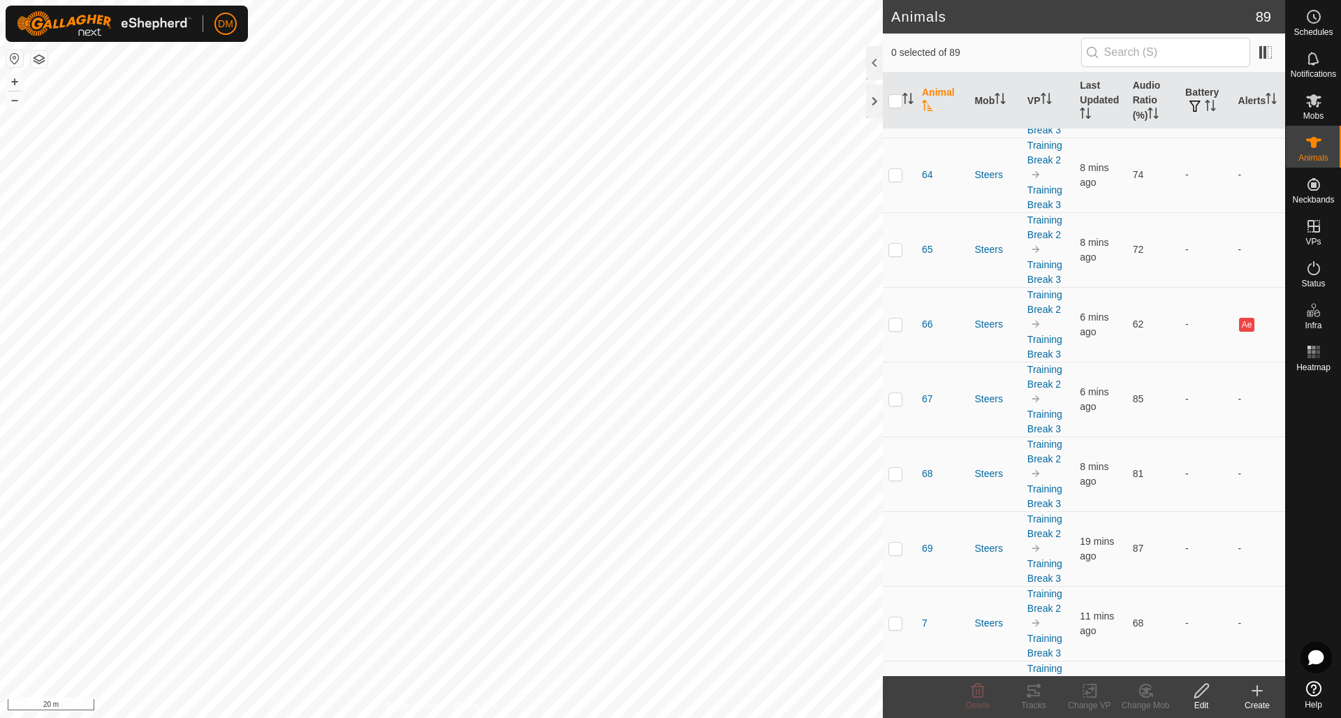
scroll to position [4675, 0]
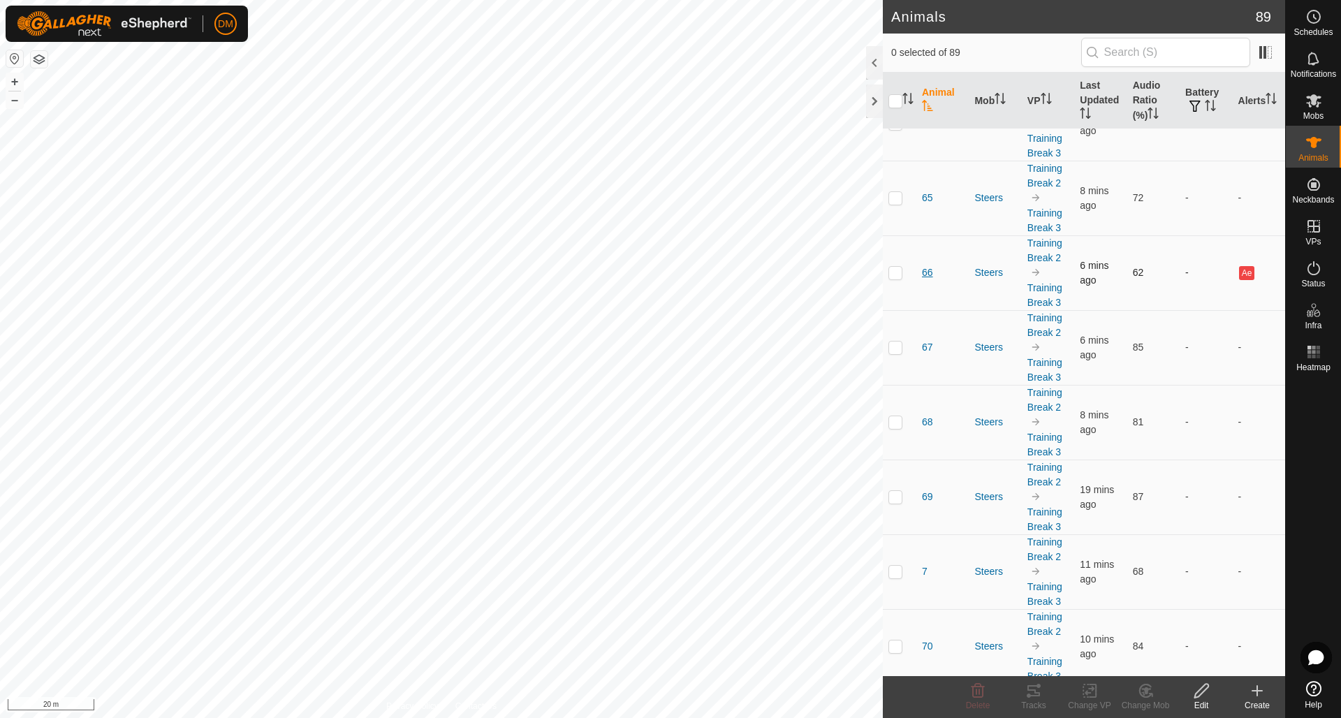
click at [927, 271] on span "66" at bounding box center [927, 272] width 11 height 15
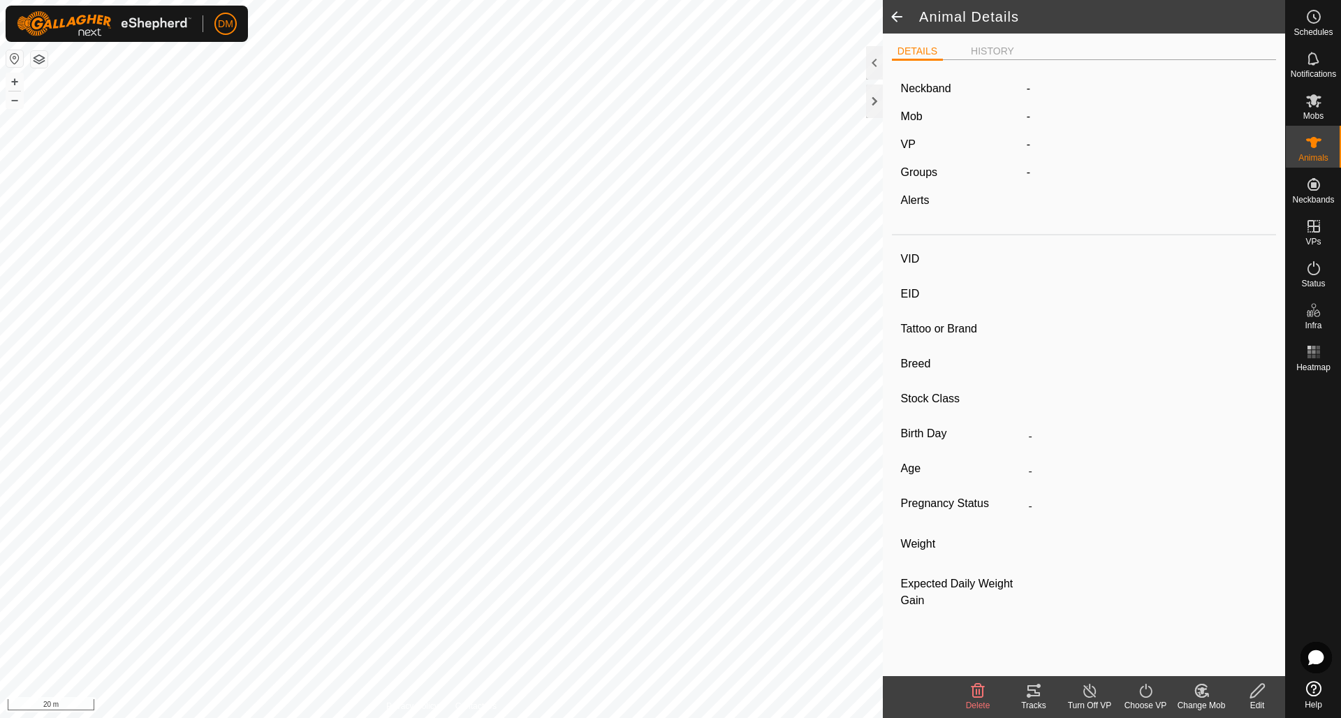
type input "66"
type input "-"
type input "Angus"
type input "-"
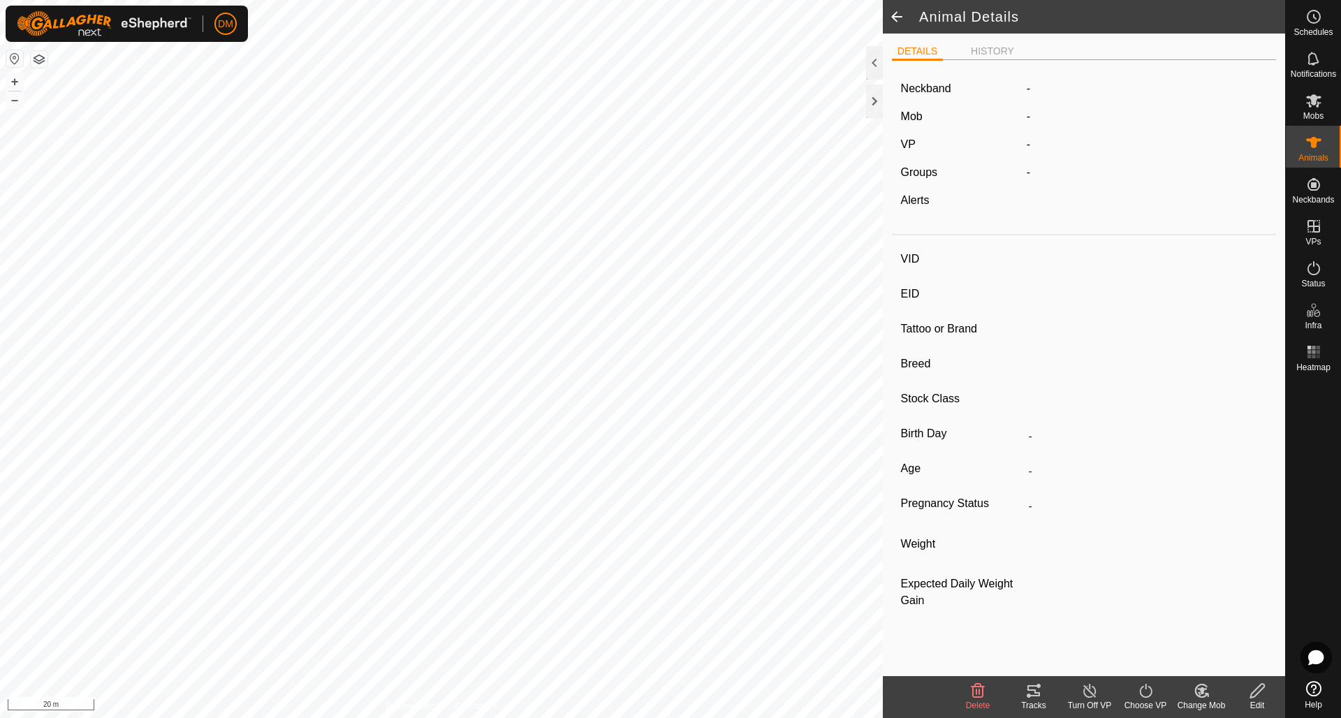
type input "-"
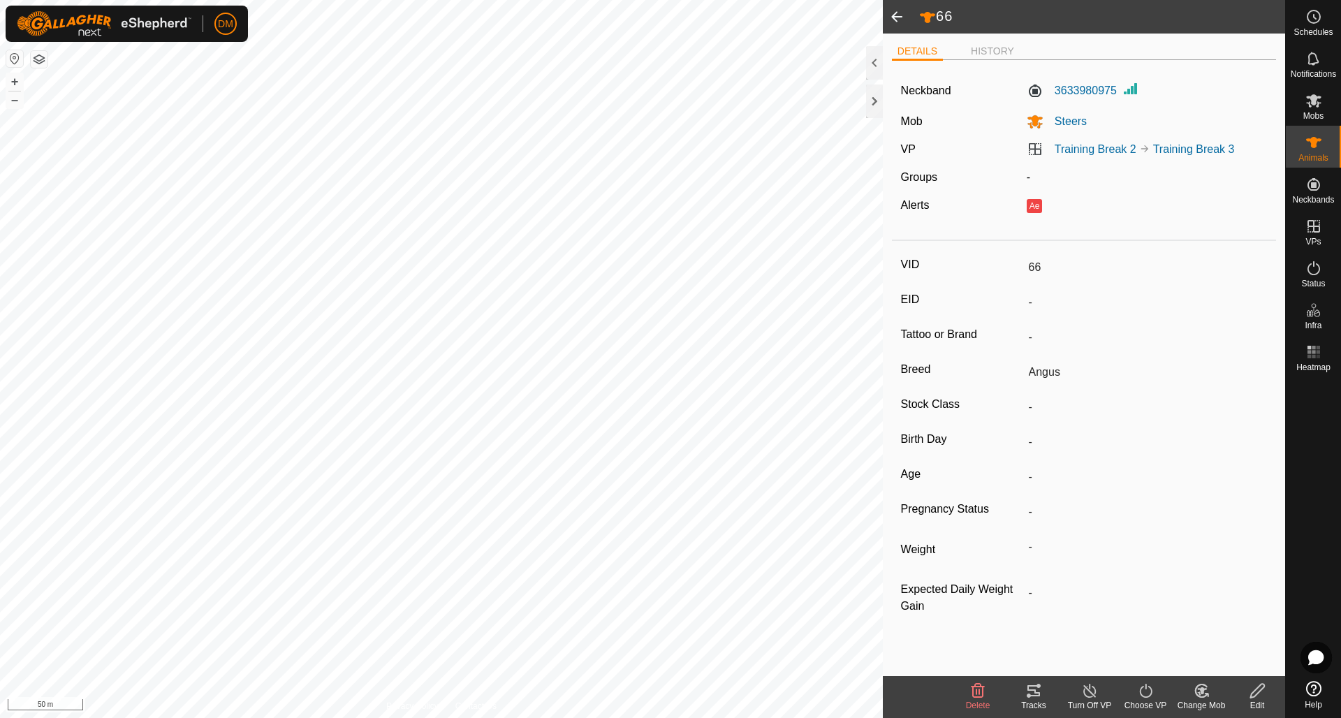
click at [898, 17] on span at bounding box center [897, 17] width 28 height 34
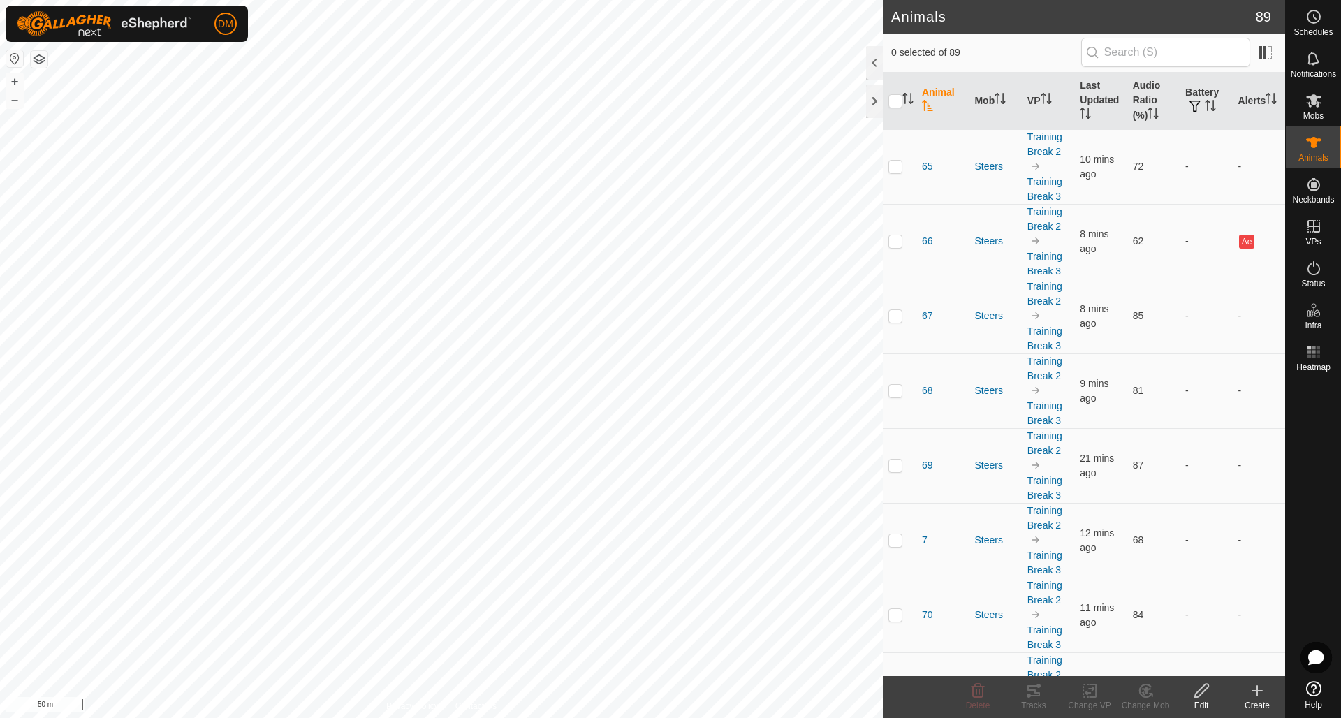
scroll to position [4701, 0]
click at [924, 108] on icon "Activate to sort" at bounding box center [927, 105] width 10 height 11
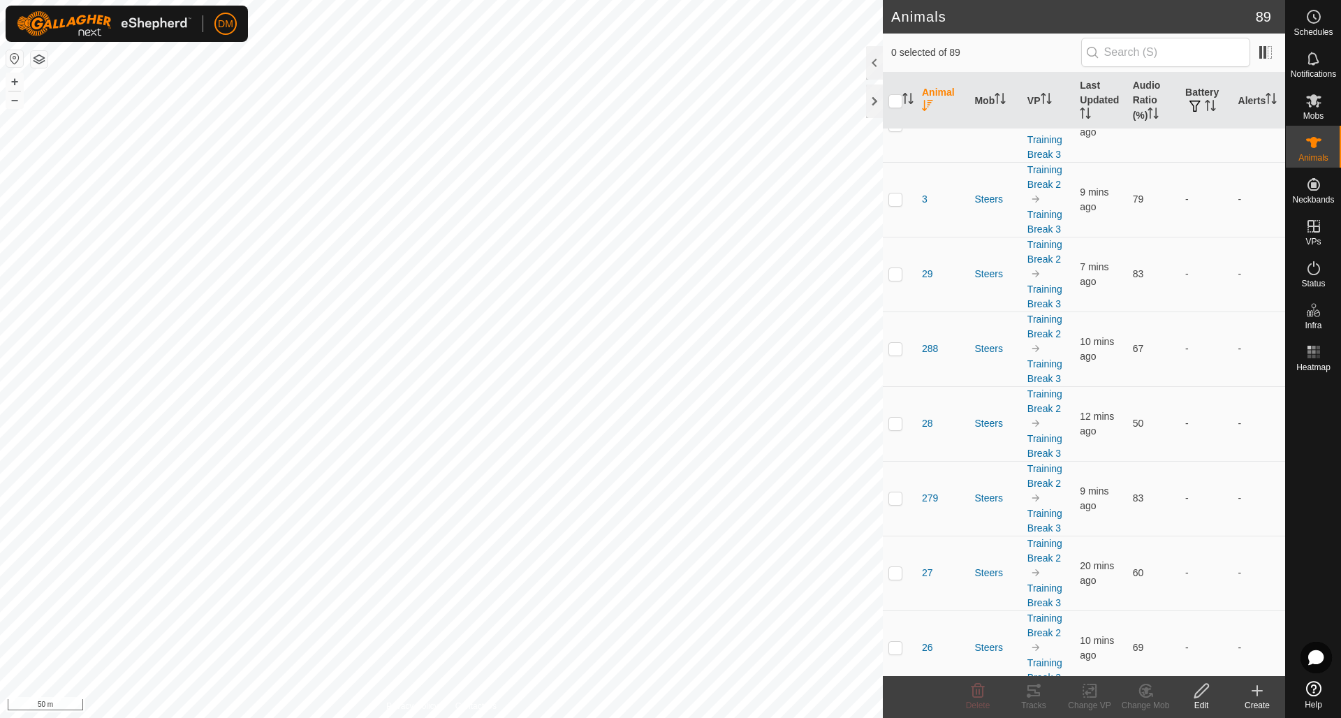
scroll to position [0, 0]
click at [924, 108] on icon "Activate to sort" at bounding box center [927, 105] width 10 height 11
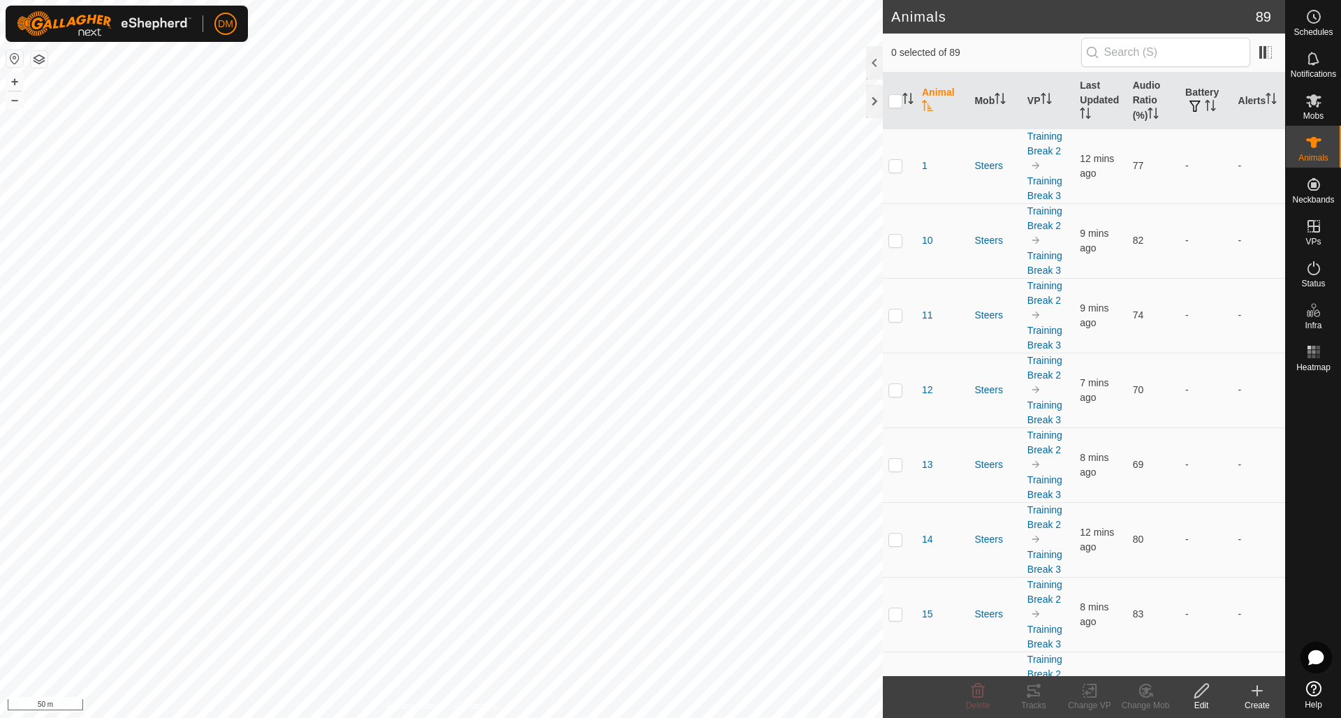
click at [924, 108] on icon "Activate to sort" at bounding box center [927, 105] width 10 height 11
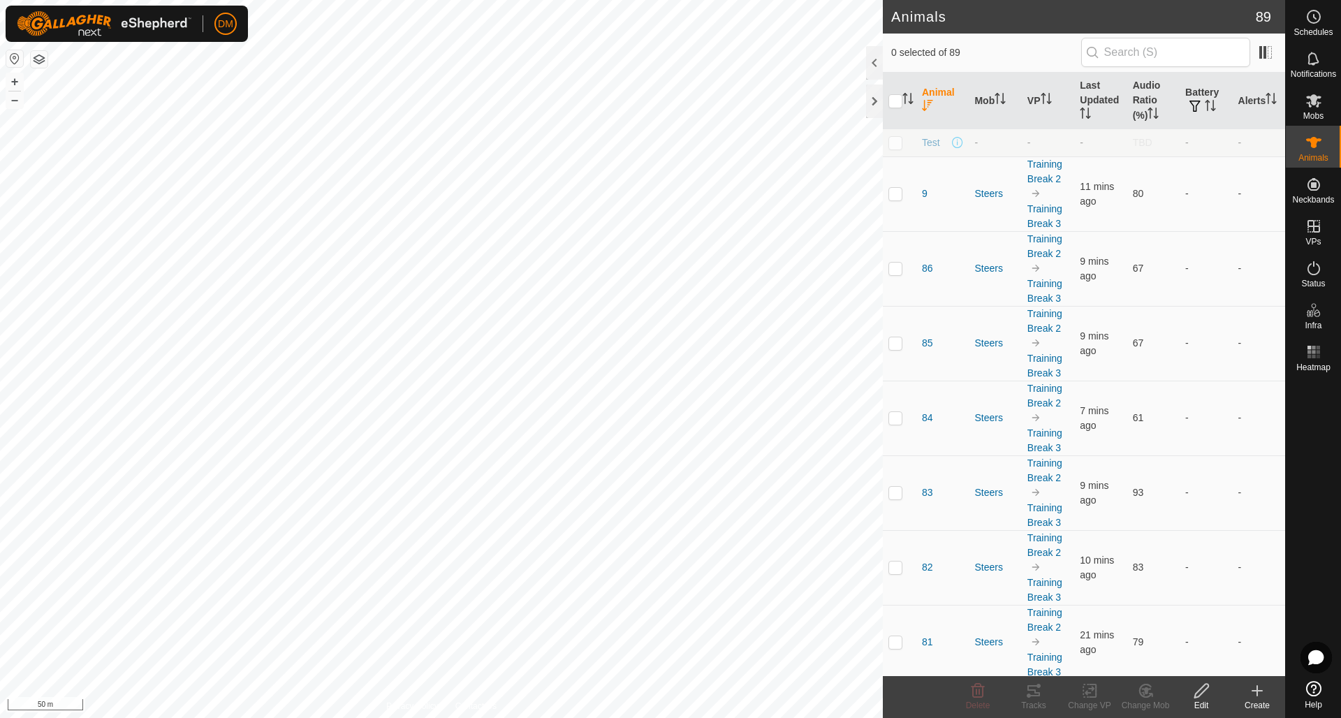
click at [924, 108] on icon "Activate to sort" at bounding box center [927, 105] width 10 height 11
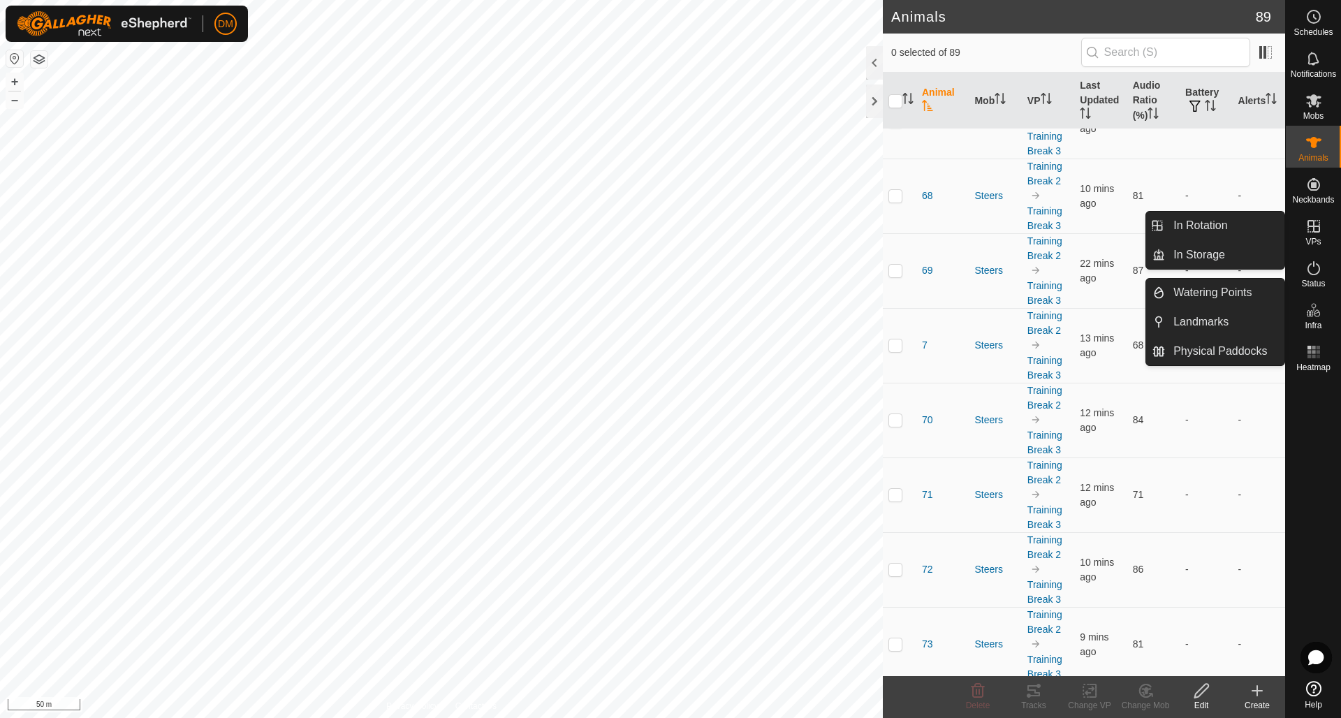
click at [1310, 232] on icon at bounding box center [1313, 226] width 13 height 13
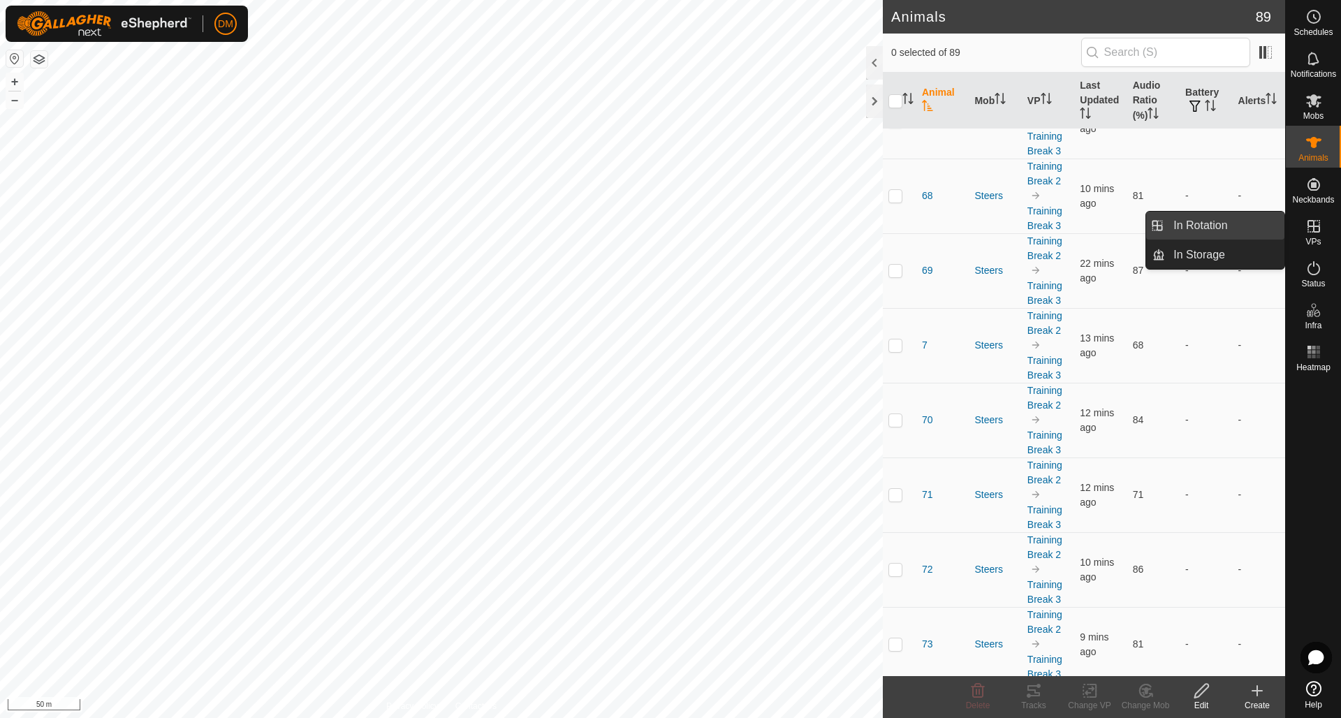
click at [1222, 226] on link "In Rotation" at bounding box center [1224, 226] width 119 height 28
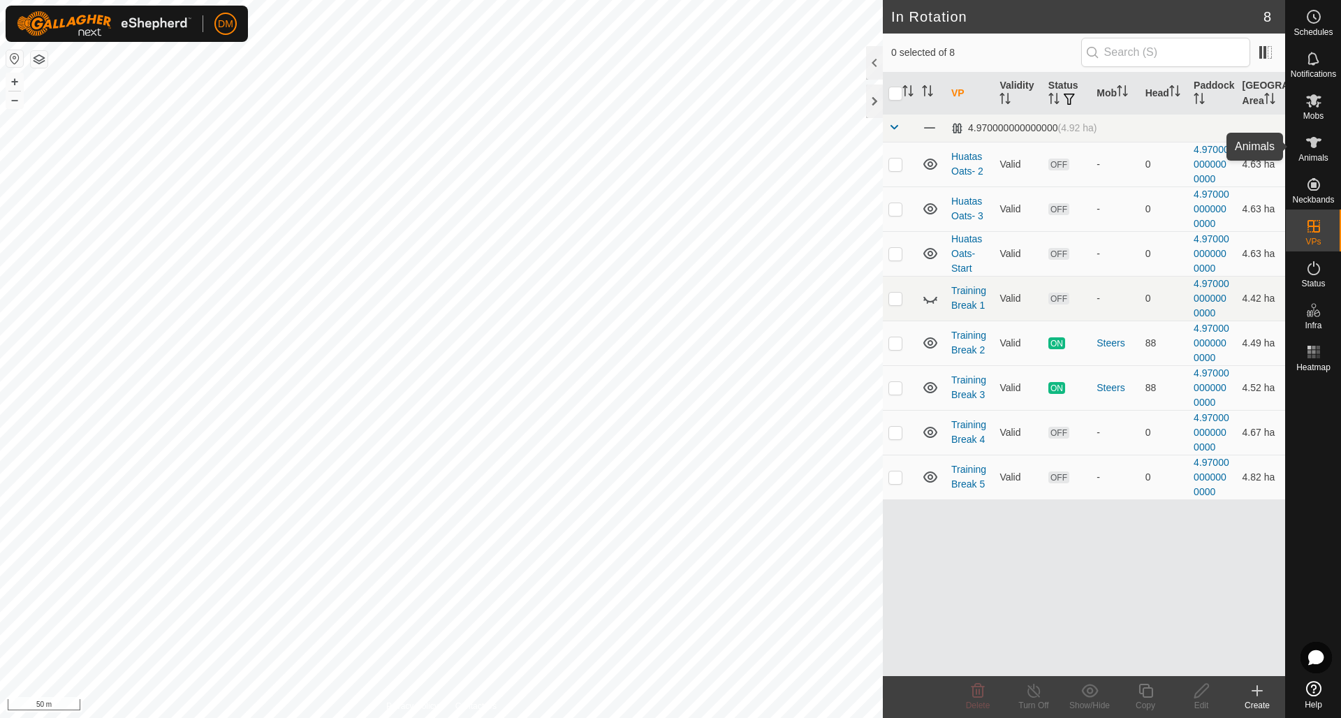
click at [1309, 154] on span "Animals" at bounding box center [1313, 158] width 30 height 8
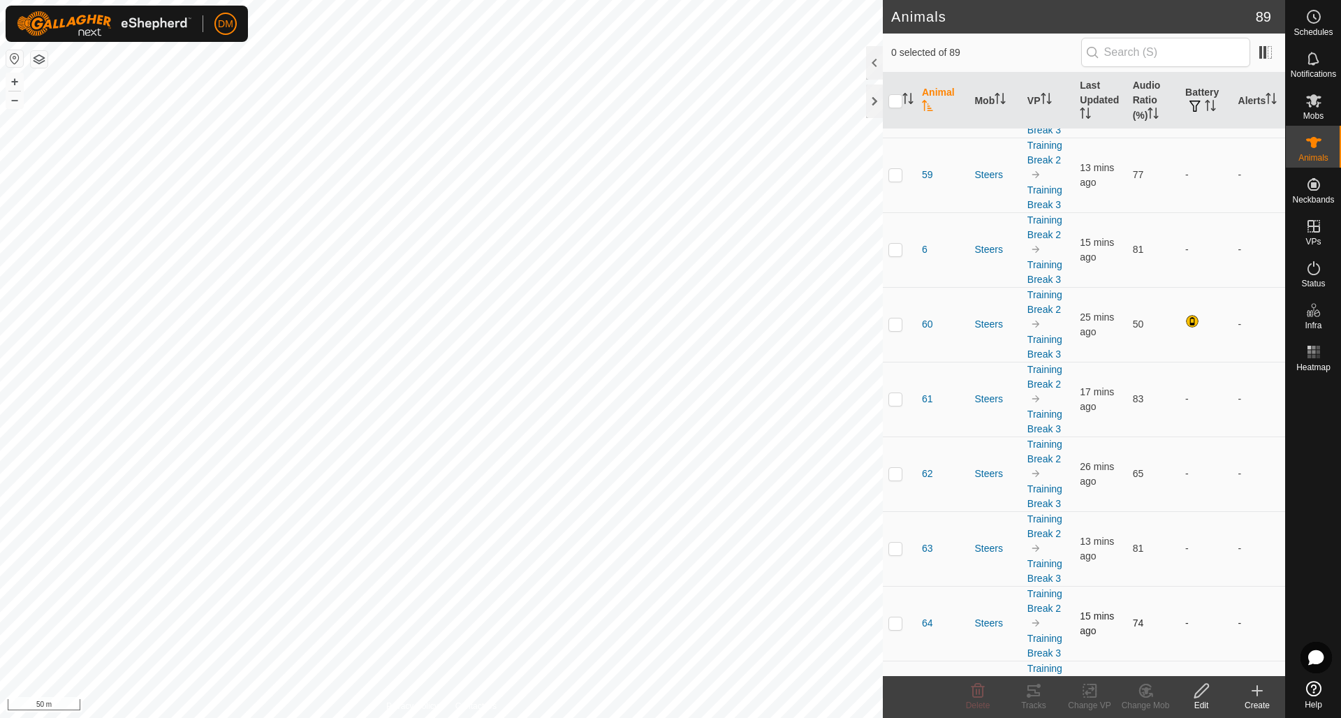
scroll to position [4158, 0]
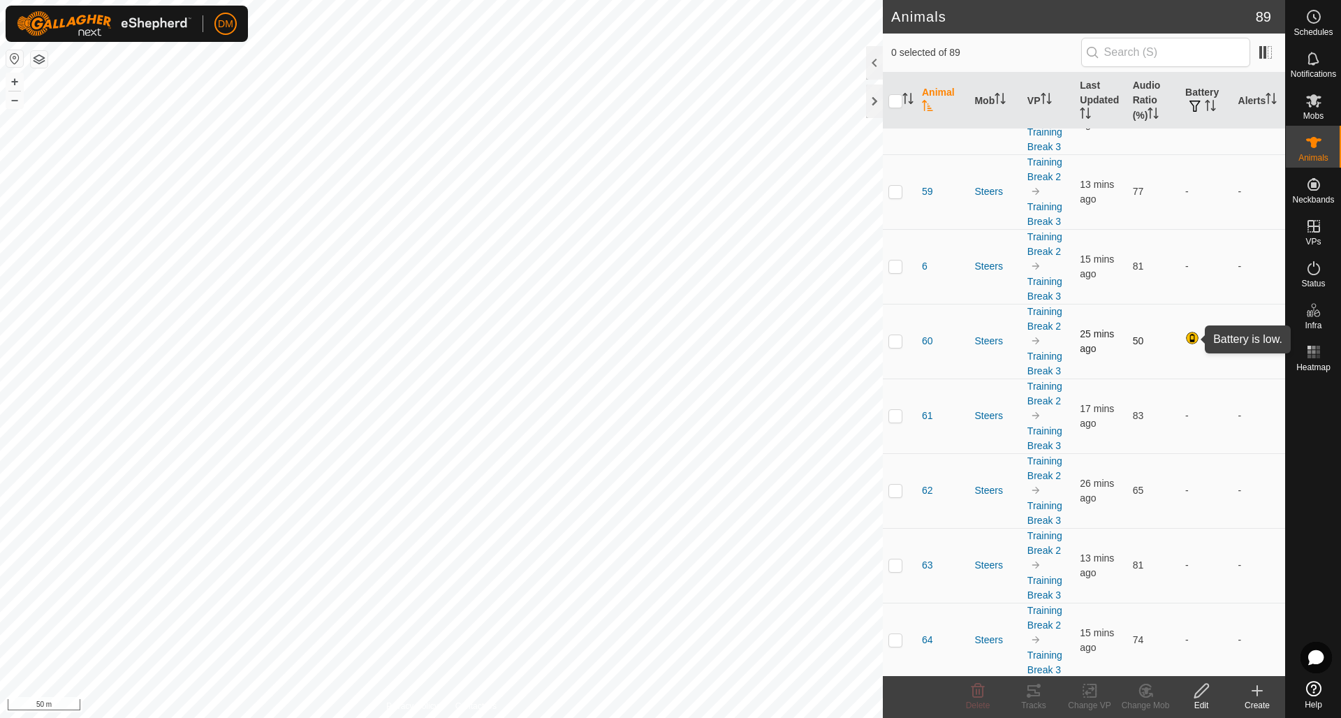
click at [1189, 337] on div at bounding box center [1193, 339] width 17 height 17
click at [1191, 339] on div at bounding box center [1193, 339] width 17 height 17
click at [924, 341] on span "60" at bounding box center [927, 341] width 11 height 15
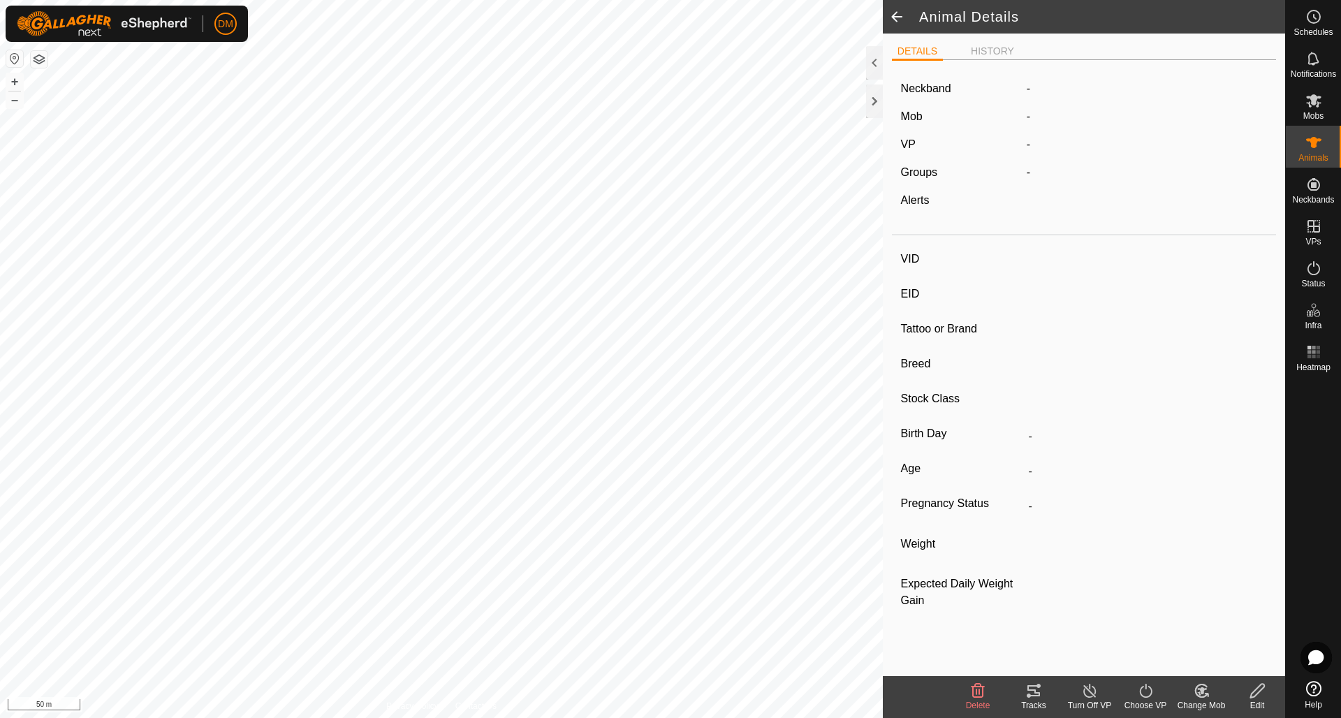
type input "60"
type input "-"
type input "Angus"
type input "-"
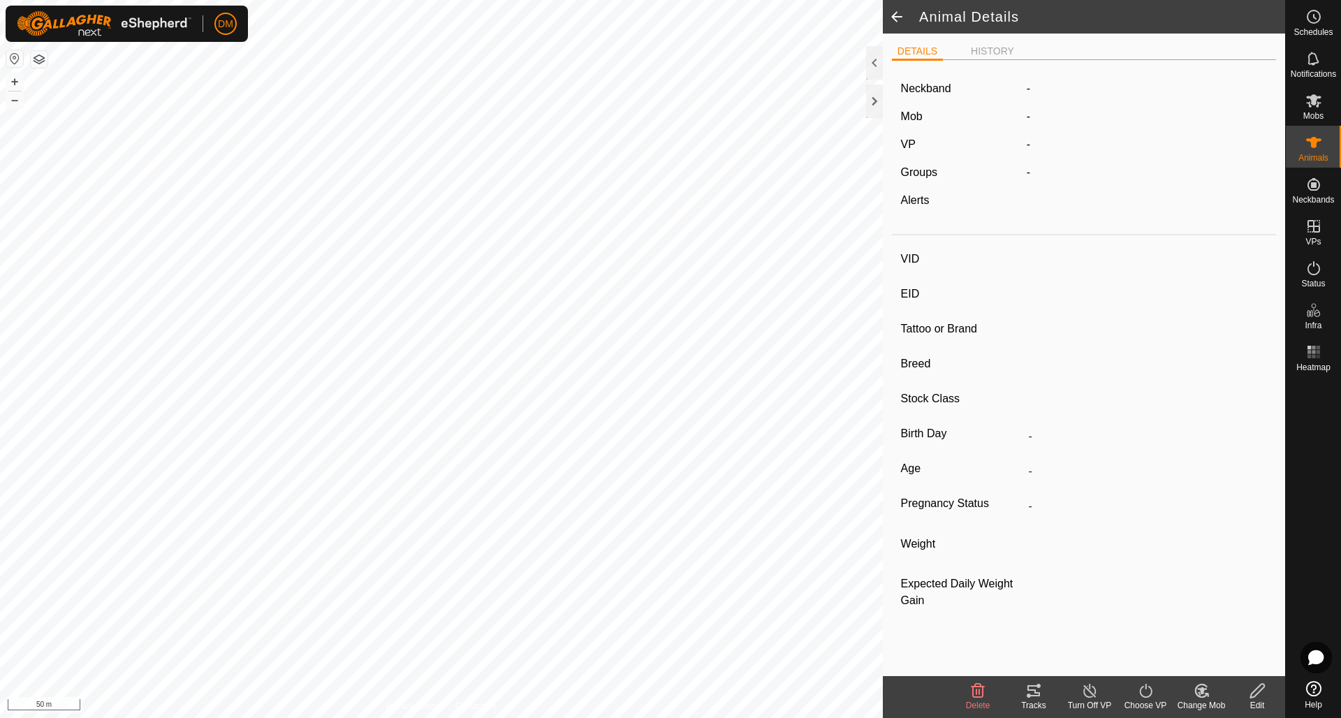
type input "-"
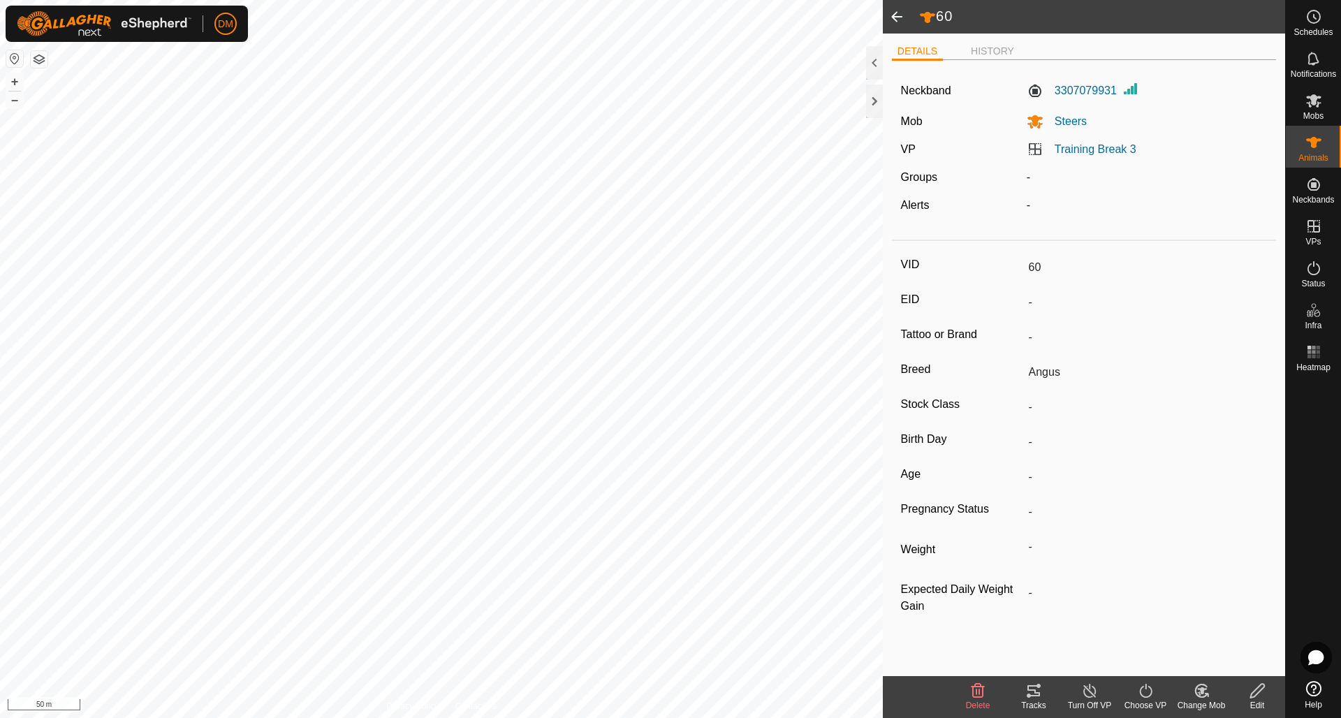
click at [895, 15] on span at bounding box center [897, 17] width 28 height 34
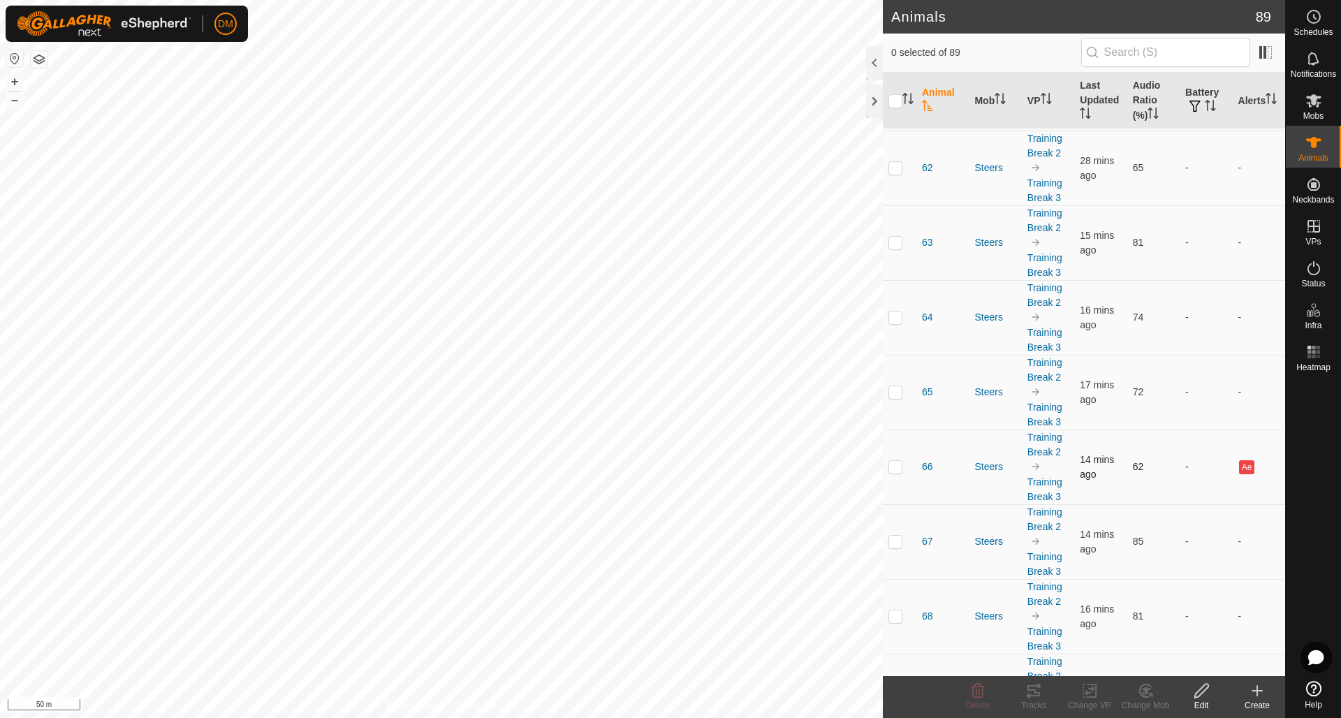
scroll to position [4500, 0]
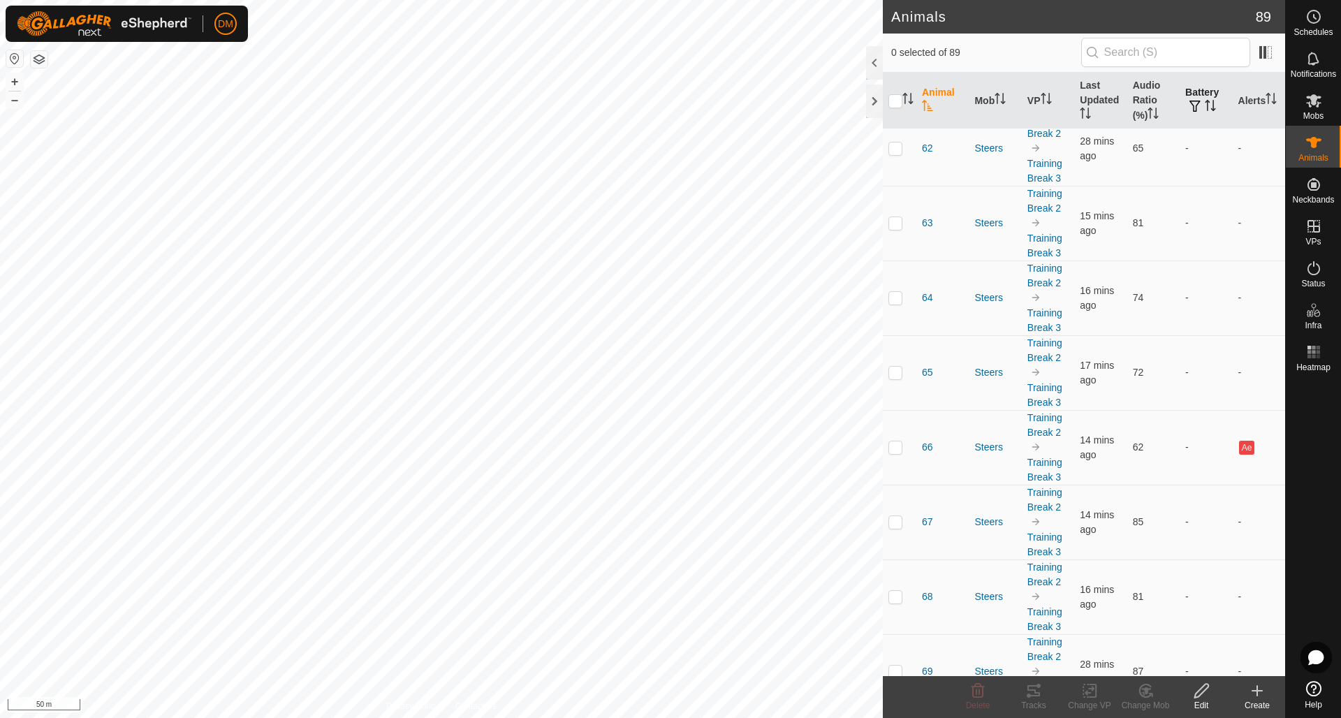
click at [1209, 101] on icon "Activate to sort" at bounding box center [1209, 105] width 11 height 11
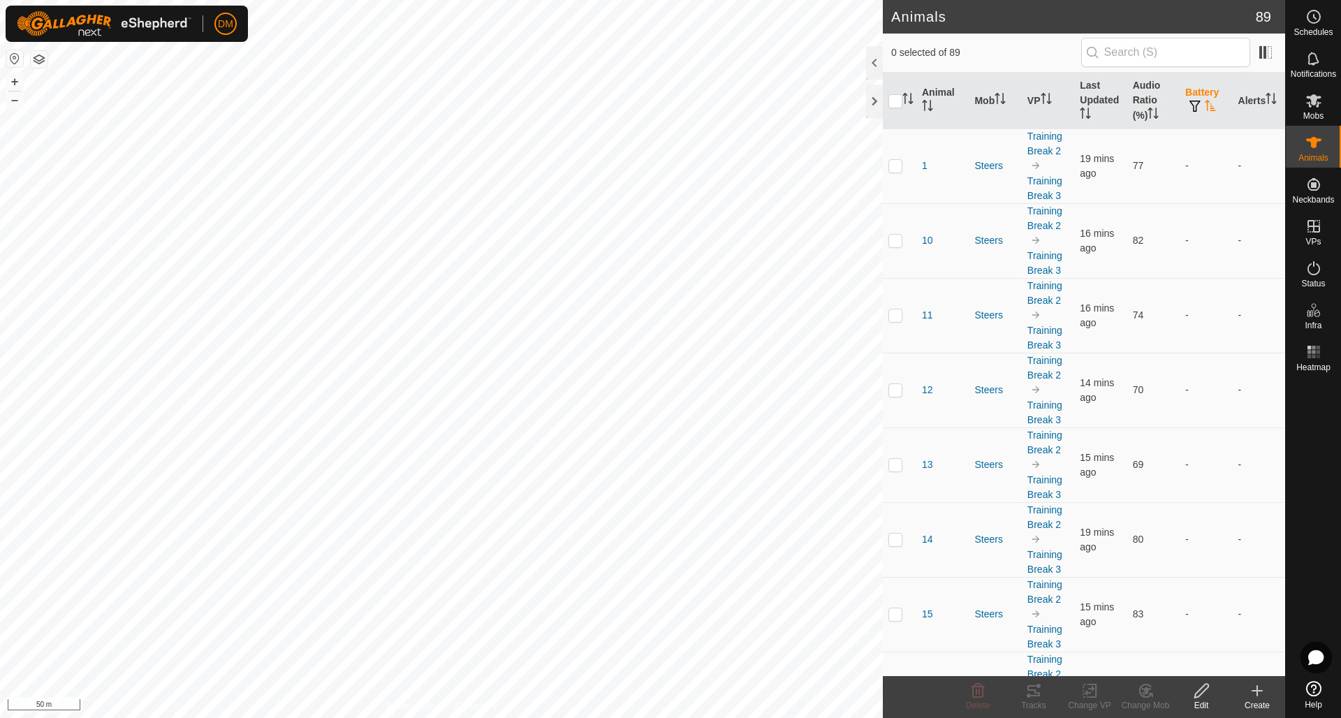
click at [1195, 102] on span "button" at bounding box center [1194, 106] width 11 height 11
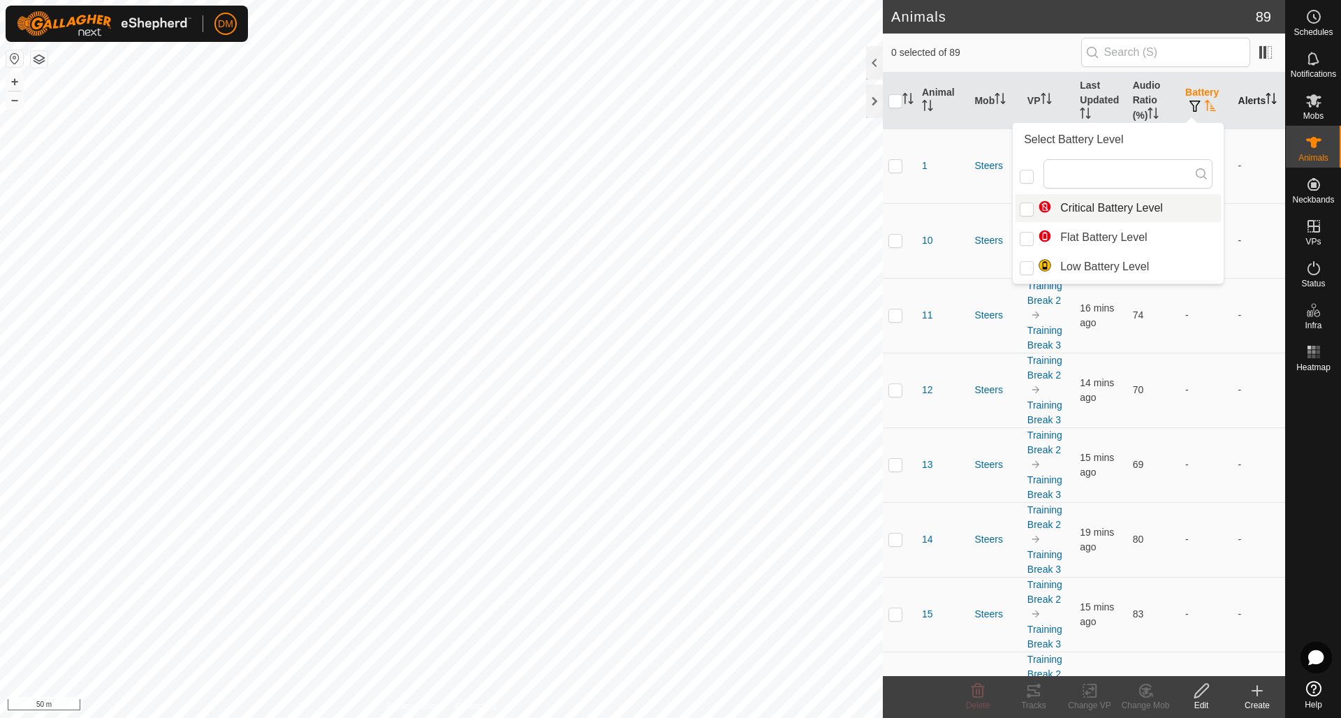
click at [1235, 114] on th "Alerts" at bounding box center [1258, 101] width 52 height 57
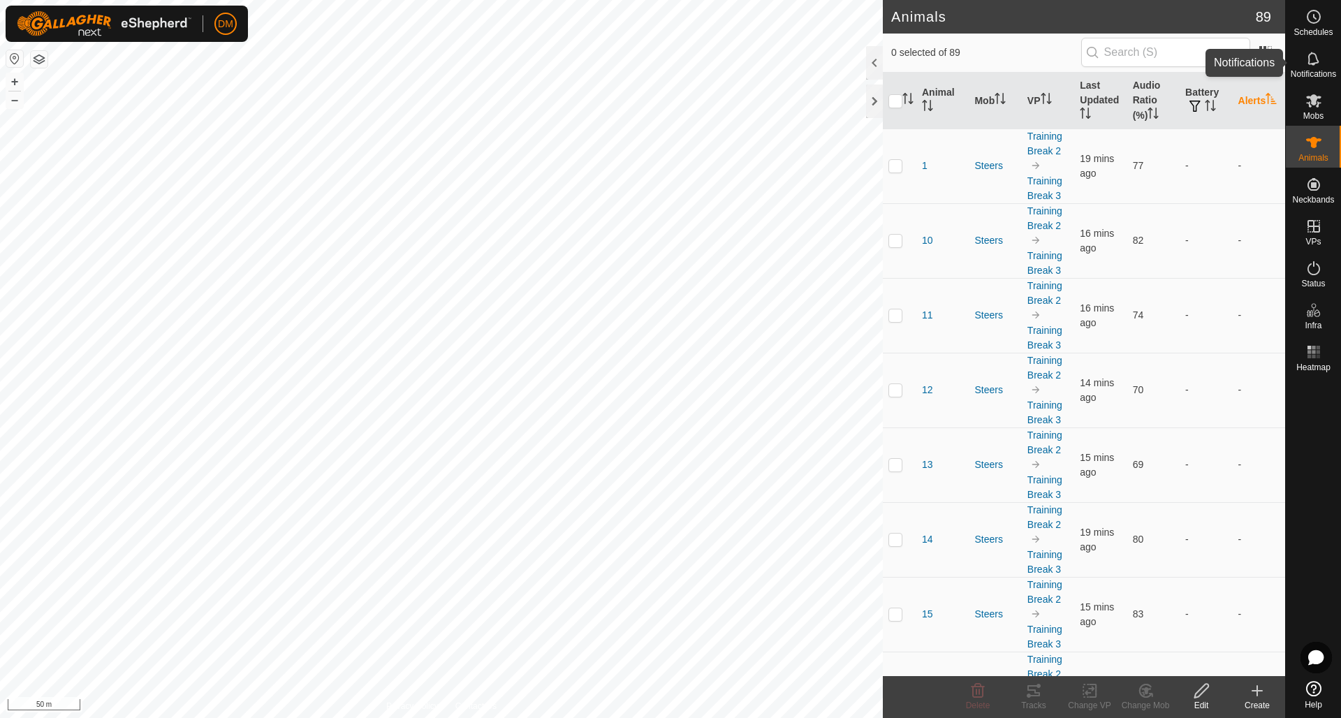
click at [1312, 63] on icon at bounding box center [1312, 58] width 11 height 13
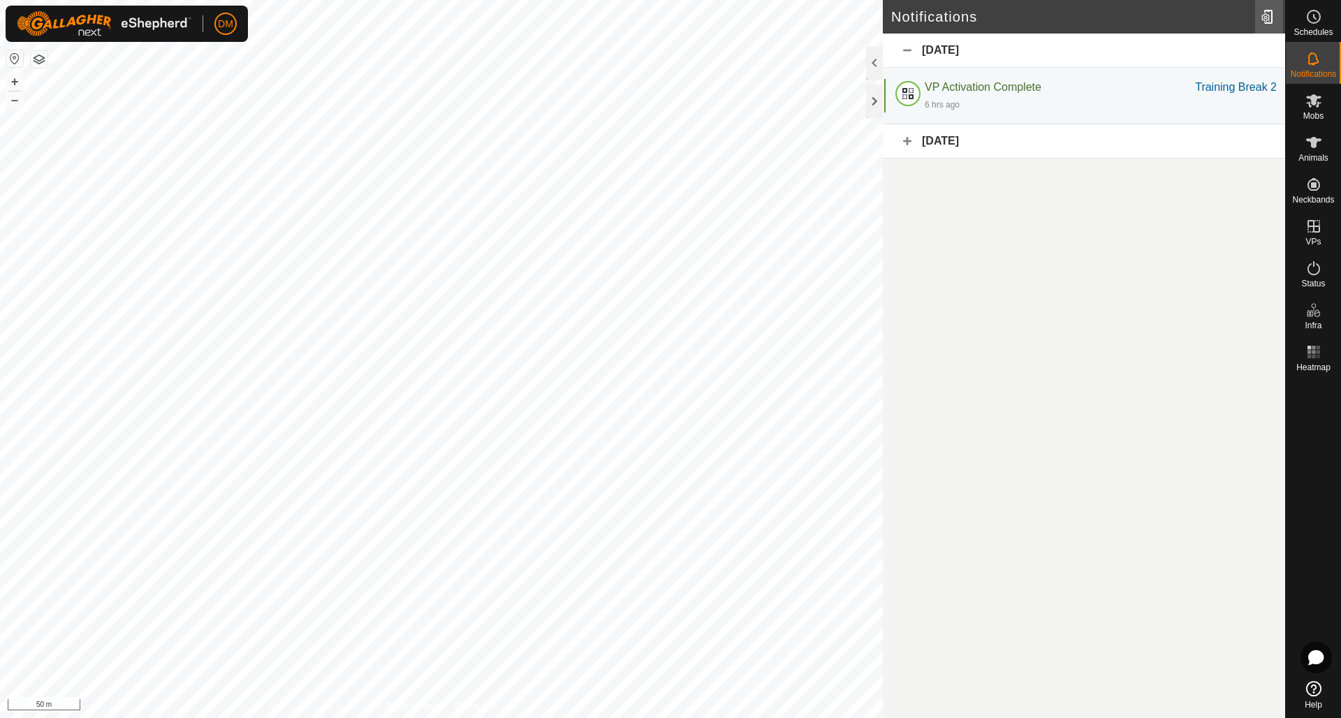
click at [1270, 22] on div at bounding box center [1269, 16] width 28 height 39
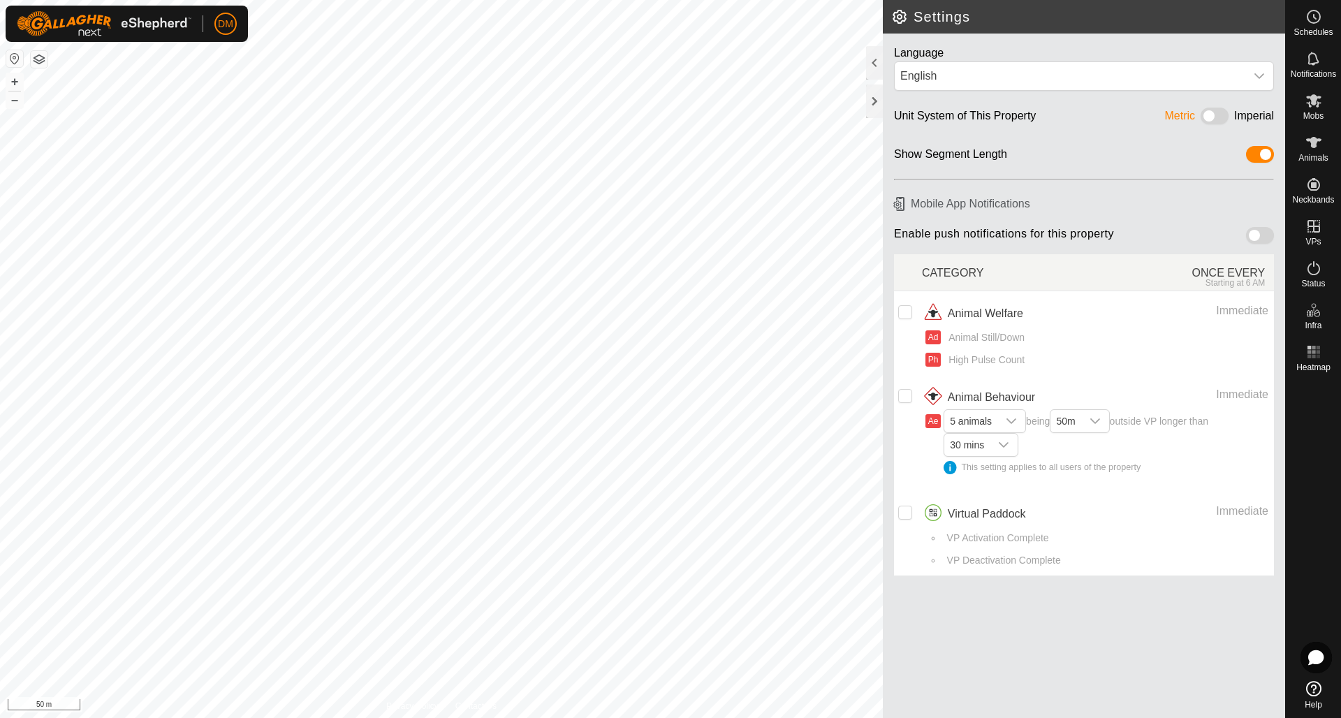
click at [1255, 235] on span at bounding box center [1260, 235] width 28 height 17
click at [908, 316] on input "checkbox" at bounding box center [905, 312] width 14 height 14
checkbox input "true"
click at [1012, 418] on icon "dropdown trigger" at bounding box center [1010, 420] width 11 height 11
click at [972, 445] on li "1 animal" at bounding box center [985, 448] width 81 height 24
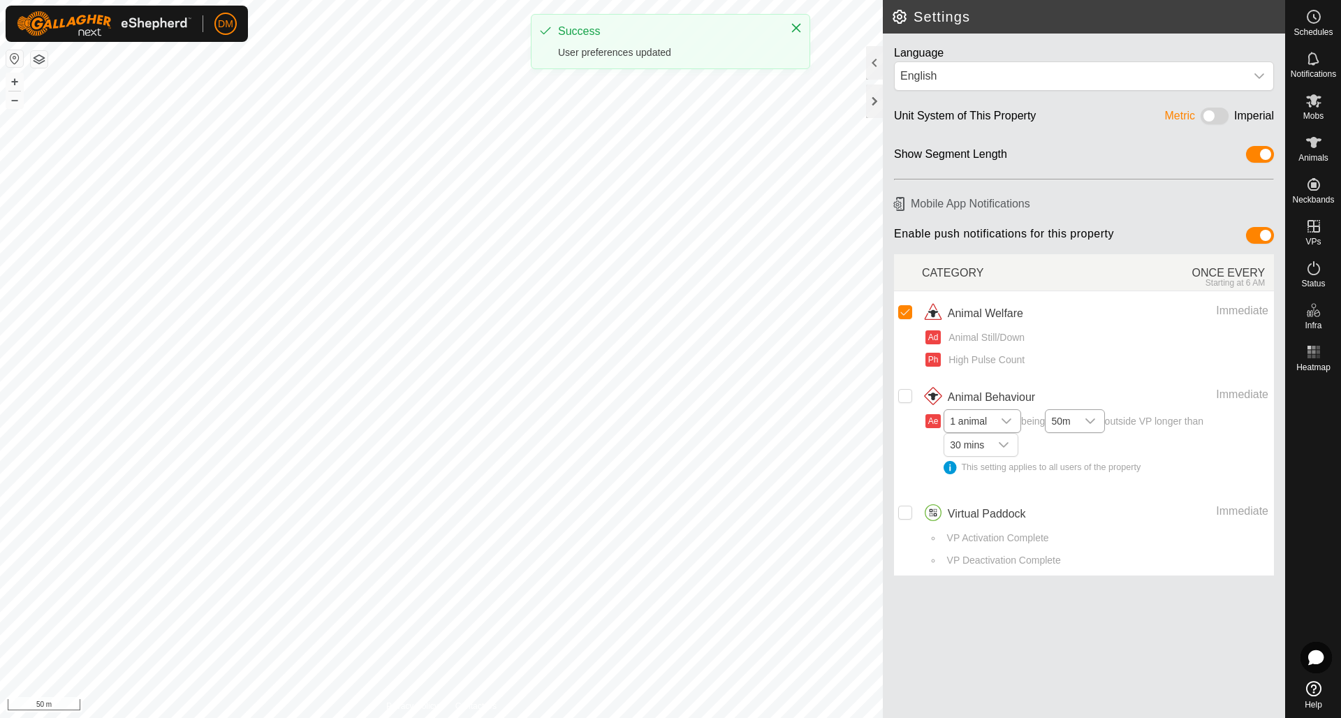
click at [1096, 420] on icon "dropdown trigger" at bounding box center [1089, 420] width 11 height 11
click at [1063, 448] on li "20m" at bounding box center [1075, 448] width 58 height 24
click at [1005, 444] on icon "dropdown trigger" at bounding box center [1004, 445] width 10 height 6
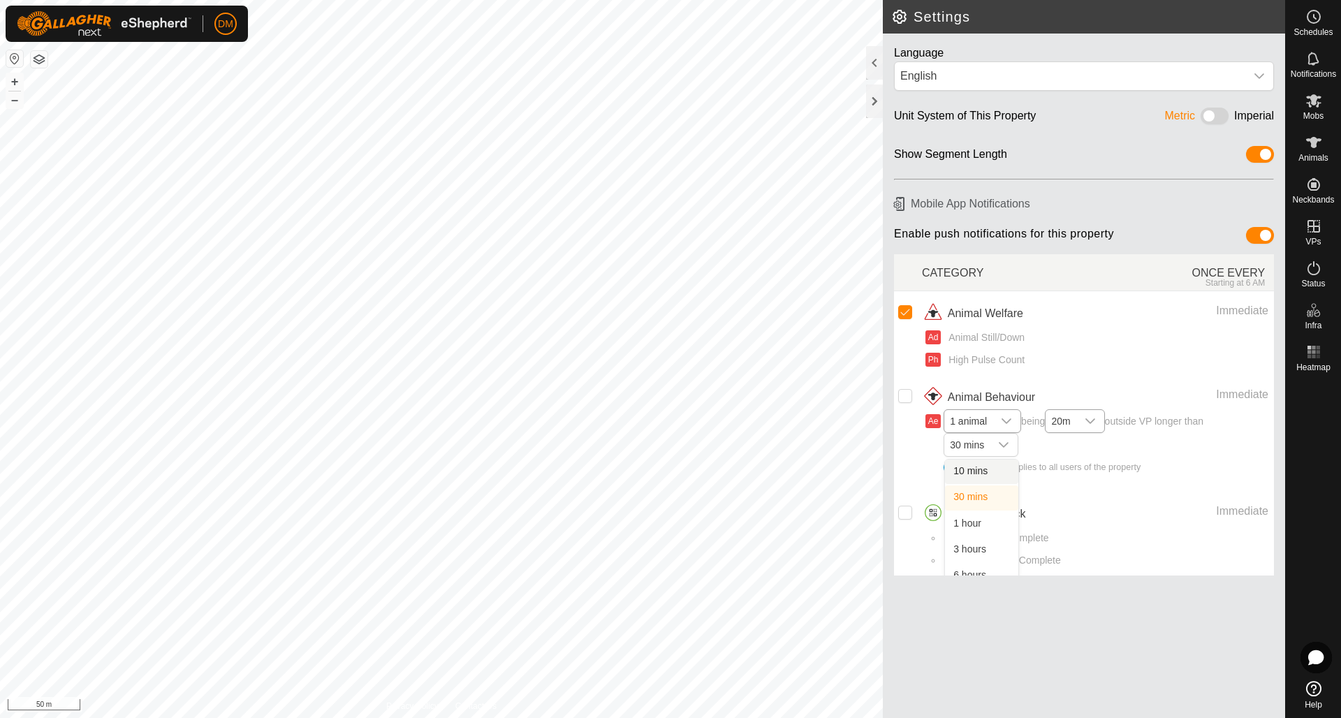
click at [1078, 453] on span "1 animal being 20m outside VP longer than 30 mins 10 mins 30 mins 1 hour 3 hour…" at bounding box center [1105, 449] width 325 height 70
click at [903, 397] on input "Row Unselected" at bounding box center [905, 396] width 14 height 14
checkbox input "true"
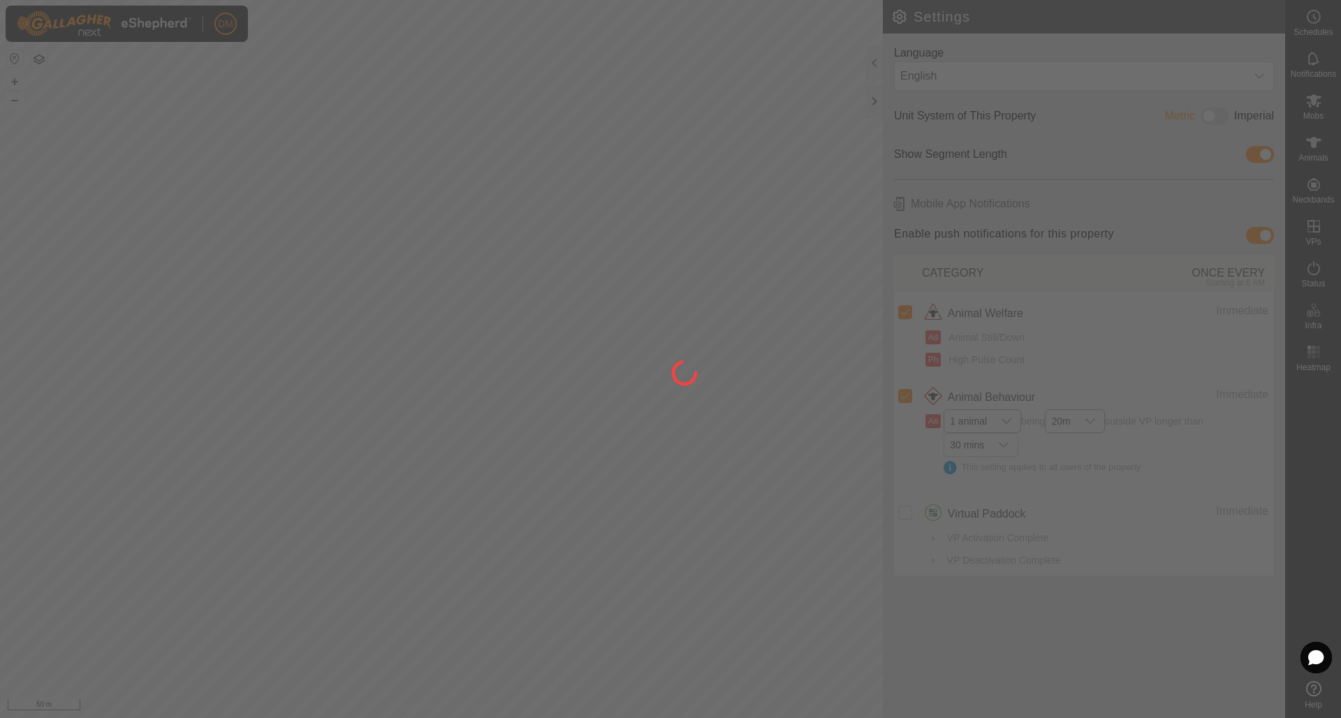
click at [906, 506] on div at bounding box center [670, 359] width 1341 height 718
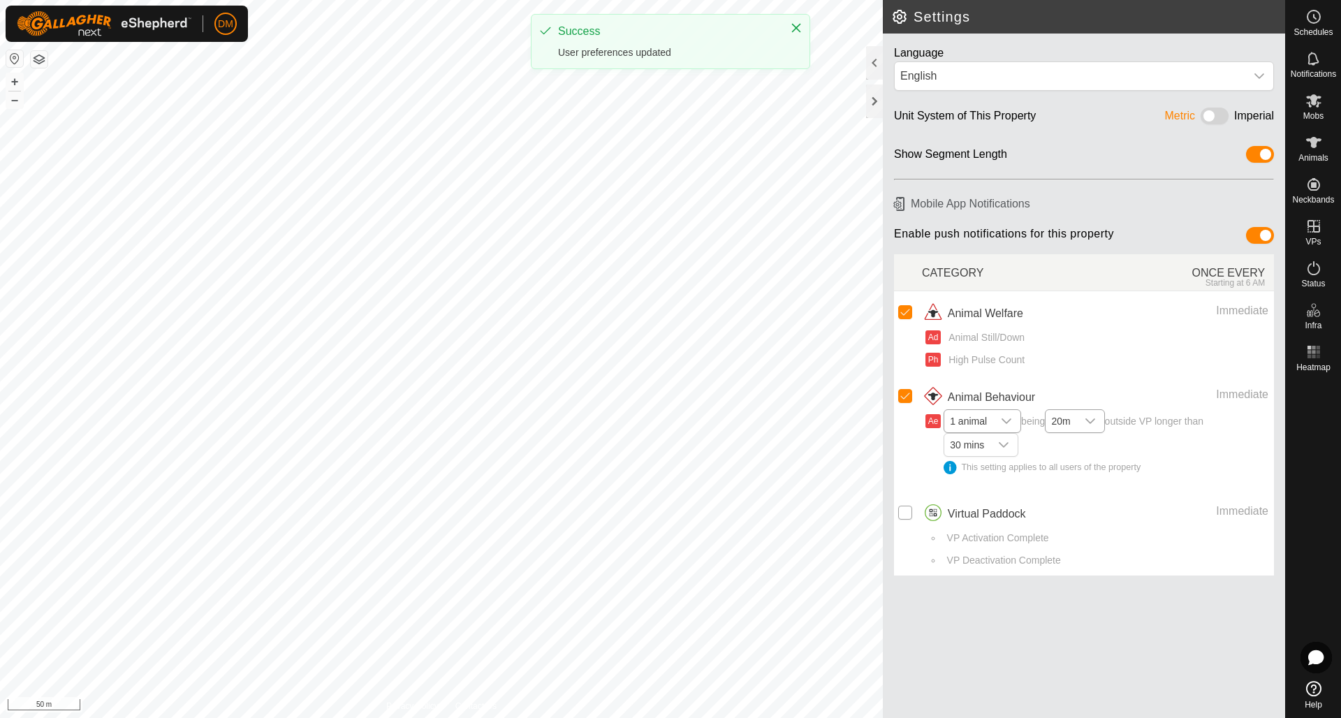
click at [906, 508] on input "Row Unselected" at bounding box center [905, 513] width 14 height 14
checkbox input "true"
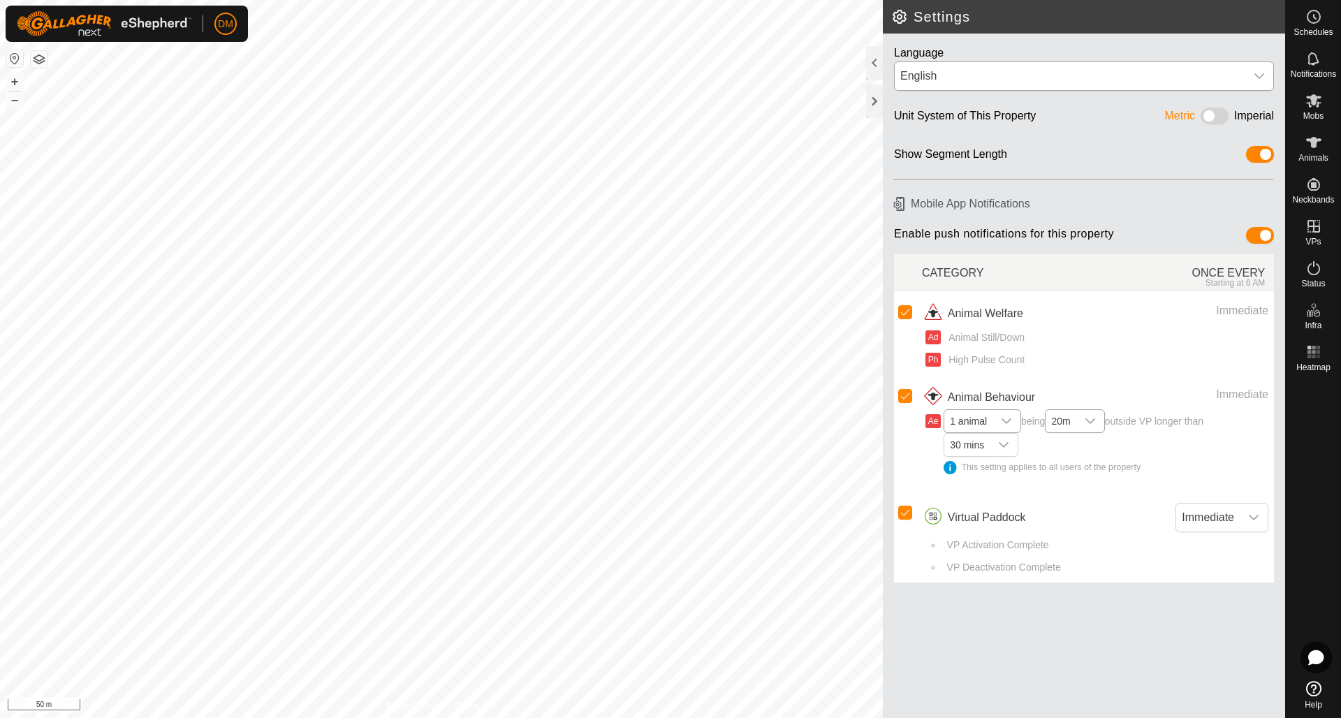
click at [1261, 80] on icon "dropdown trigger" at bounding box center [1258, 76] width 11 height 11
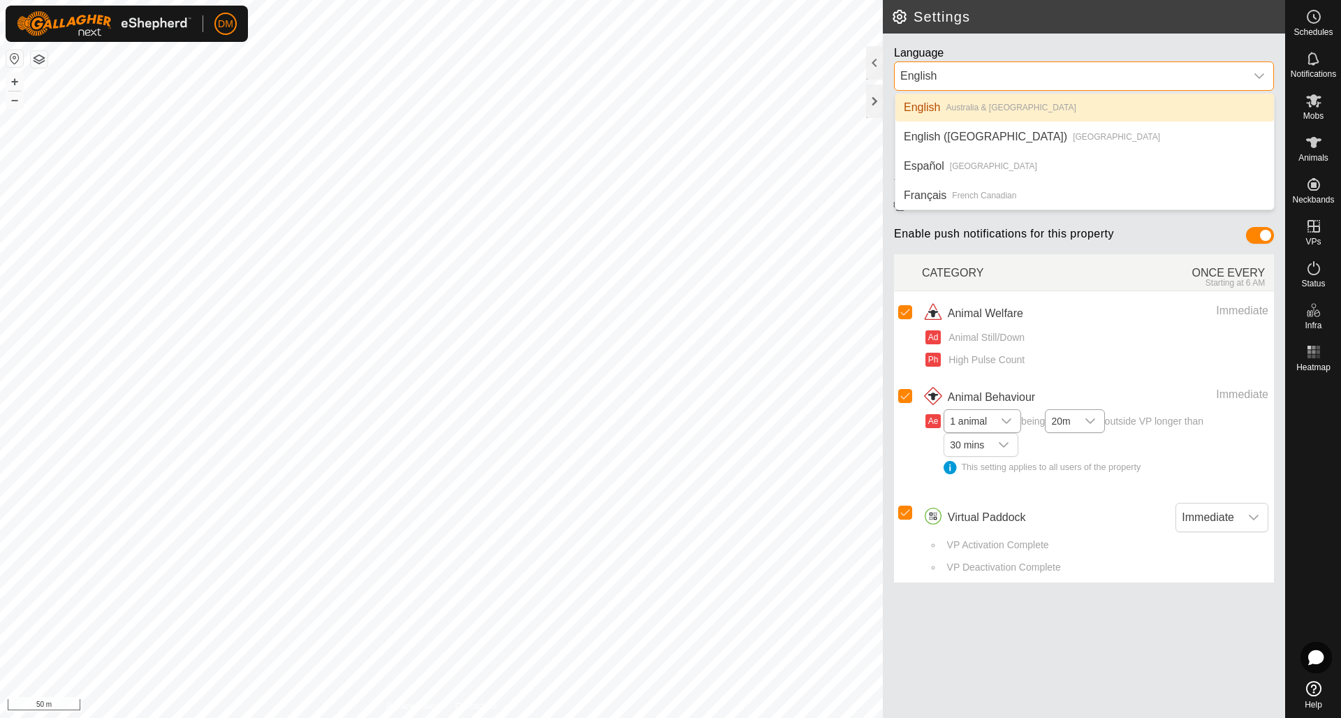
click at [1218, 70] on div "English" at bounding box center [1069, 76] width 339 height 17
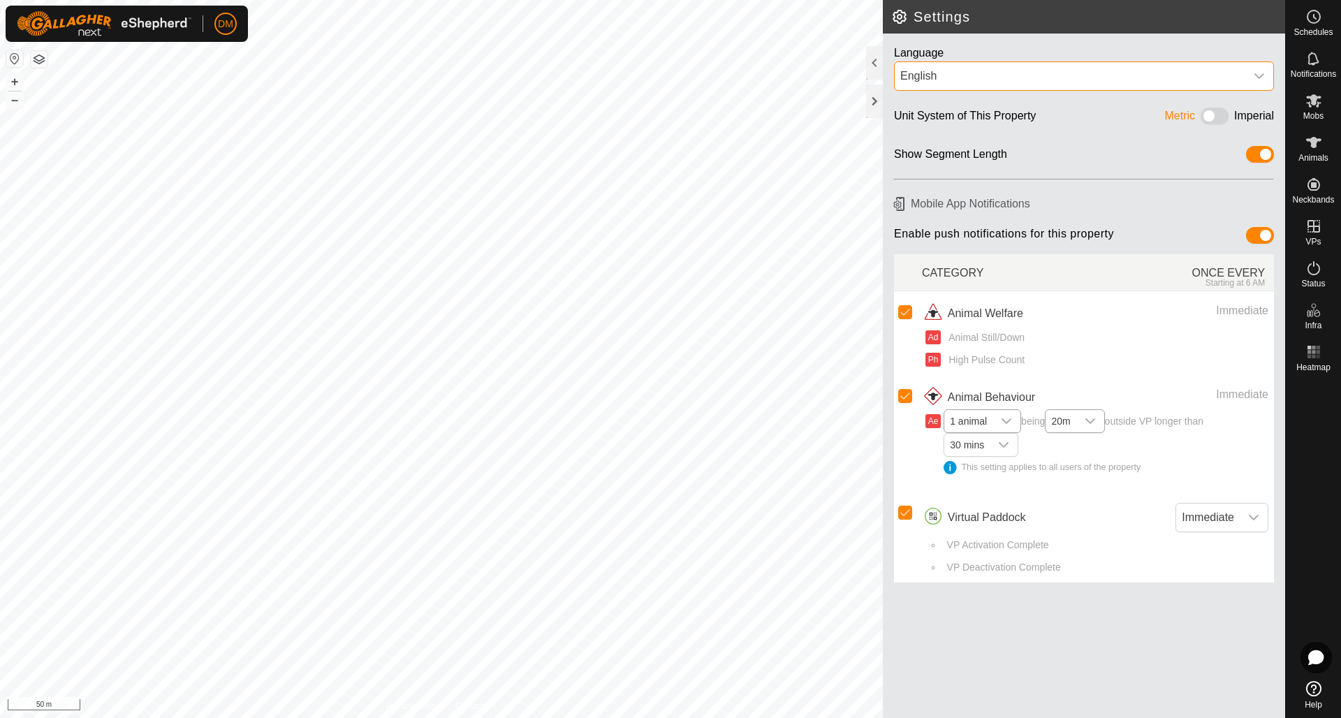
click at [1246, 77] on div "dropdown trigger" at bounding box center [1259, 76] width 28 height 28
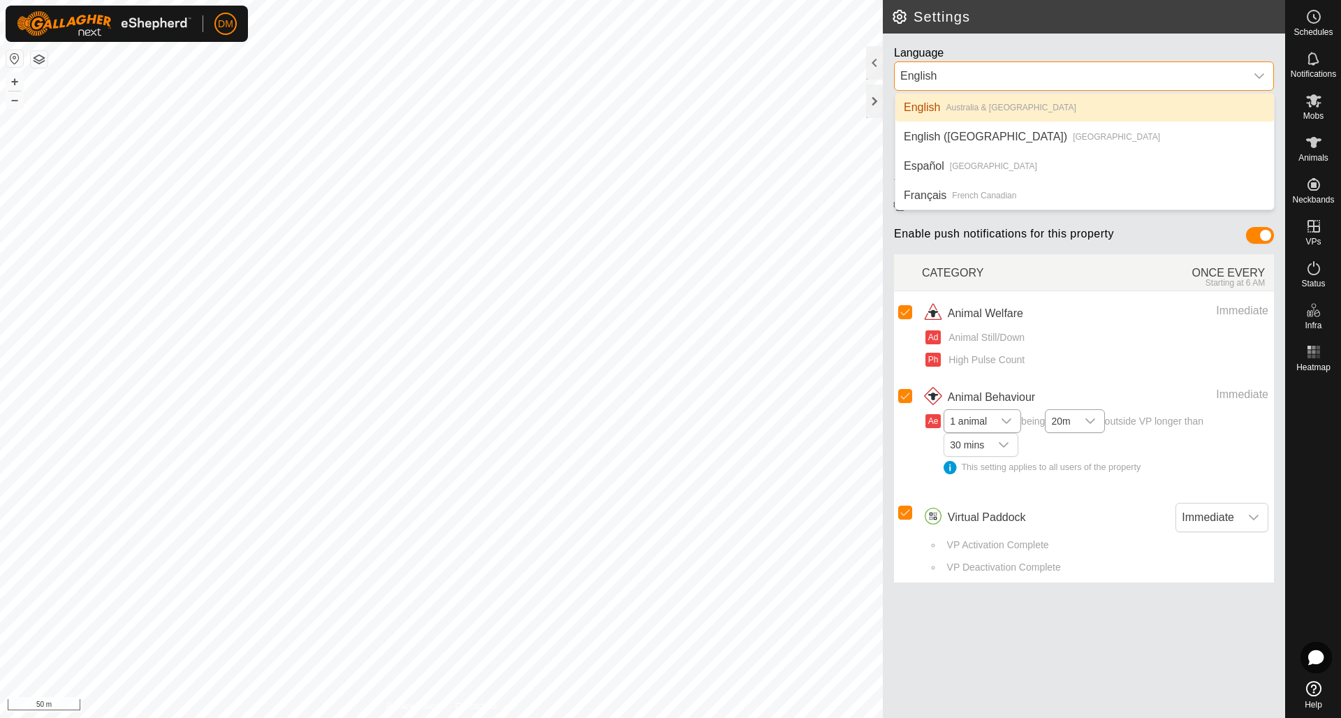
click at [1015, 110] on li "English [GEOGRAPHIC_DATA] & [GEOGRAPHIC_DATA]" at bounding box center [1084, 108] width 378 height 28
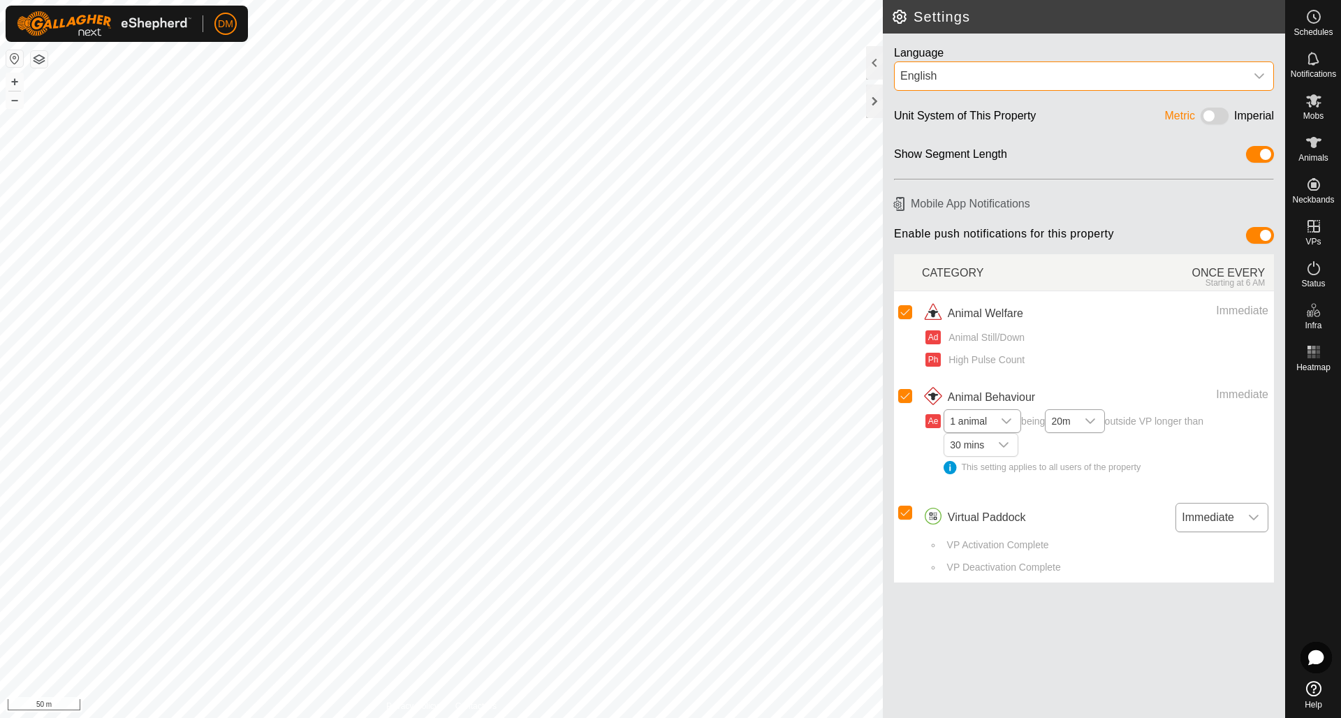
click at [1253, 512] on icon "dropdown trigger" at bounding box center [1253, 517] width 11 height 11
click at [1314, 276] on icon at bounding box center [1313, 268] width 17 height 17
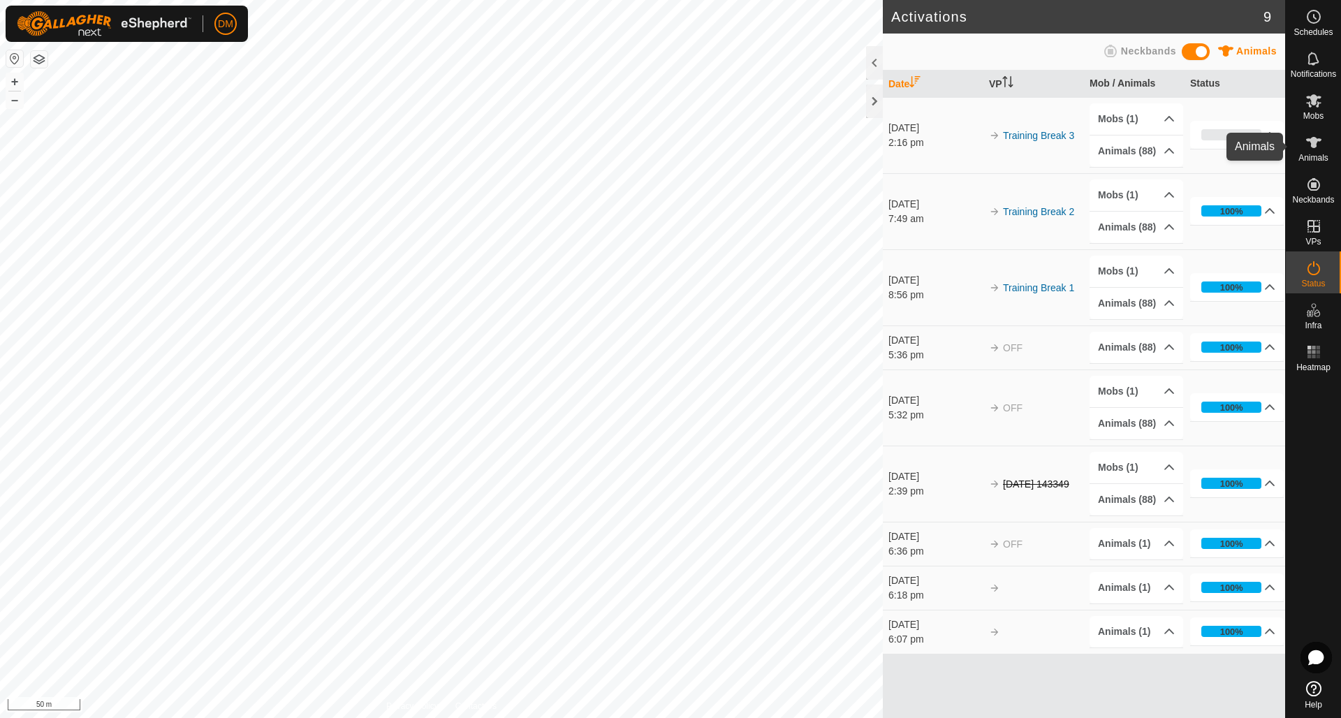
click at [1312, 144] on icon at bounding box center [1313, 142] width 15 height 11
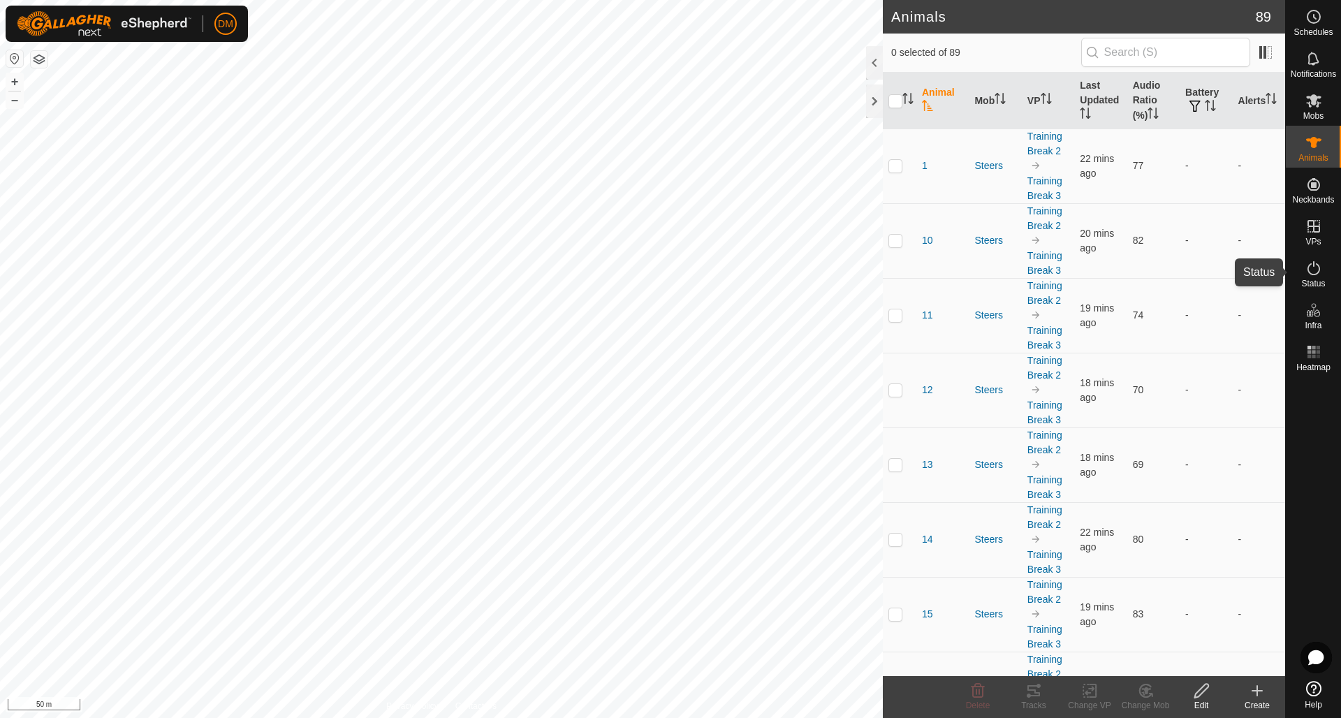
click at [1315, 255] on div "Status" at bounding box center [1312, 272] width 55 height 42
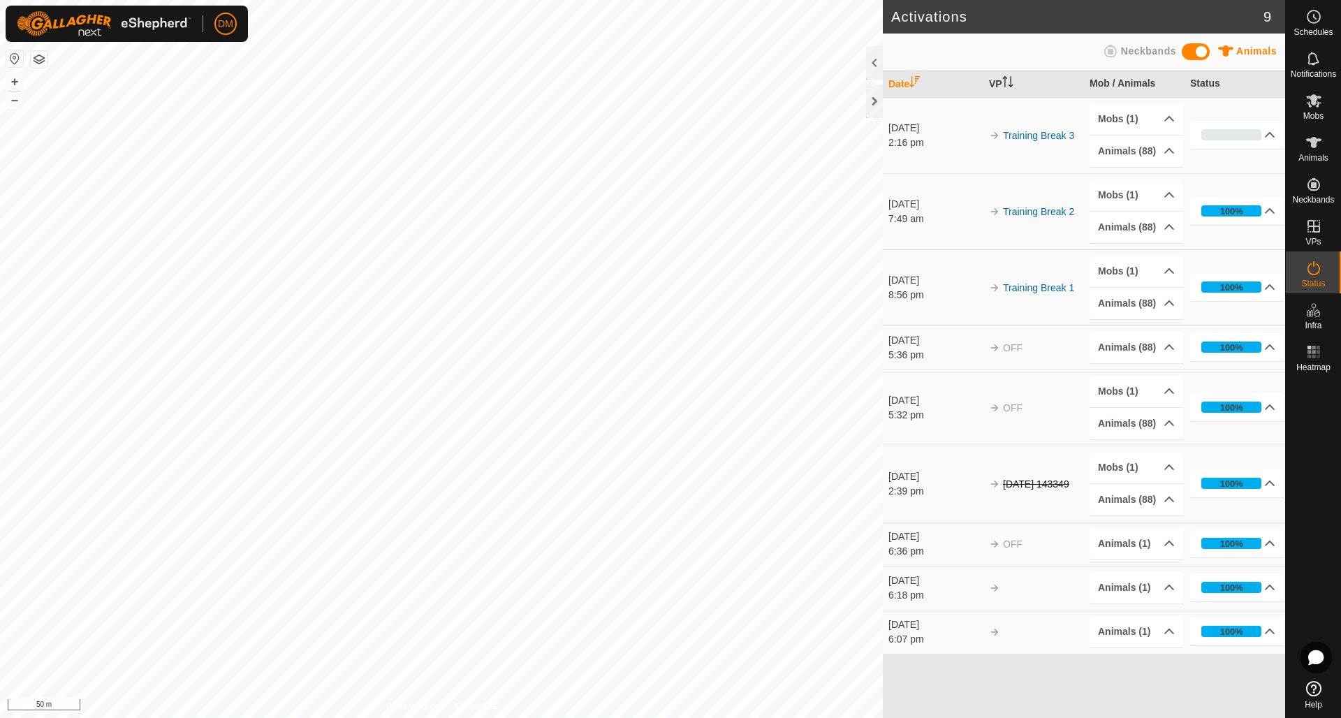
click at [1314, 265] on icon at bounding box center [1313, 268] width 17 height 17
click at [1169, 152] on p-accordion-header "Animals (88)" at bounding box center [1136, 150] width 94 height 31
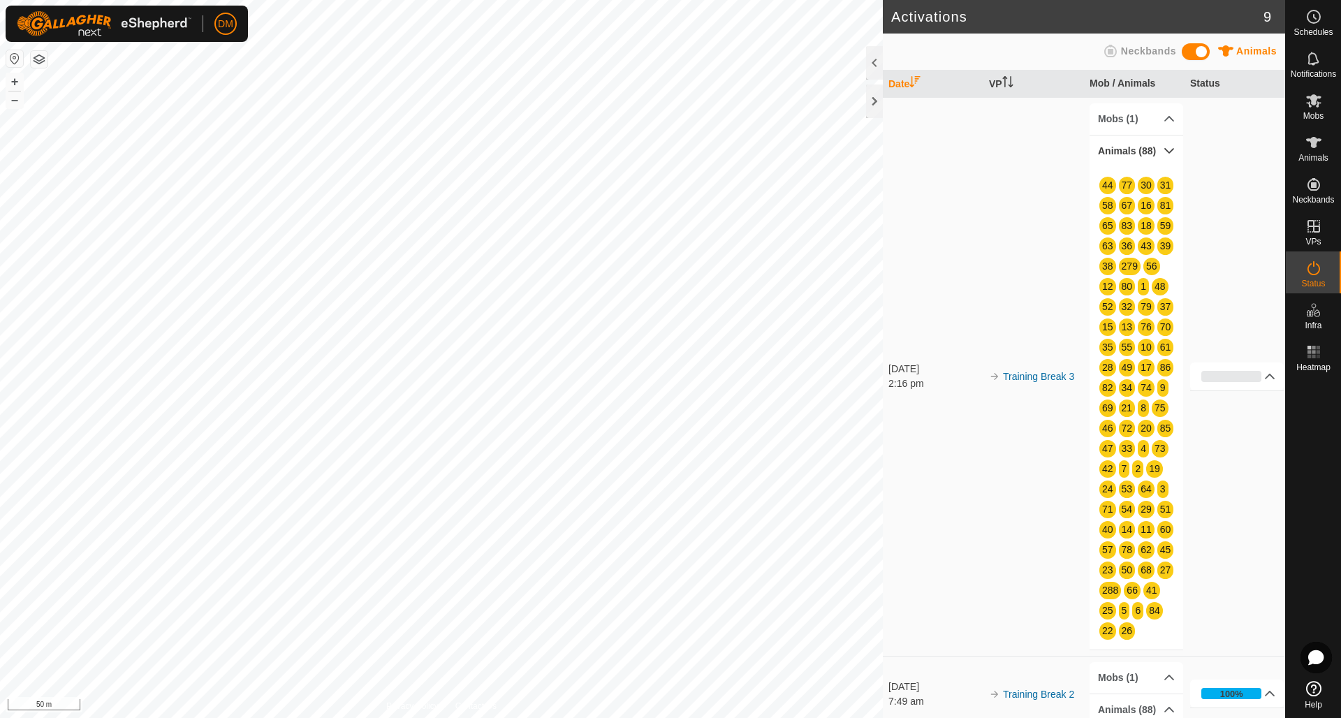
click at [1169, 152] on p-accordion-header "Animals (88)" at bounding box center [1136, 150] width 94 height 31
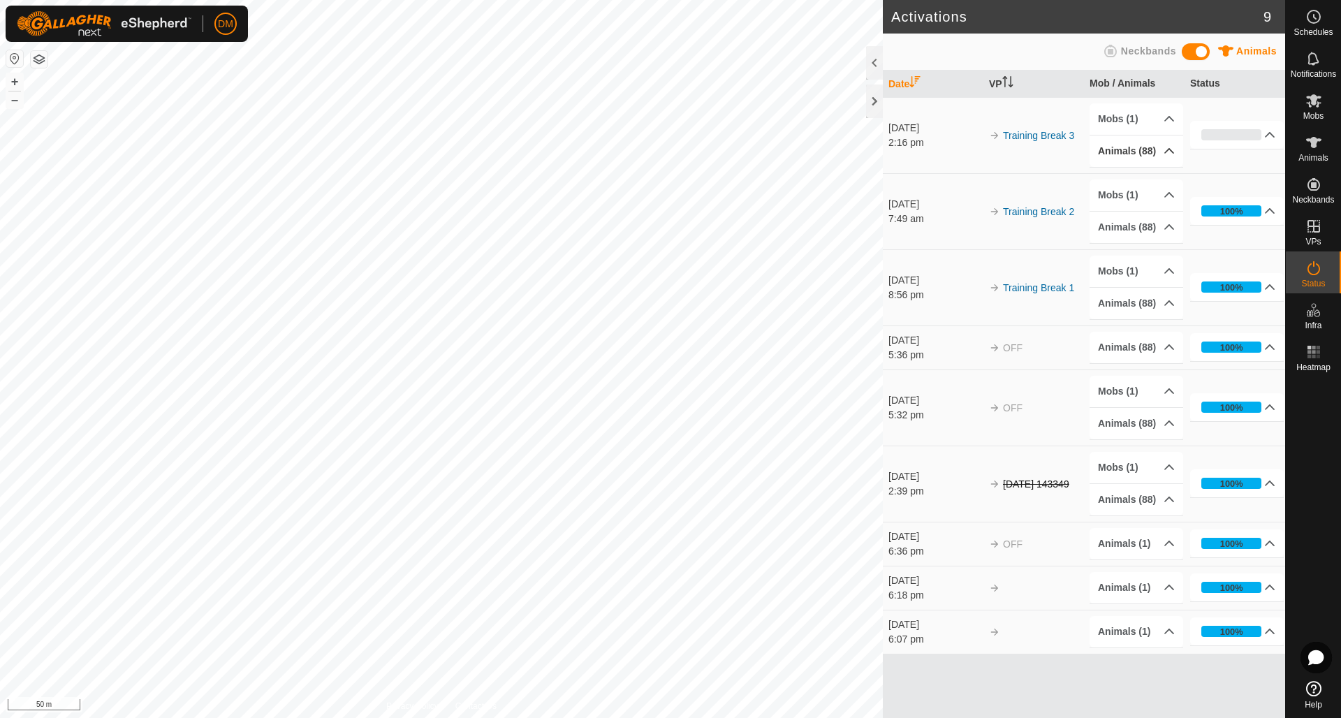
click at [1169, 152] on p-accordion-header "Animals (88)" at bounding box center [1136, 150] width 94 height 31
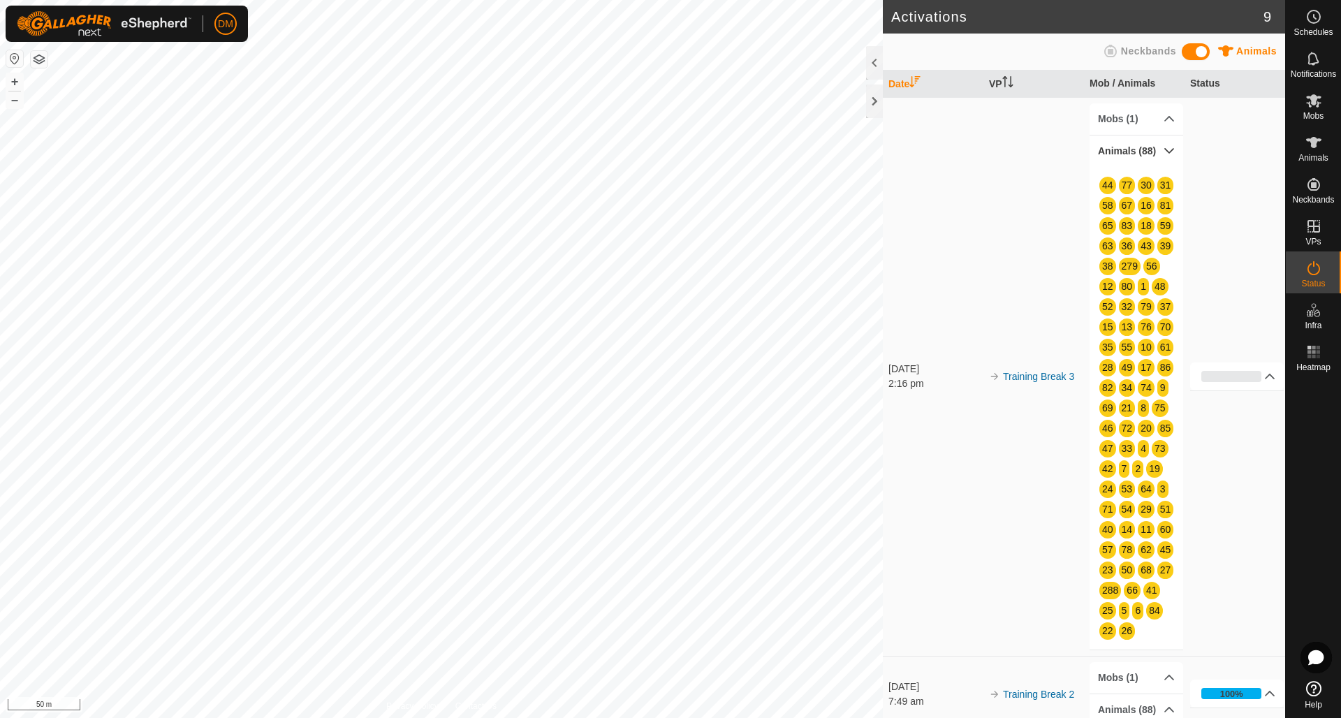
click at [1169, 152] on p-accordion-header "Animals (88)" at bounding box center [1136, 150] width 94 height 31
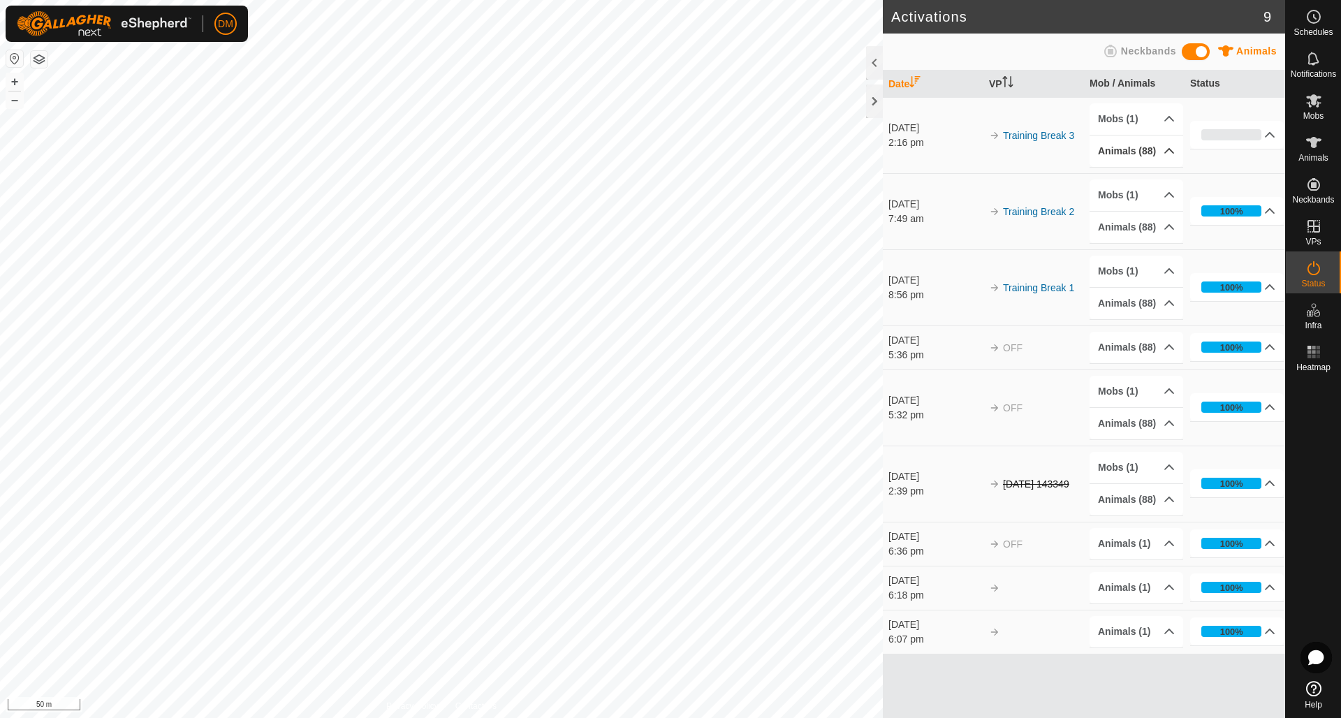
click at [1168, 149] on p-accordion-header "Animals (88)" at bounding box center [1136, 150] width 94 height 31
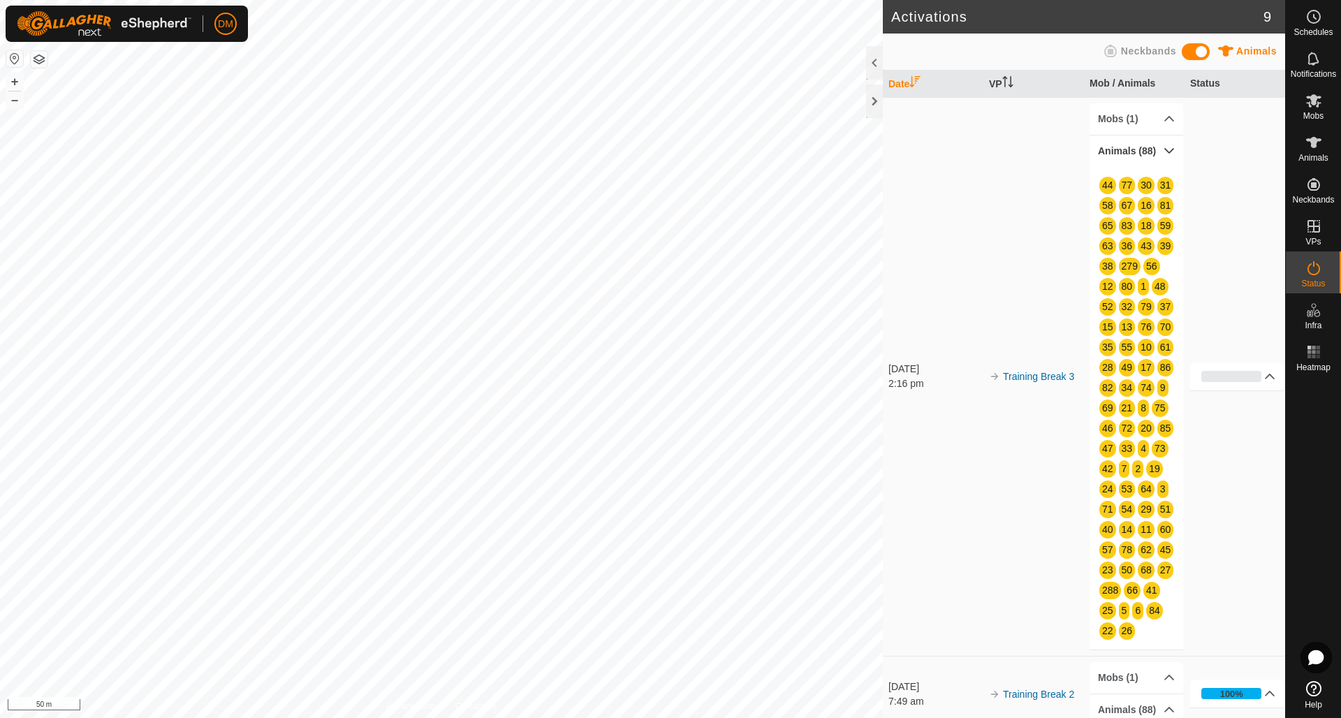
click at [1168, 149] on p-accordion-header "Animals (88)" at bounding box center [1136, 150] width 94 height 31
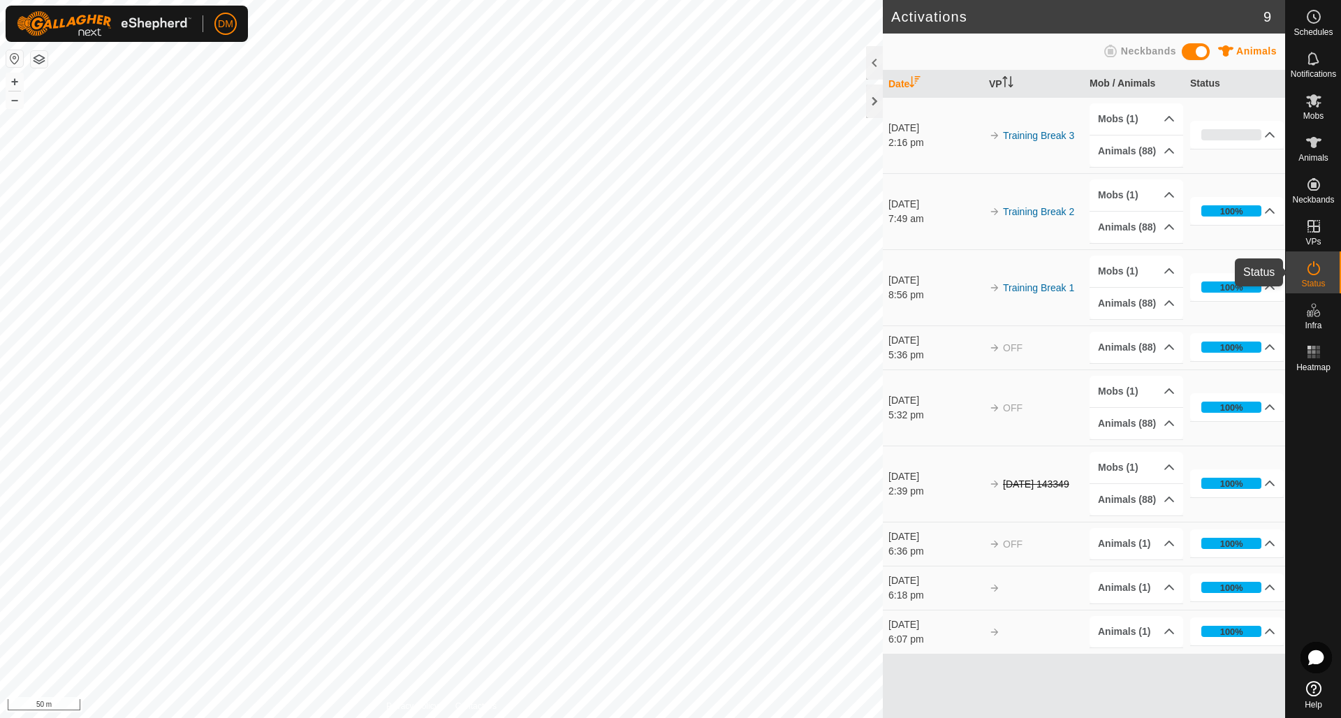
click at [1308, 269] on icon at bounding box center [1313, 268] width 13 height 14
click at [1167, 152] on p-accordion-header "Animals (88)" at bounding box center [1136, 150] width 94 height 31
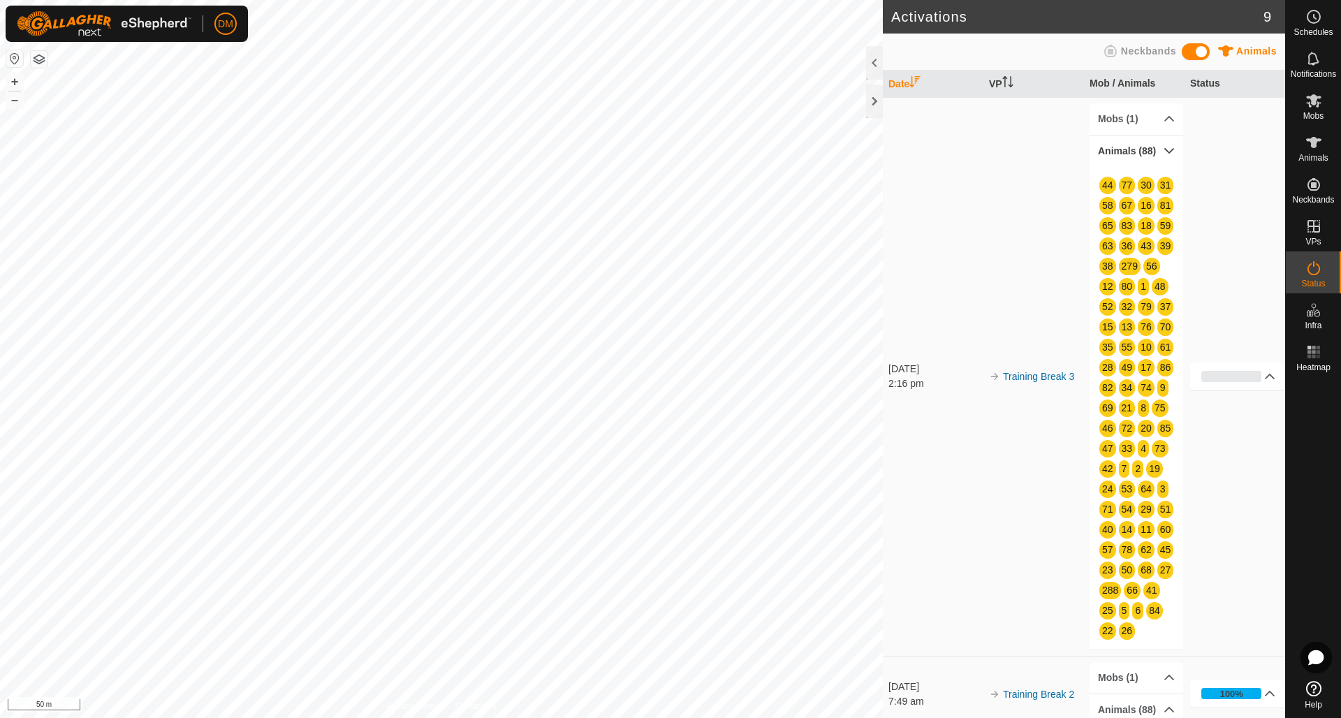
click at [1168, 148] on p-accordion-header "Animals (88)" at bounding box center [1136, 150] width 94 height 31
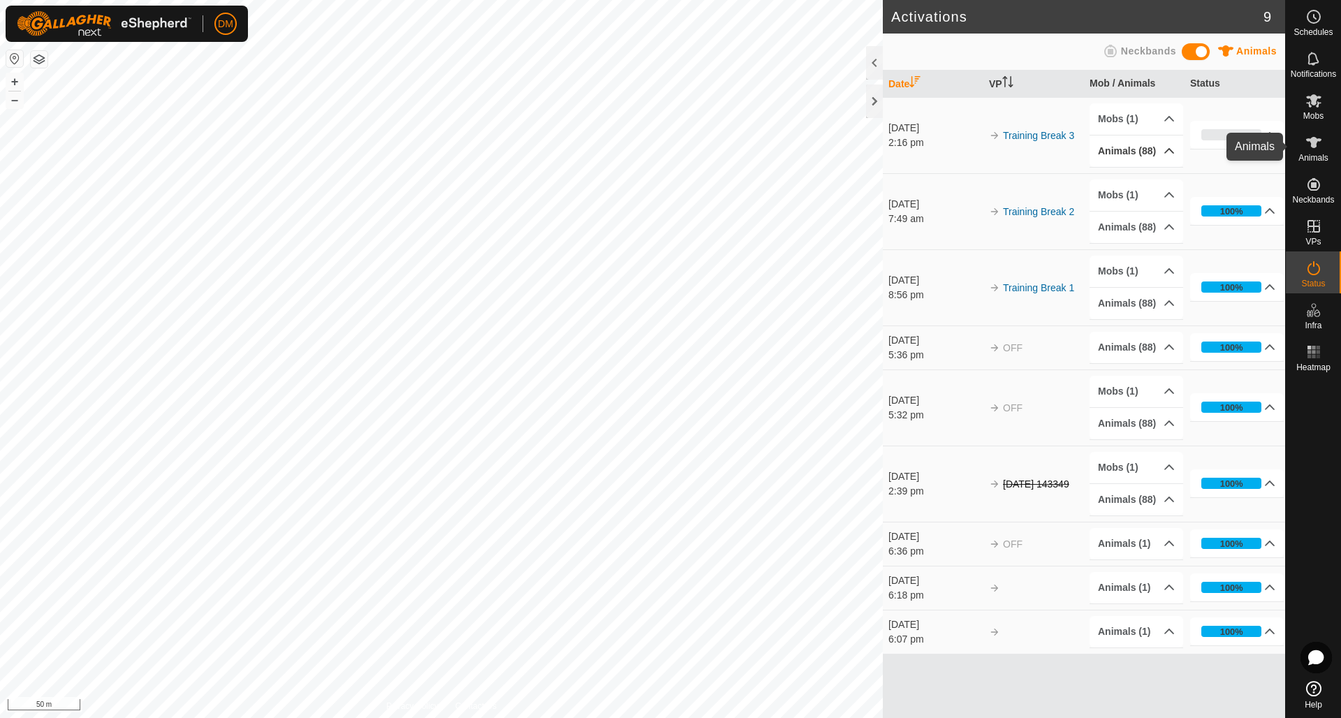
click at [1316, 156] on span "Animals" at bounding box center [1313, 158] width 30 height 8
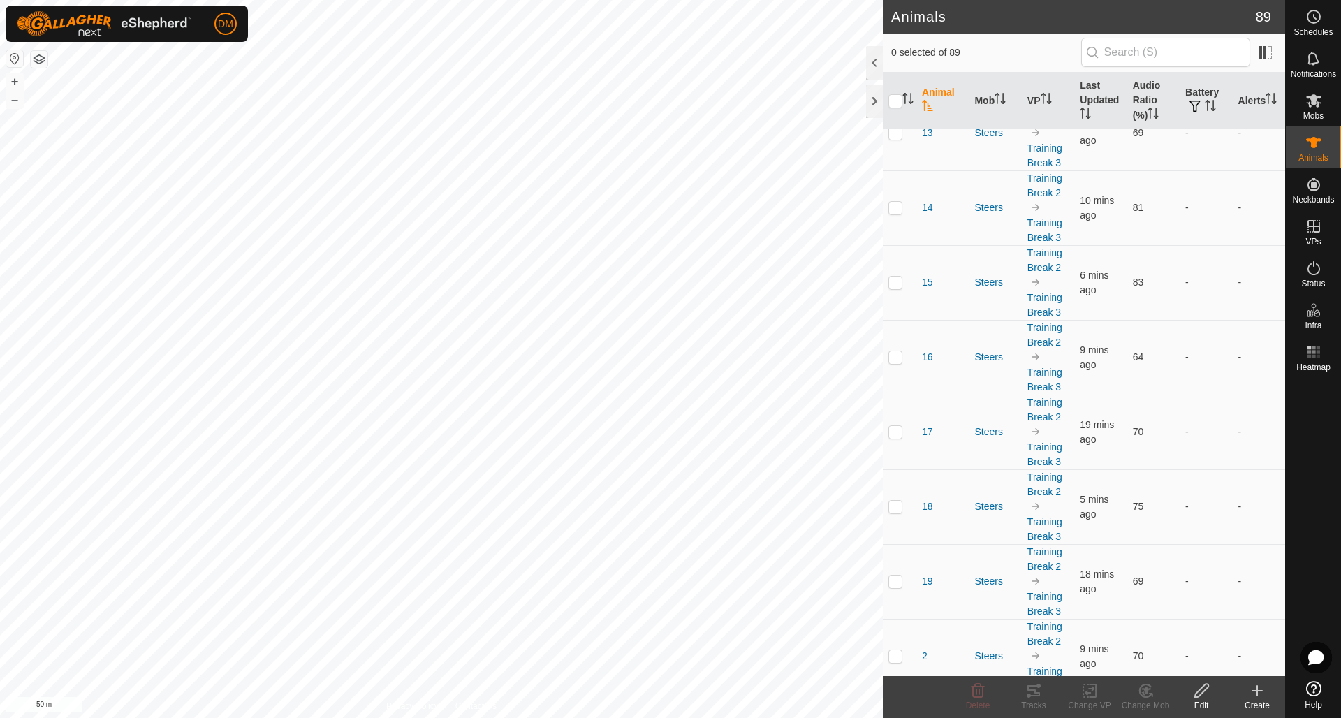
scroll to position [323, 0]
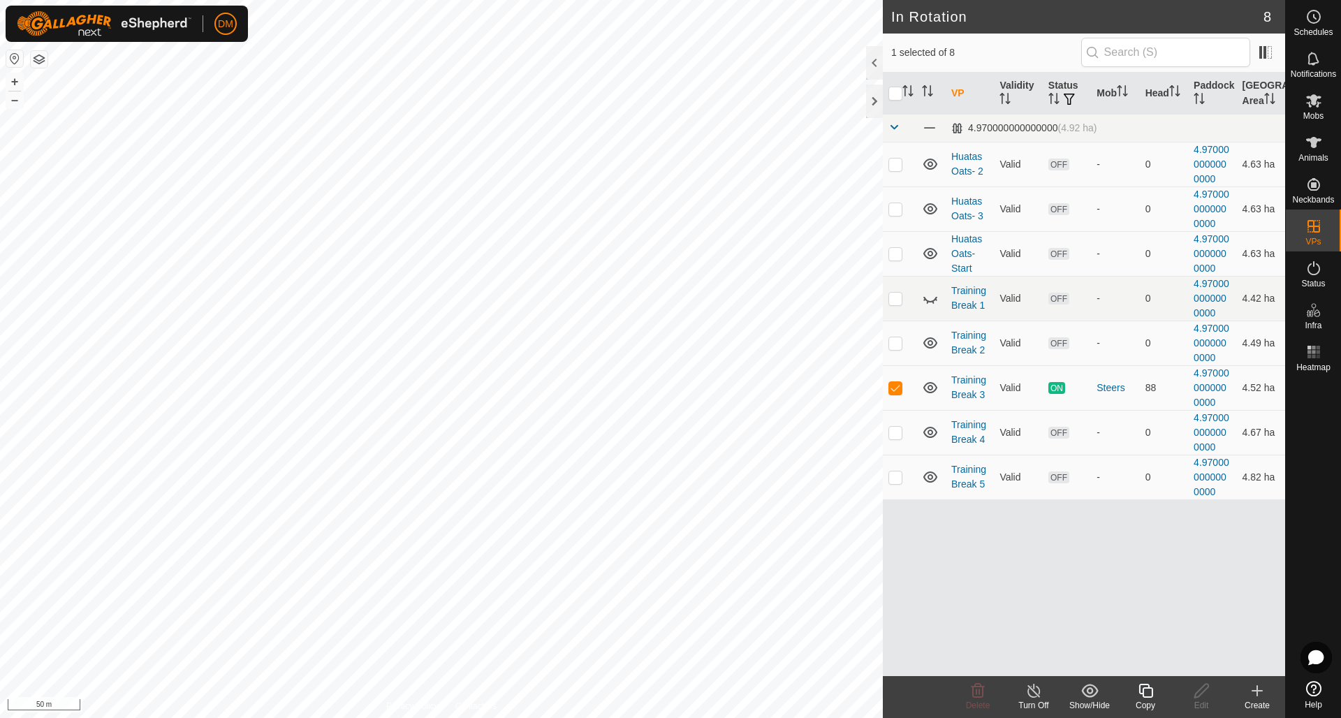
checkbox input "false"
checkbox input "true"
checkbox input "false"
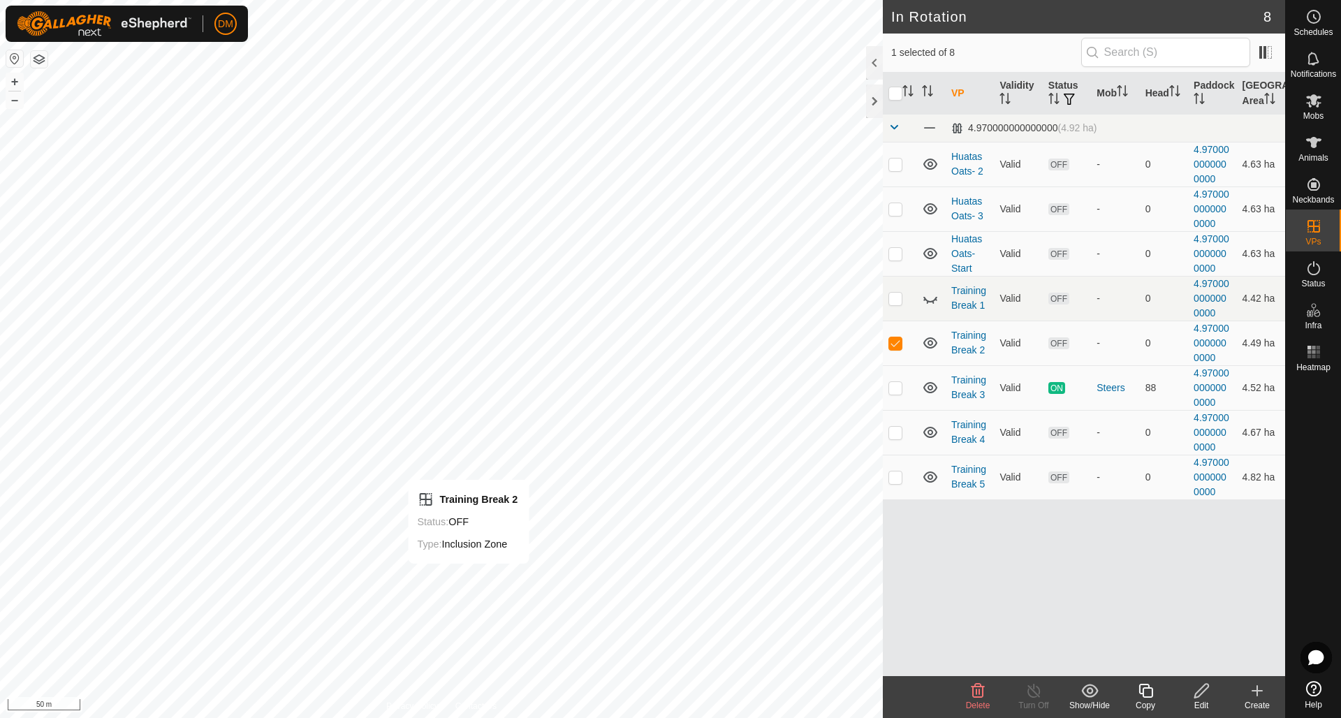
checkbox input "true"
checkbox input "false"
checkbox input "true"
checkbox input "false"
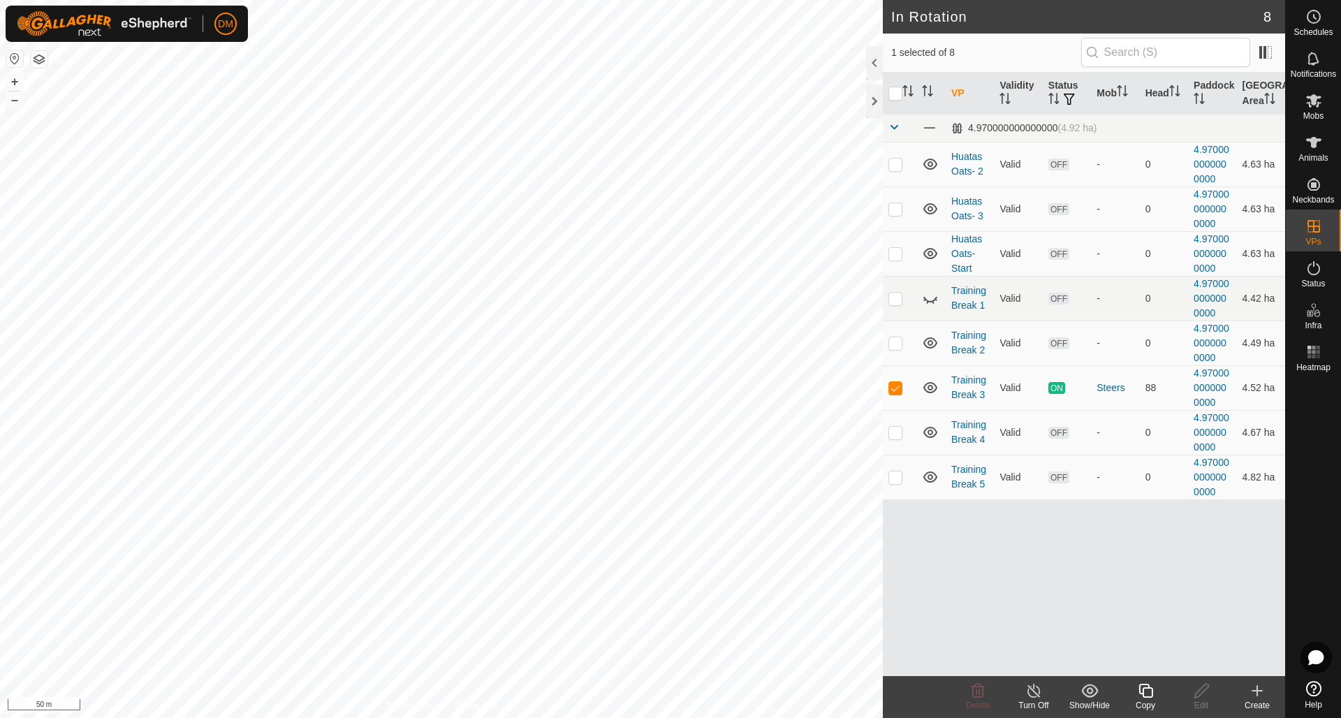
checkbox input "false"
checkbox input "true"
click at [1318, 142] on icon at bounding box center [1313, 142] width 17 height 17
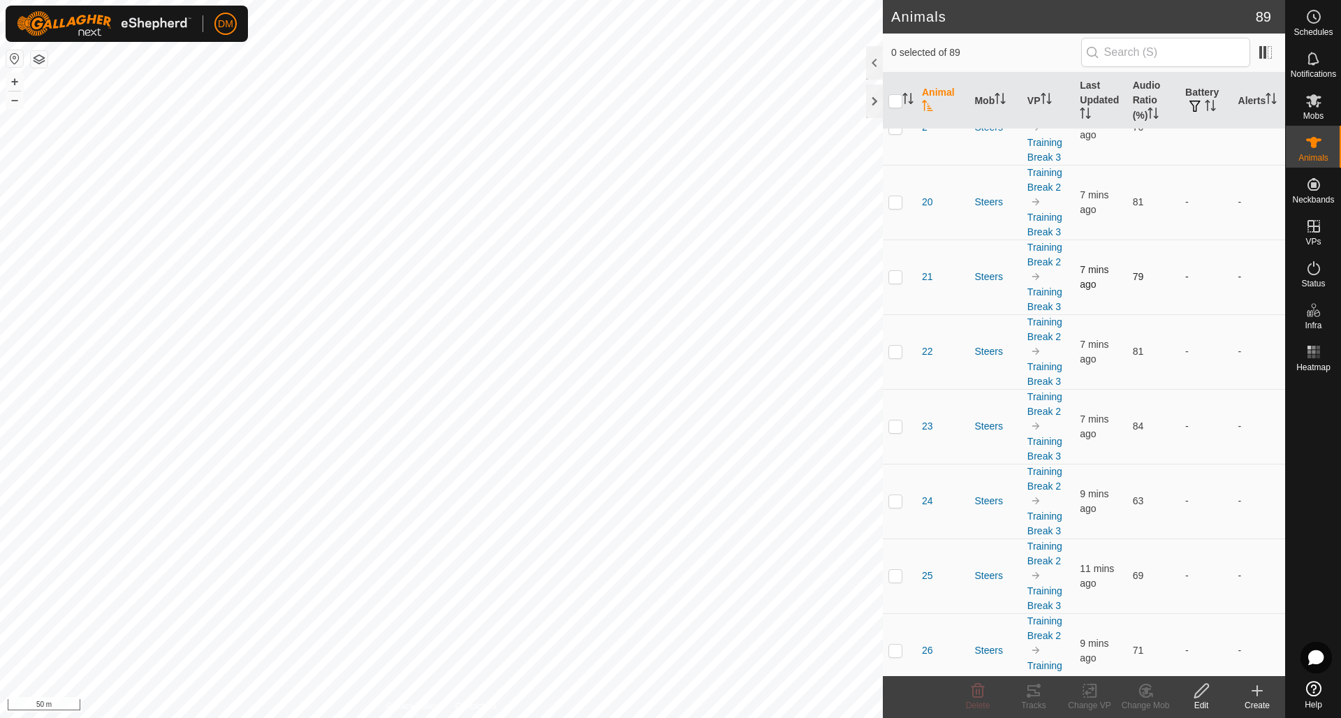
scroll to position [860, 0]
click at [1314, 14] on icon at bounding box center [1313, 16] width 17 height 17
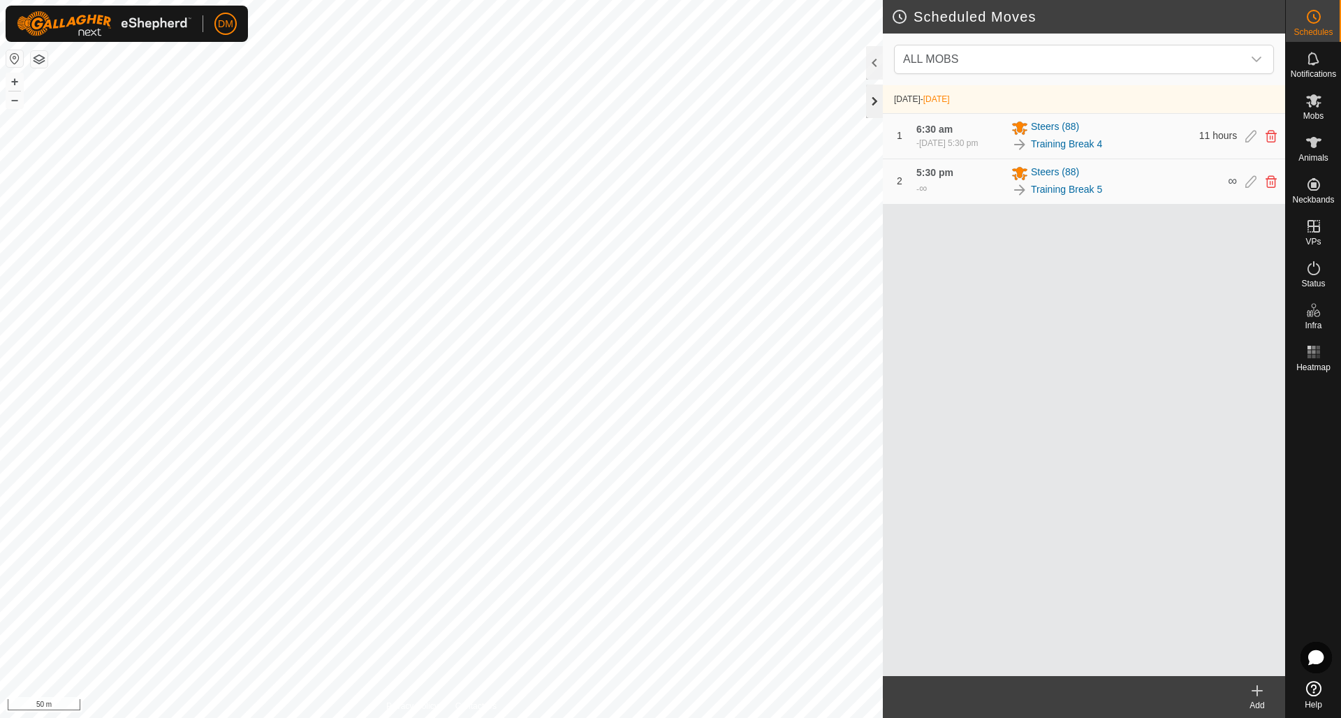
click at [881, 101] on div at bounding box center [874, 101] width 17 height 34
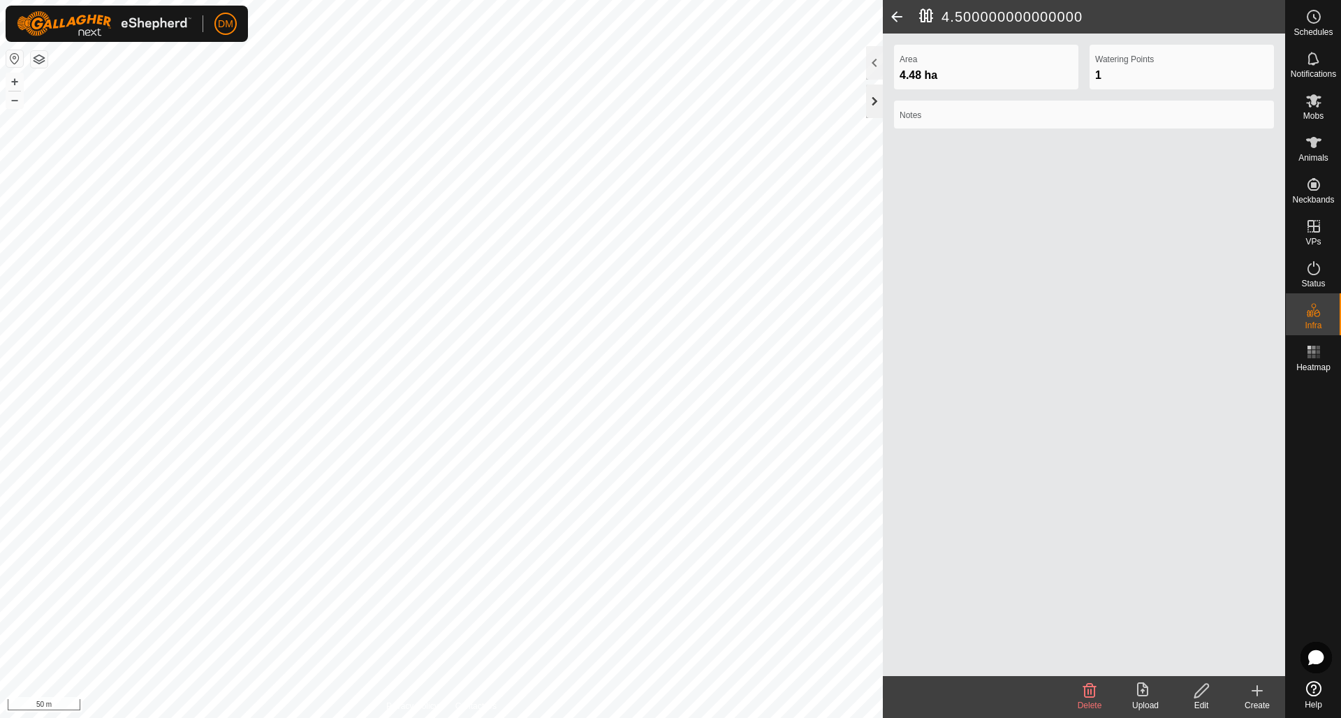
click at [873, 95] on div at bounding box center [874, 101] width 17 height 34
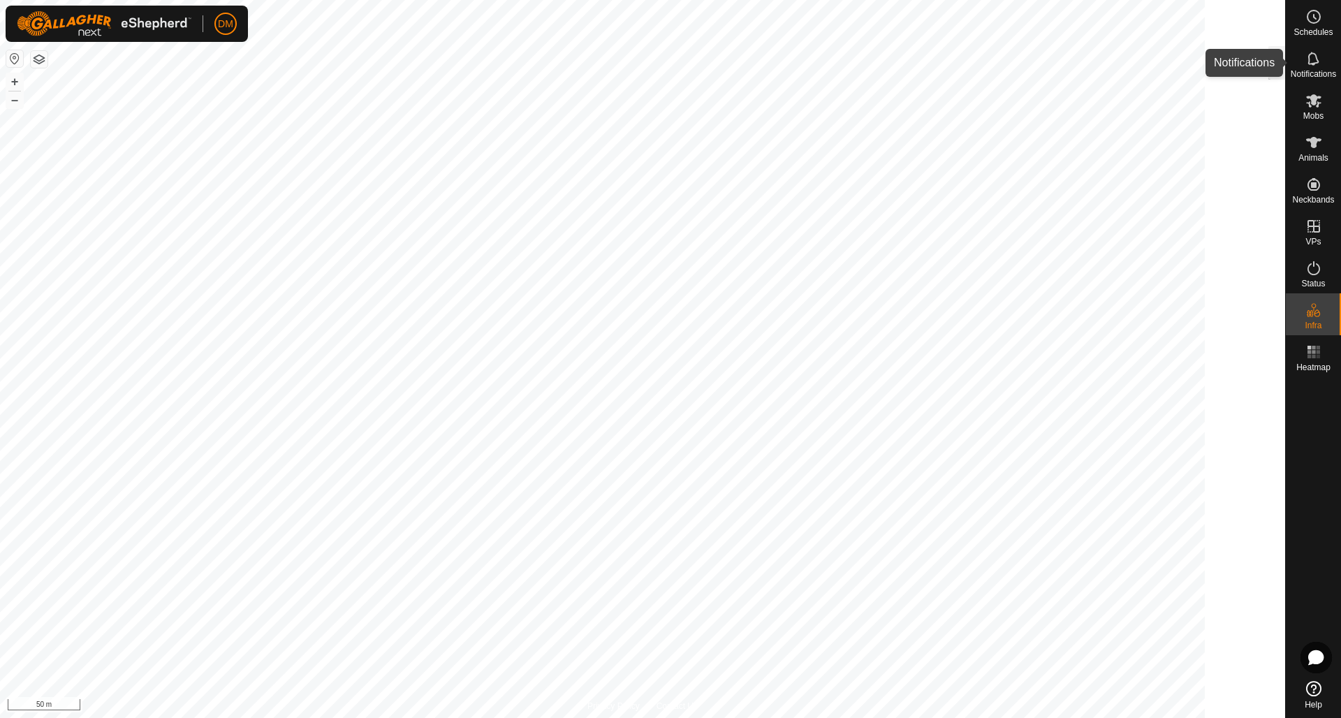
click at [1314, 70] on span "Notifications" at bounding box center [1312, 74] width 45 height 8
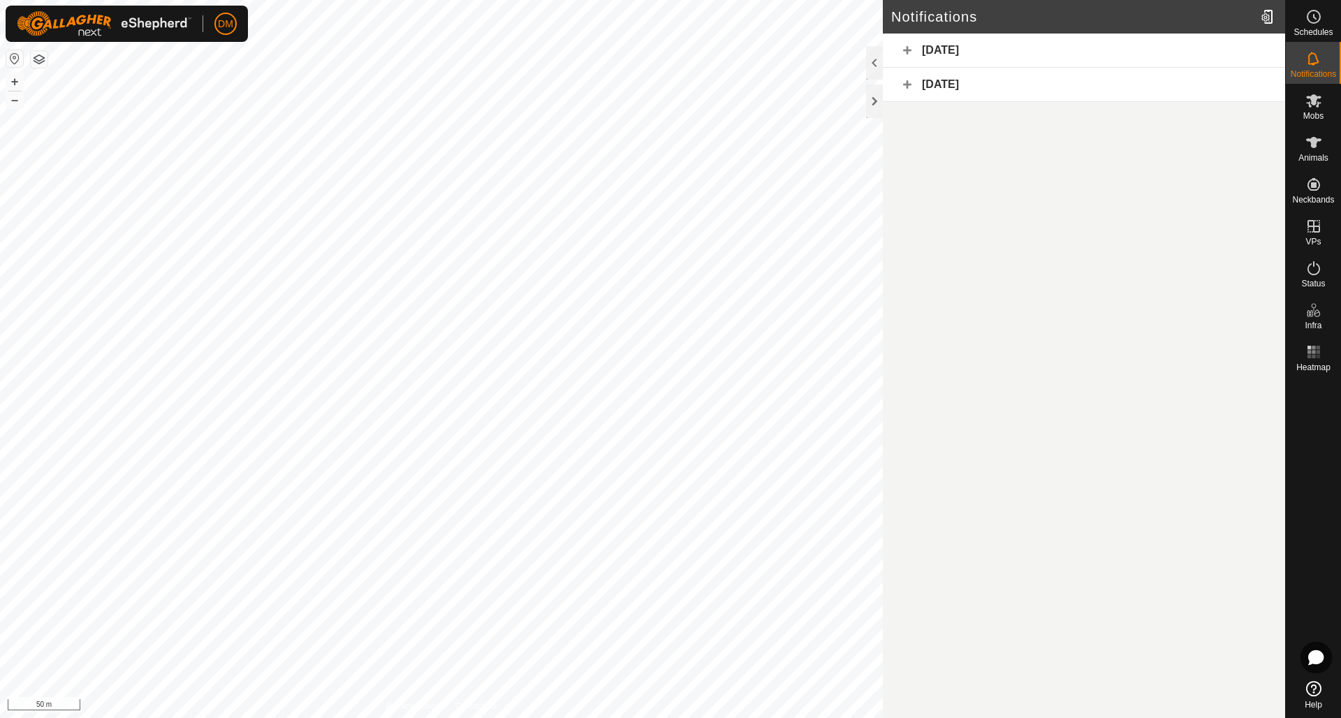
click at [913, 53] on div "[DATE]" at bounding box center [1084, 51] width 402 height 34
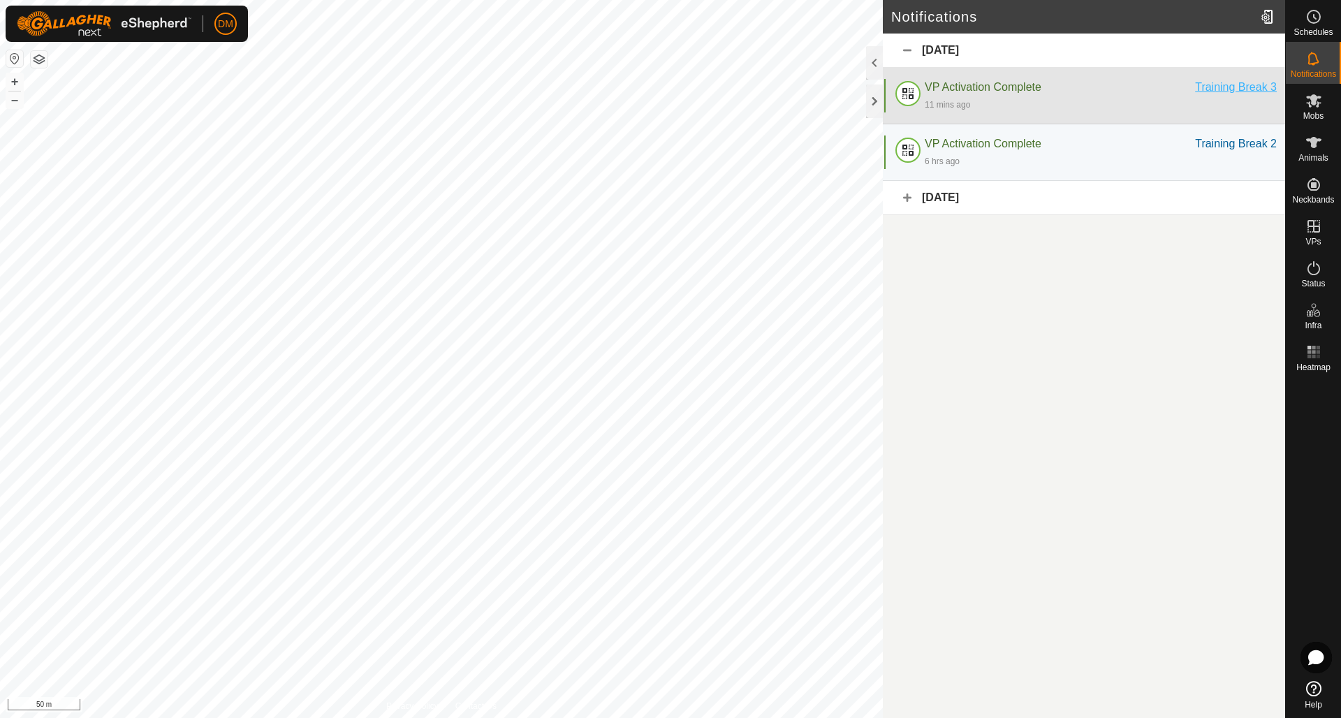
click at [1204, 87] on div "Training Break 3" at bounding box center [1236, 87] width 82 height 17
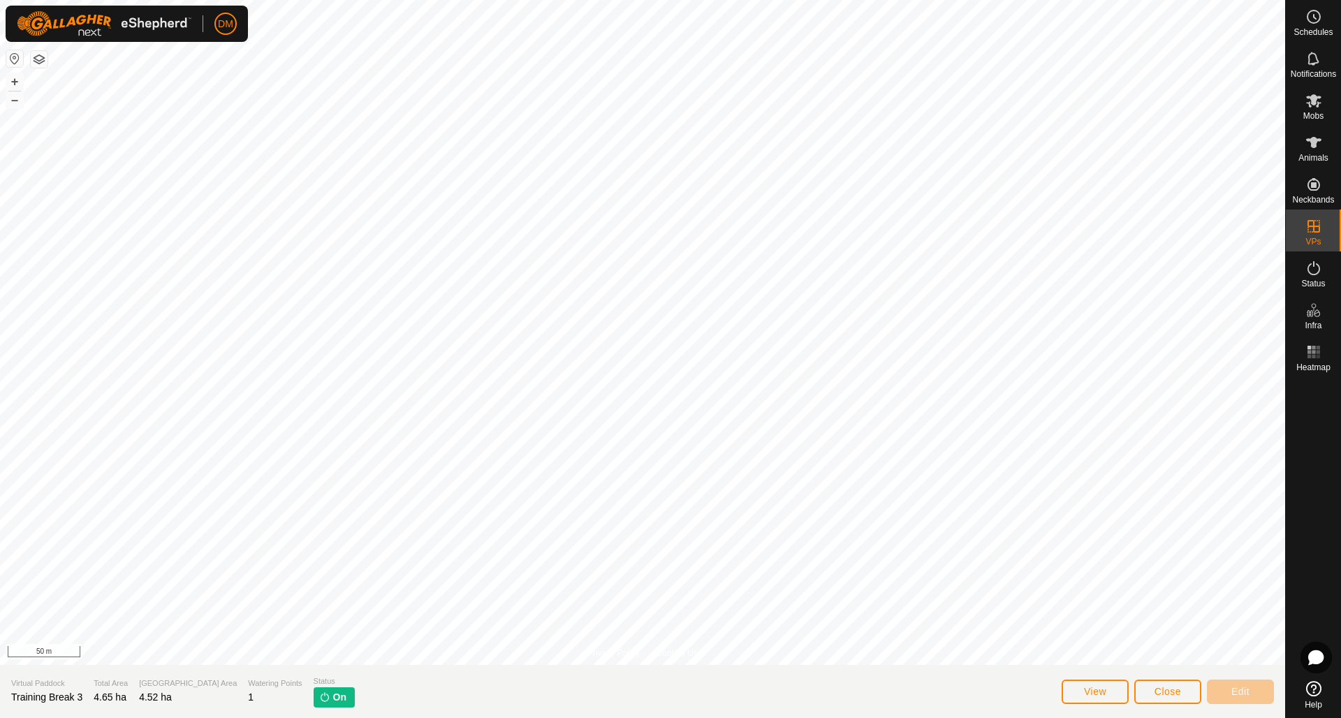
click at [1165, 691] on span "Close" at bounding box center [1167, 691] width 27 height 11
